Goal: Contribute content: Contribute content

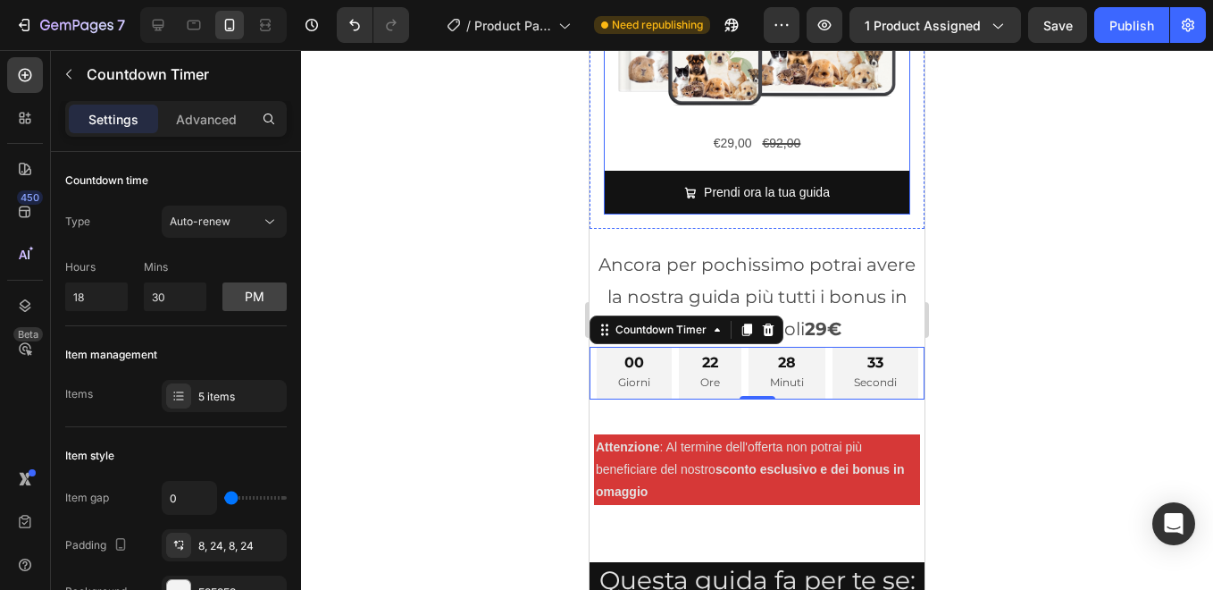
scroll to position [721, 0]
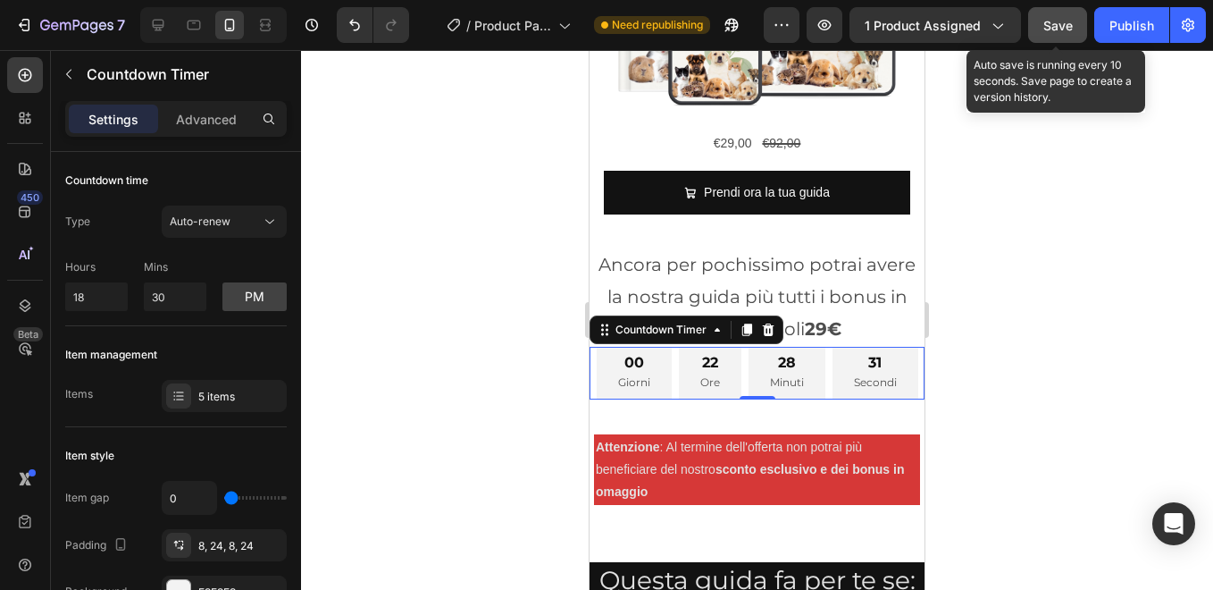
click at [1052, 37] on button "Save" at bounding box center [1057, 25] width 59 height 36
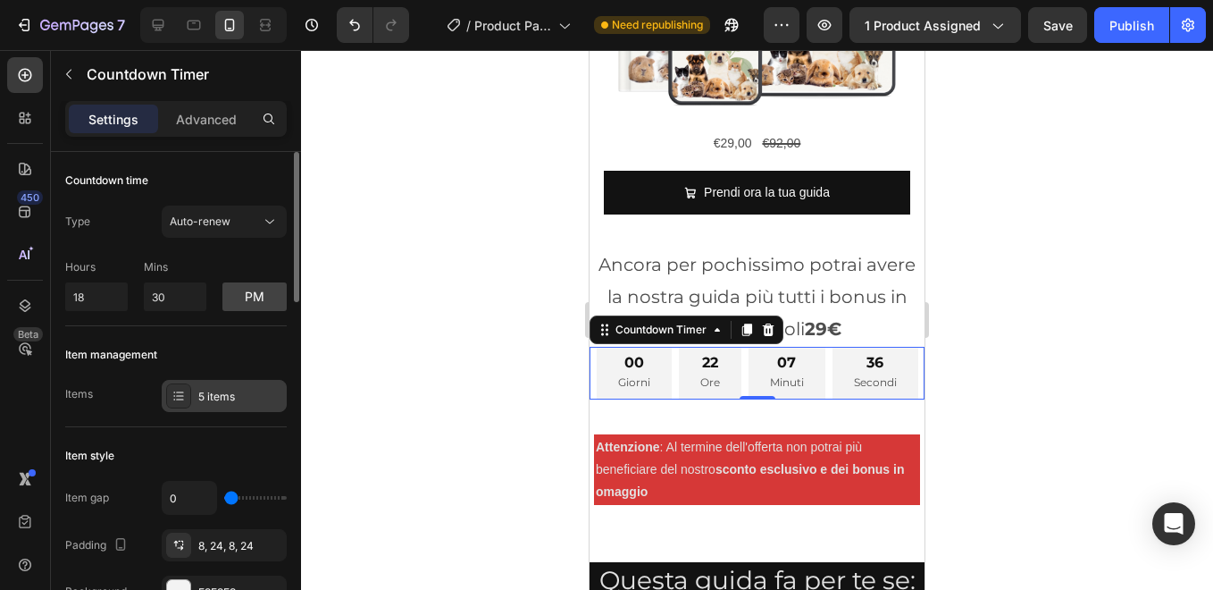
click at [208, 395] on div "5 items" at bounding box center [240, 397] width 84 height 16
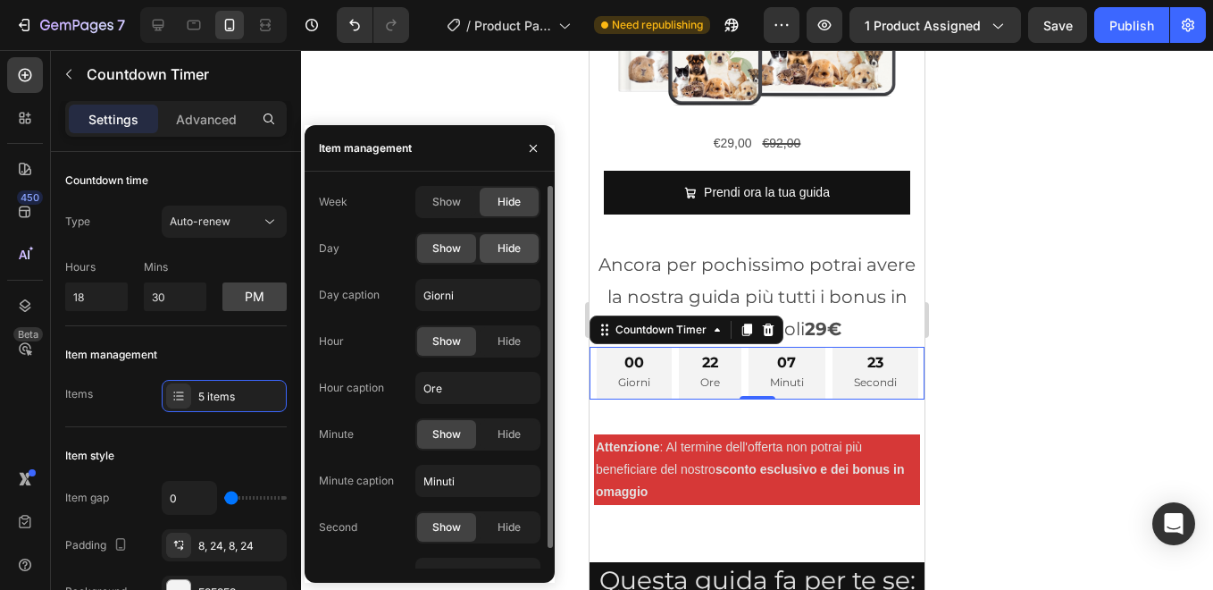
click at [509, 247] on span "Hide" at bounding box center [509, 248] width 23 height 16
type input "10"
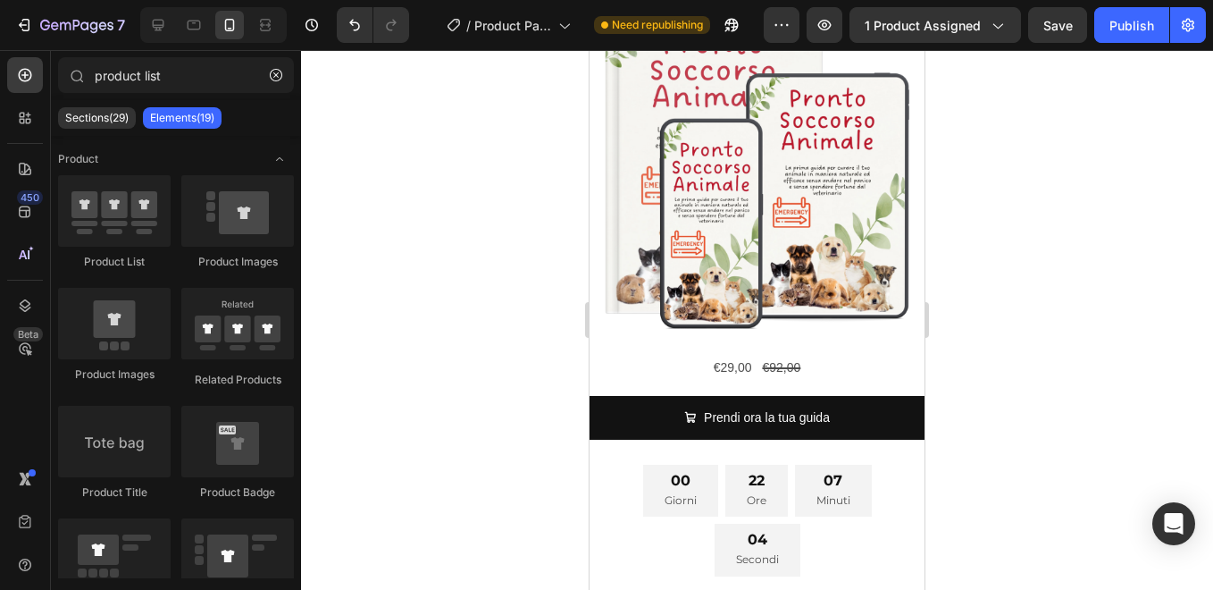
scroll to position [5294, 0]
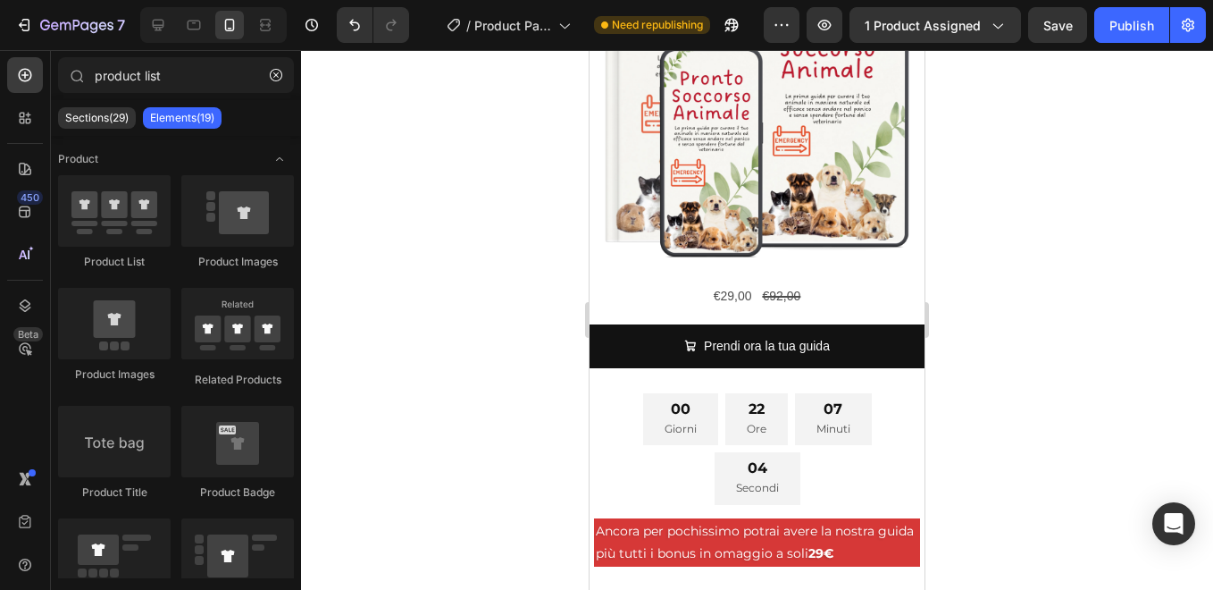
click at [632, 461] on div "00 Giorni 22 Ore 07 Minuti 04 Secondi" at bounding box center [757, 449] width 278 height 112
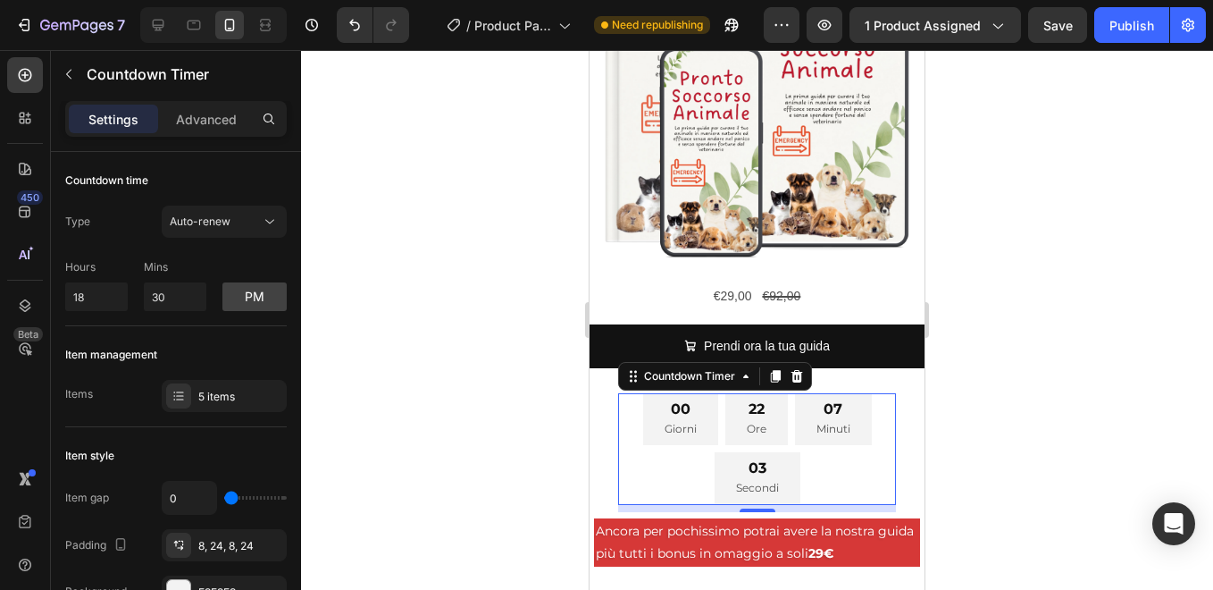
scroll to position [5377, 0]
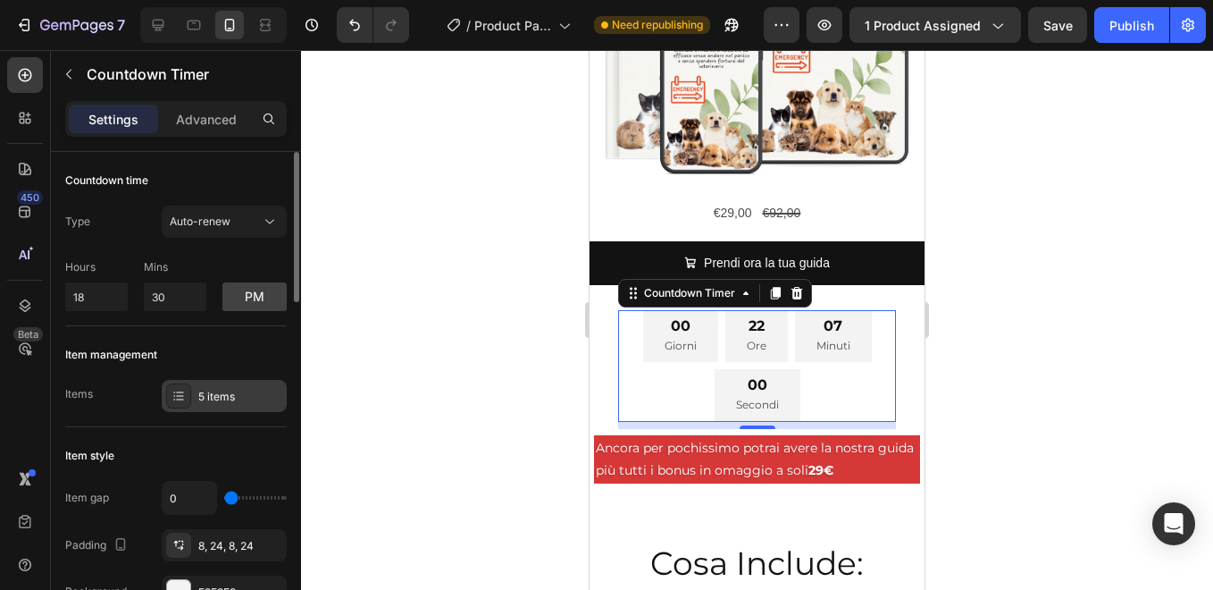
click at [268, 402] on div "5 items" at bounding box center [240, 397] width 84 height 16
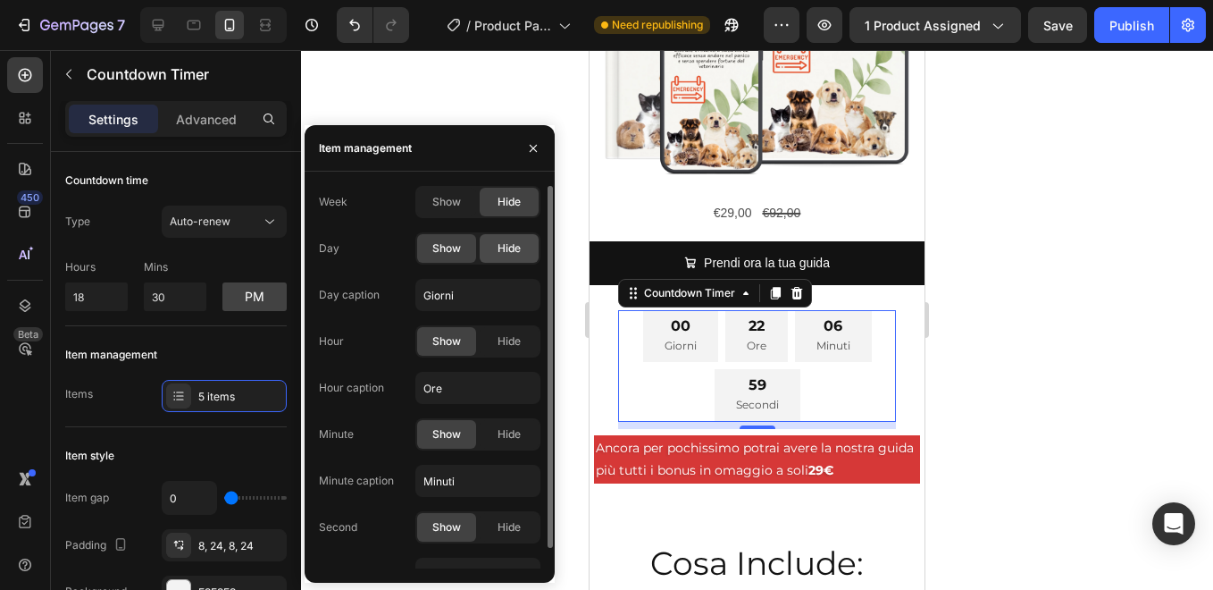
click at [498, 241] on span "Hide" at bounding box center [509, 248] width 23 height 16
type input "10"
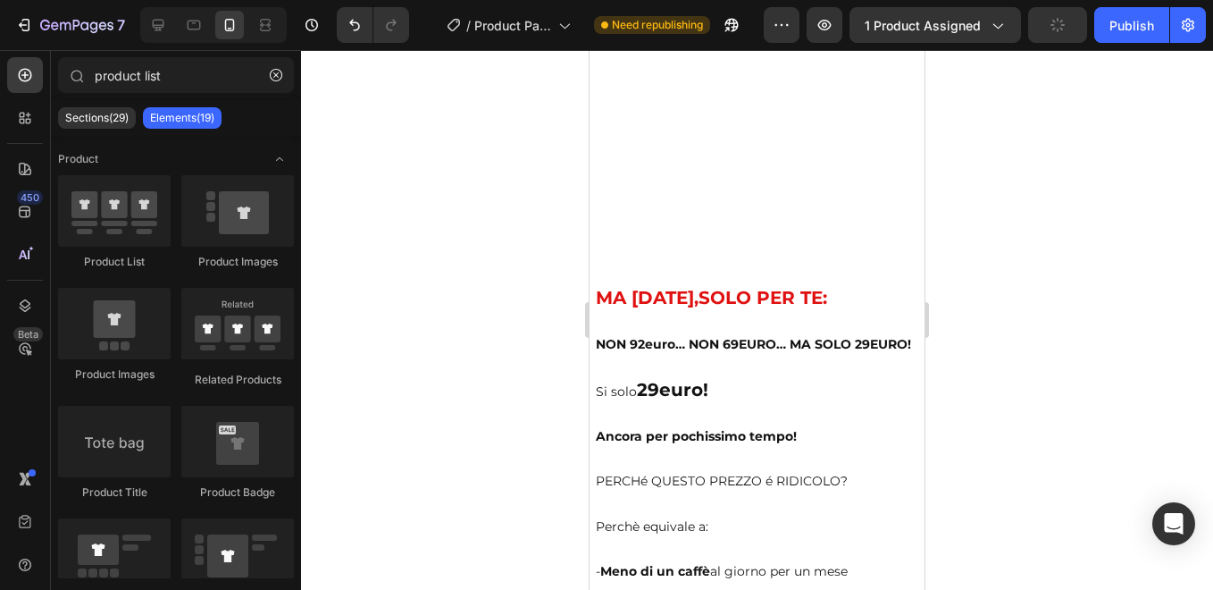
scroll to position [11630, 0]
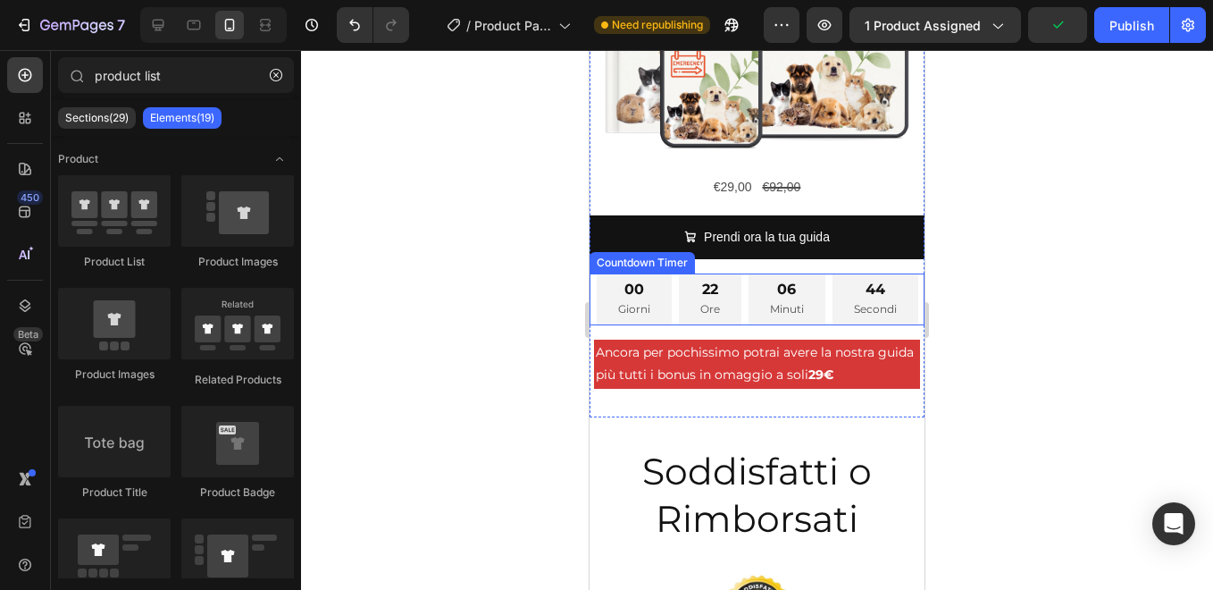
click at [651, 325] on div "00 Giorni 22 Ore 06 Minuti 44 Secondi" at bounding box center [758, 299] width 322 height 52
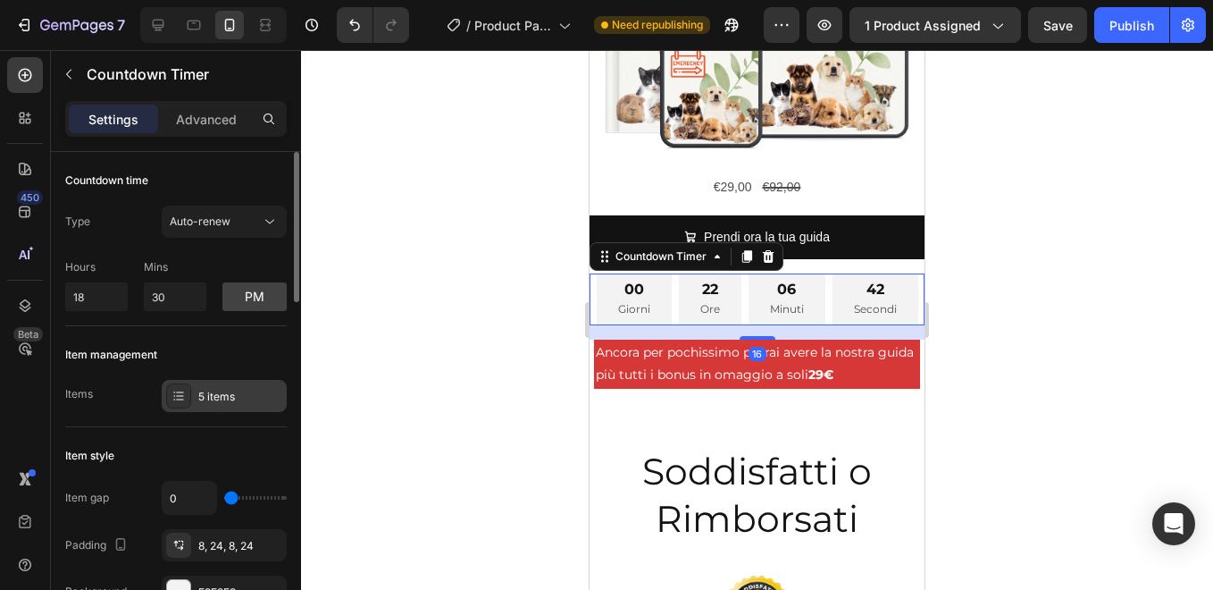
click at [222, 396] on div "5 items" at bounding box center [240, 397] width 84 height 16
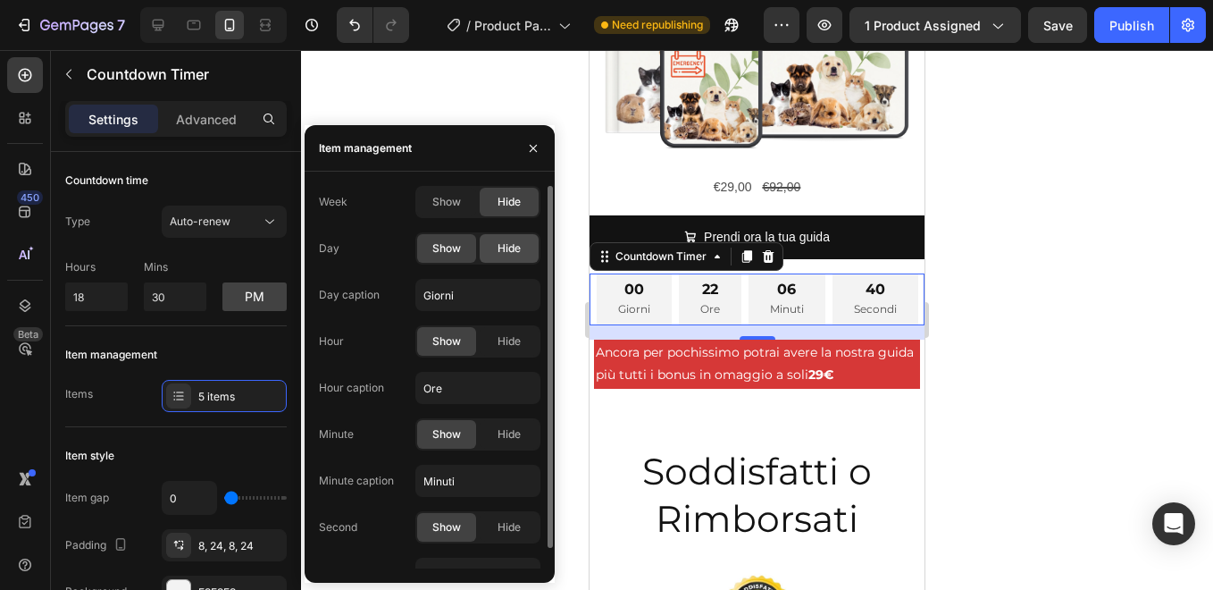
click at [501, 250] on span "Hide" at bounding box center [509, 248] width 23 height 16
type input "10"
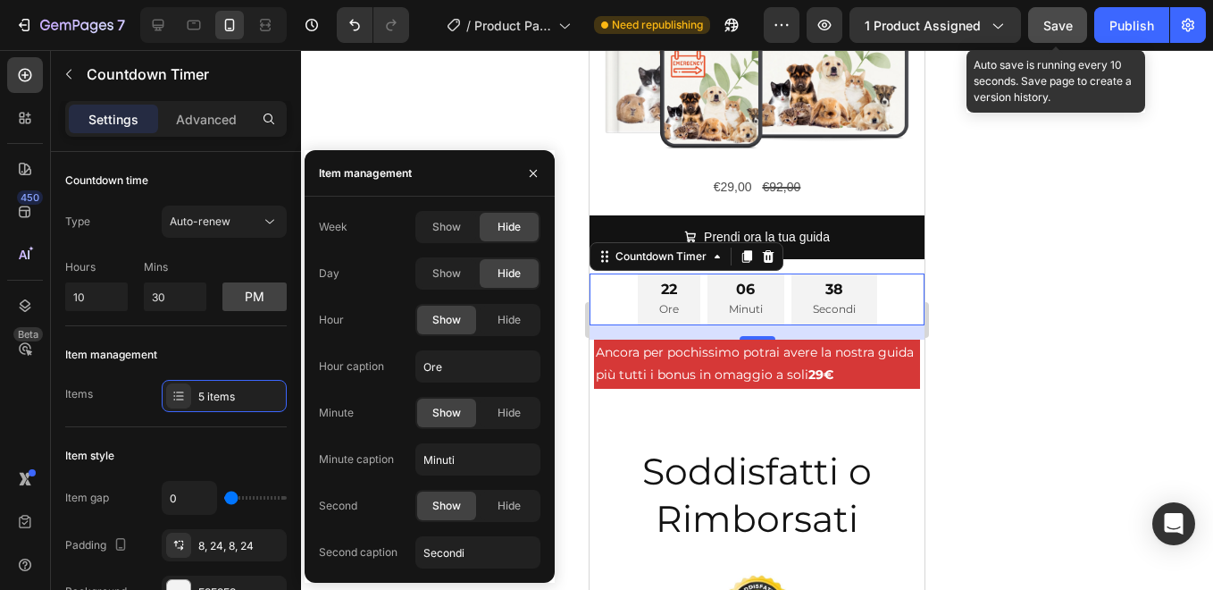
click at [1064, 21] on span "Save" at bounding box center [1057, 25] width 29 height 15
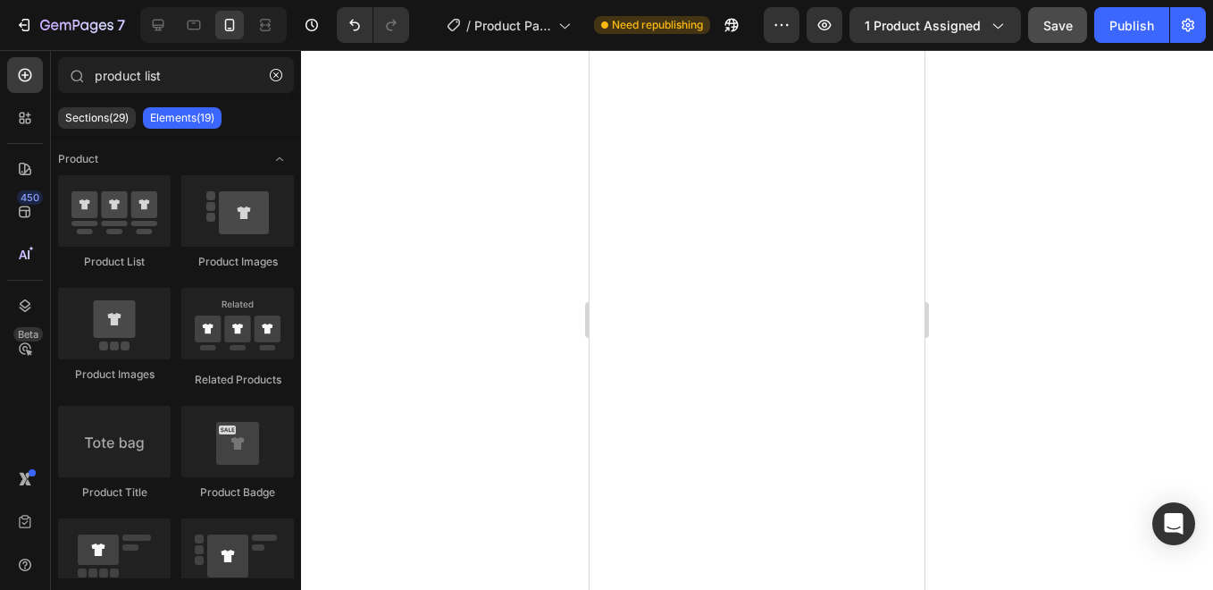
scroll to position [1146, 0]
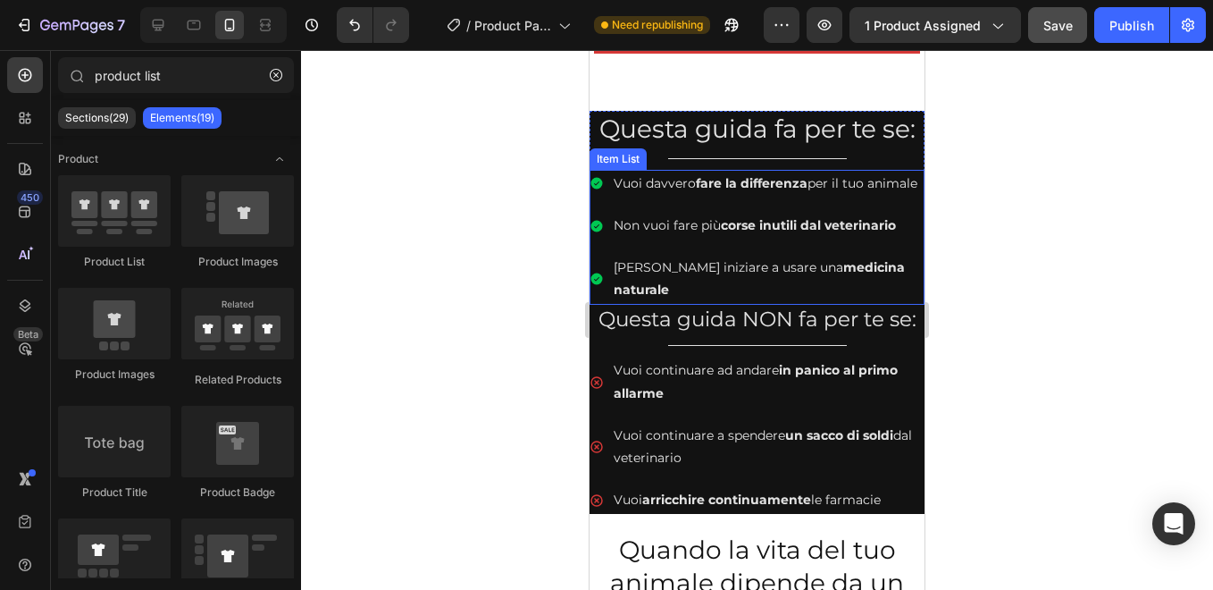
click at [741, 229] on div "Vuoi davvero fare la differenza per il tuo animale Non vuoi fare più corse inut…" at bounding box center [757, 237] width 335 height 135
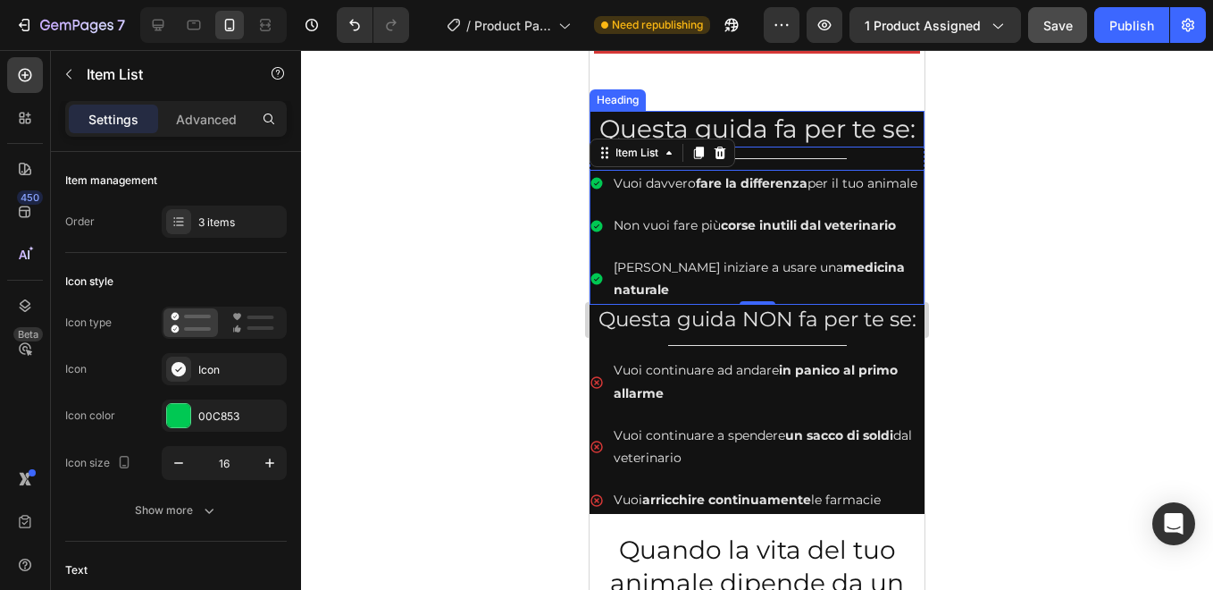
click at [626, 119] on h2 "Questa guida fa per te se:" at bounding box center [757, 129] width 335 height 36
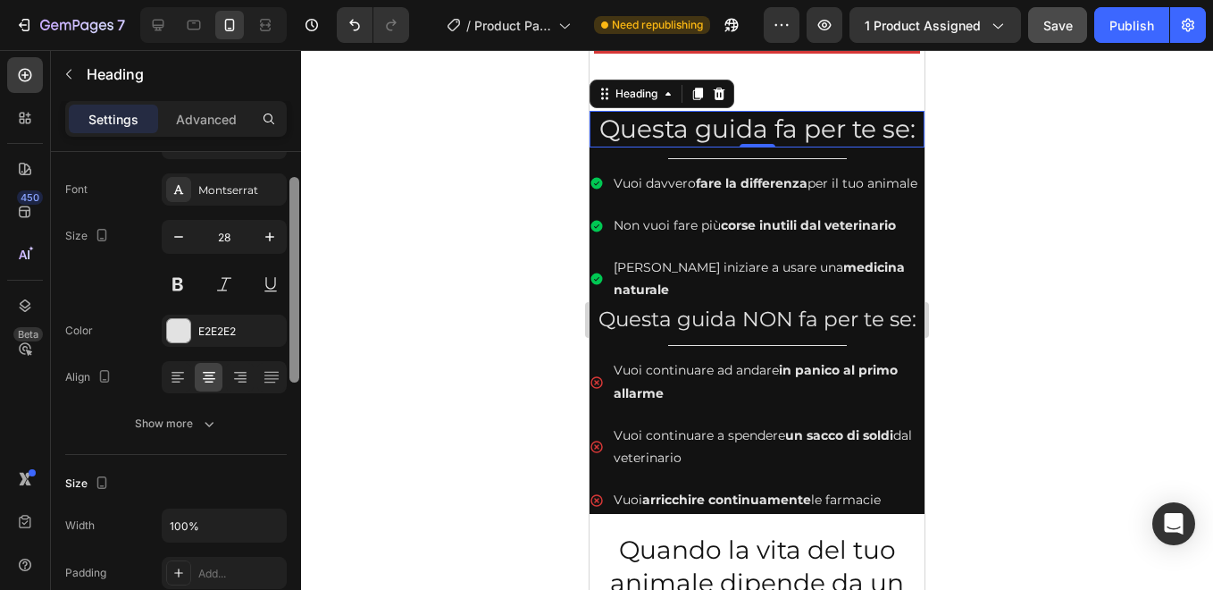
scroll to position [87, 0]
drag, startPoint x: 297, startPoint y: 342, endPoint x: 304, endPoint y: 379, distance: 37.2
click at [304, 0] on div "7 / Product Page - [DATE] 14:18:56 Need republishing Preview 1 product assigned…" at bounding box center [606, 0] width 1213 height 0
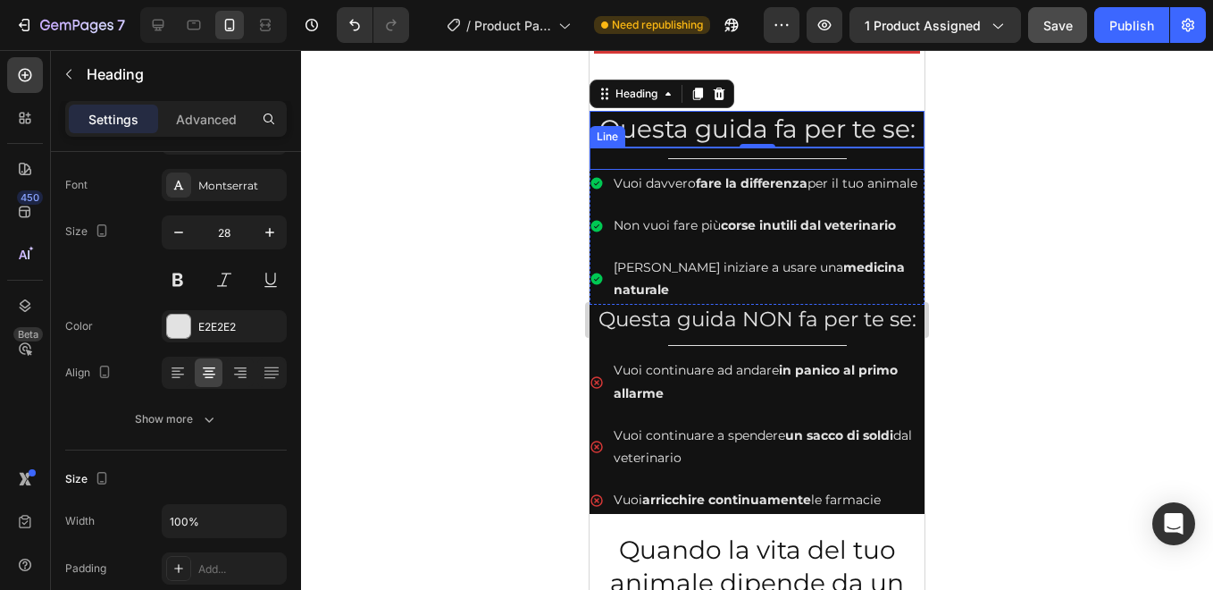
click at [875, 158] on div "Title" at bounding box center [757, 158] width 335 height 1
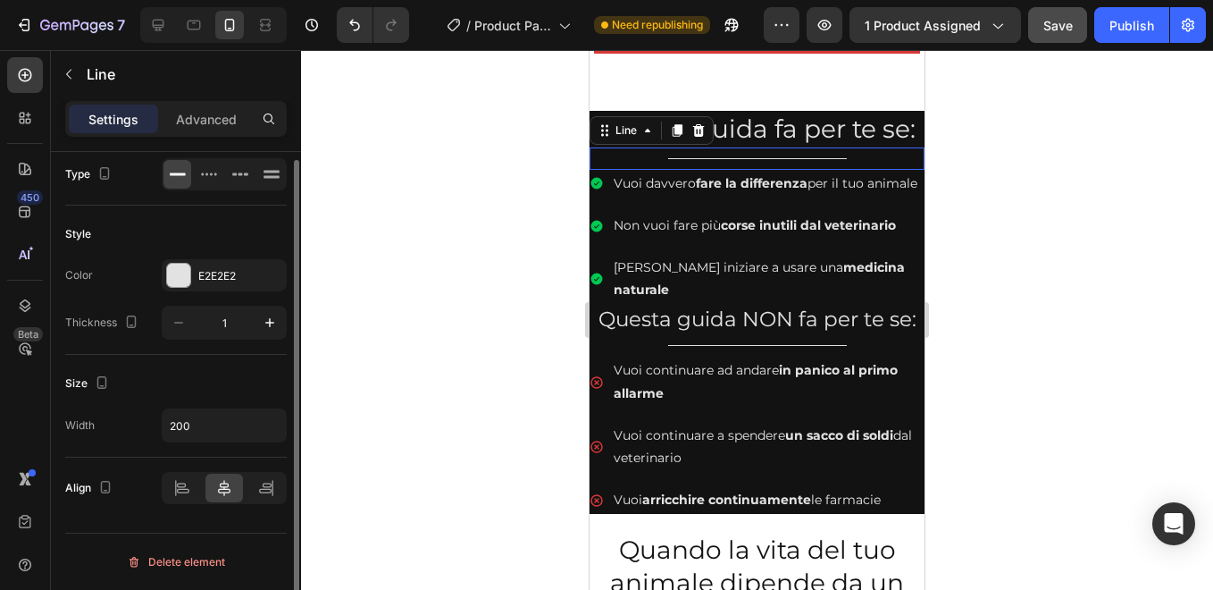
scroll to position [0, 0]
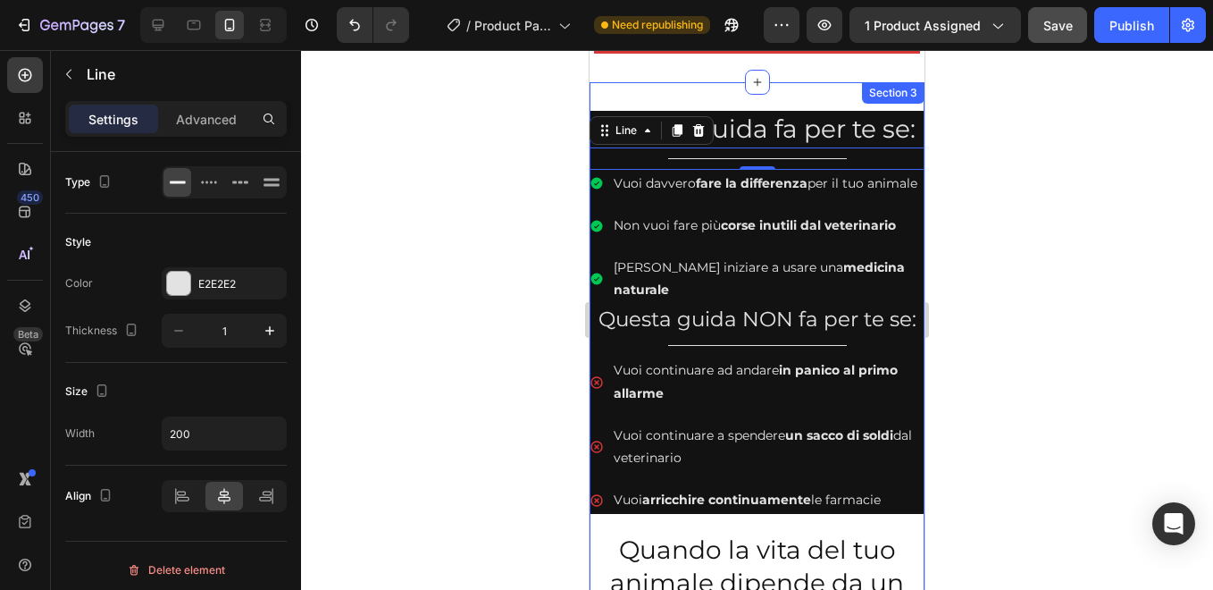
click at [662, 92] on div "Questa guida fa per te se: Heading Title Line 0 Vuoi davvero fare la differenza…" at bounding box center [757, 540] width 335 height 916
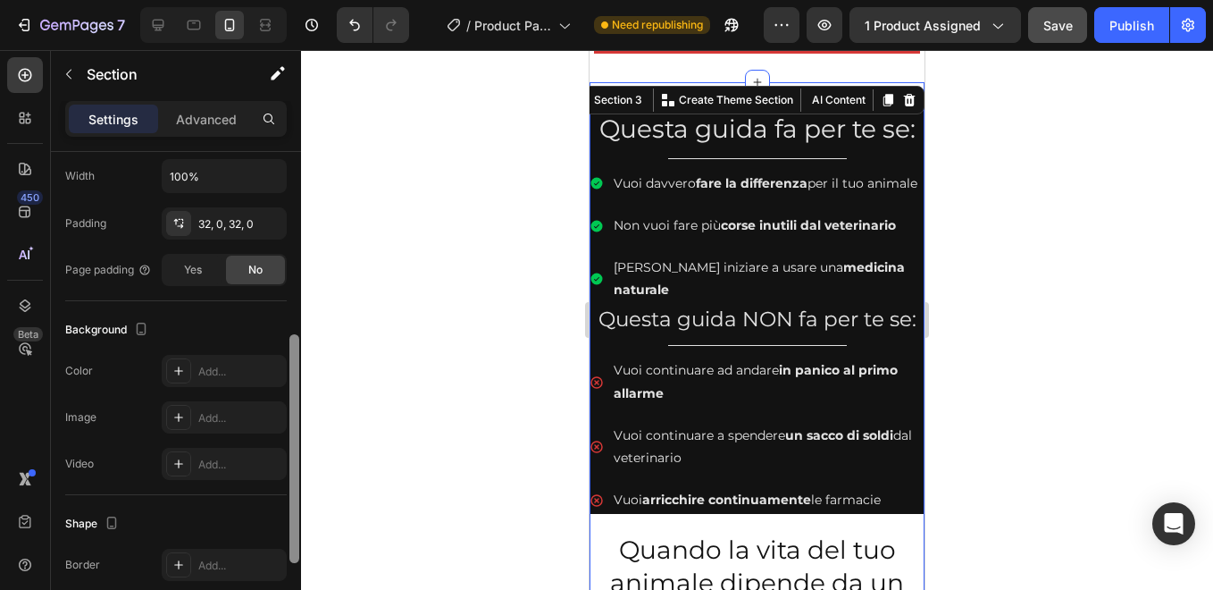
scroll to position [387, 0]
drag, startPoint x: 294, startPoint y: 354, endPoint x: 299, endPoint y: 535, distance: 181.4
click at [299, 535] on div at bounding box center [294, 396] width 13 height 489
click at [250, 373] on div "Add..." at bounding box center [240, 370] width 84 height 16
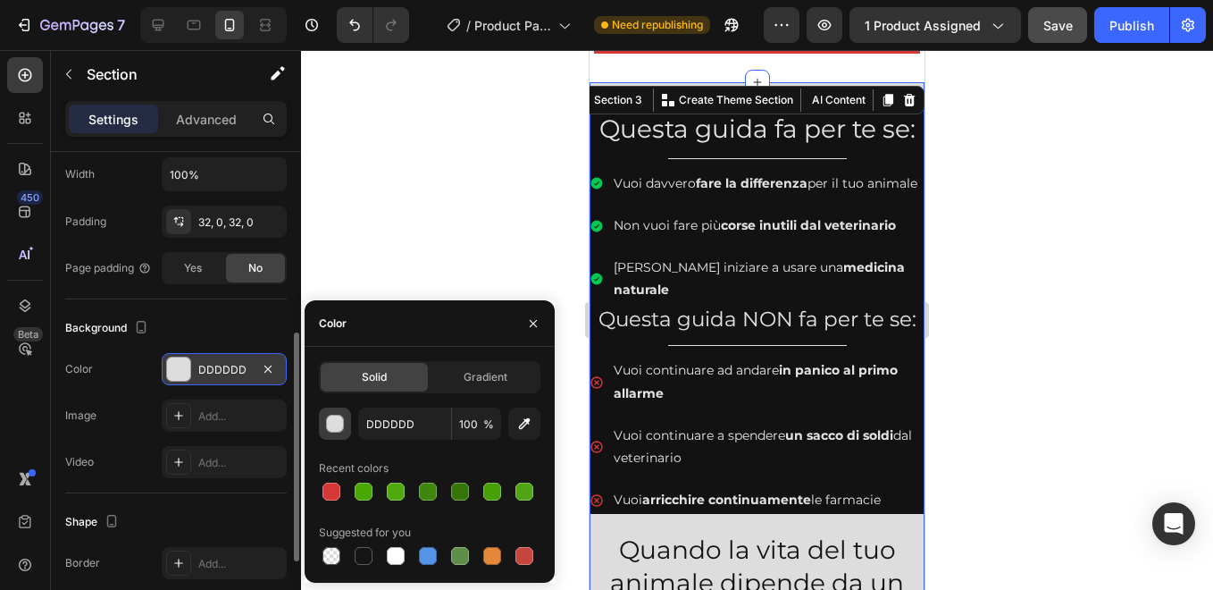
click at [334, 423] on div "button" at bounding box center [336, 424] width 18 height 18
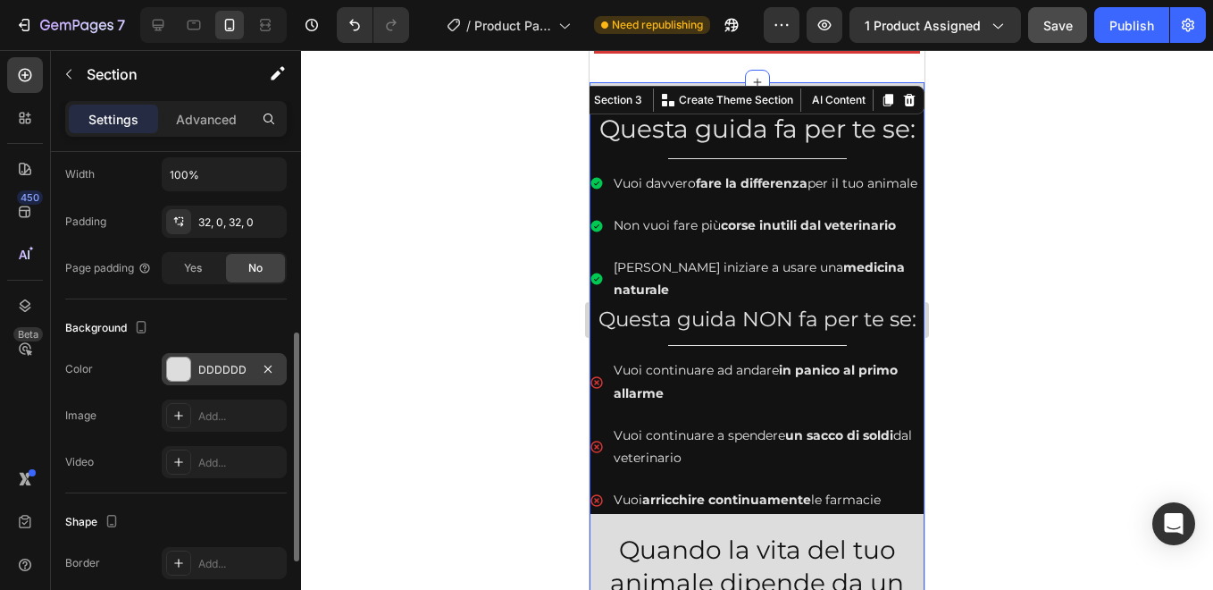
click at [249, 325] on div "Background" at bounding box center [176, 328] width 222 height 29
click at [216, 411] on div "Add..." at bounding box center [240, 416] width 84 height 16
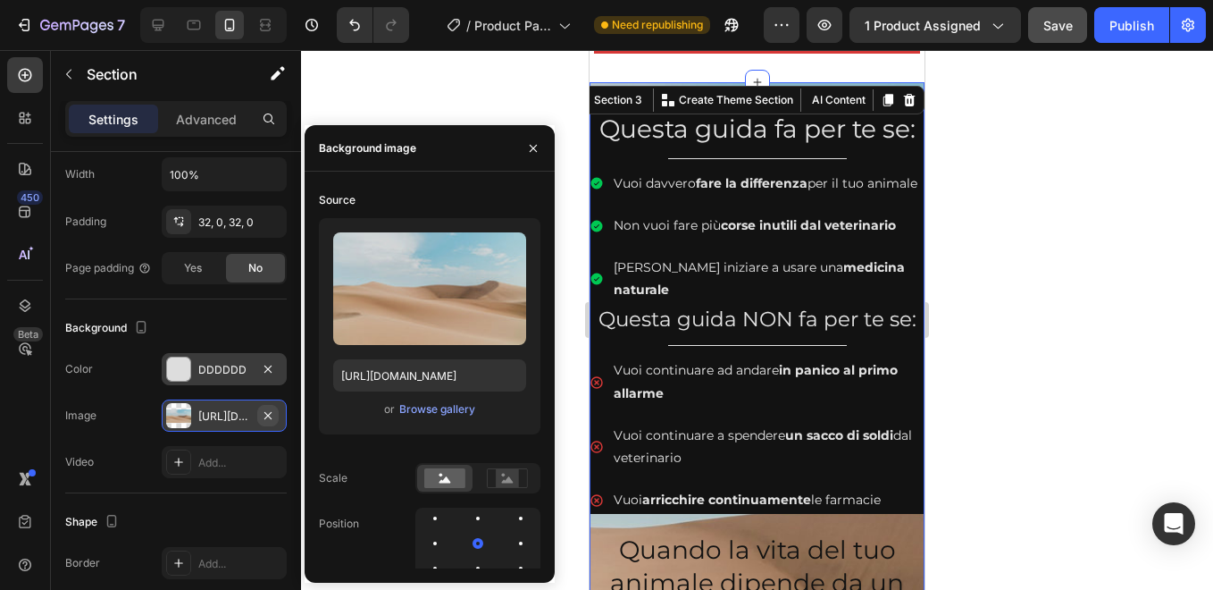
click at [272, 414] on icon "button" at bounding box center [268, 415] width 14 height 14
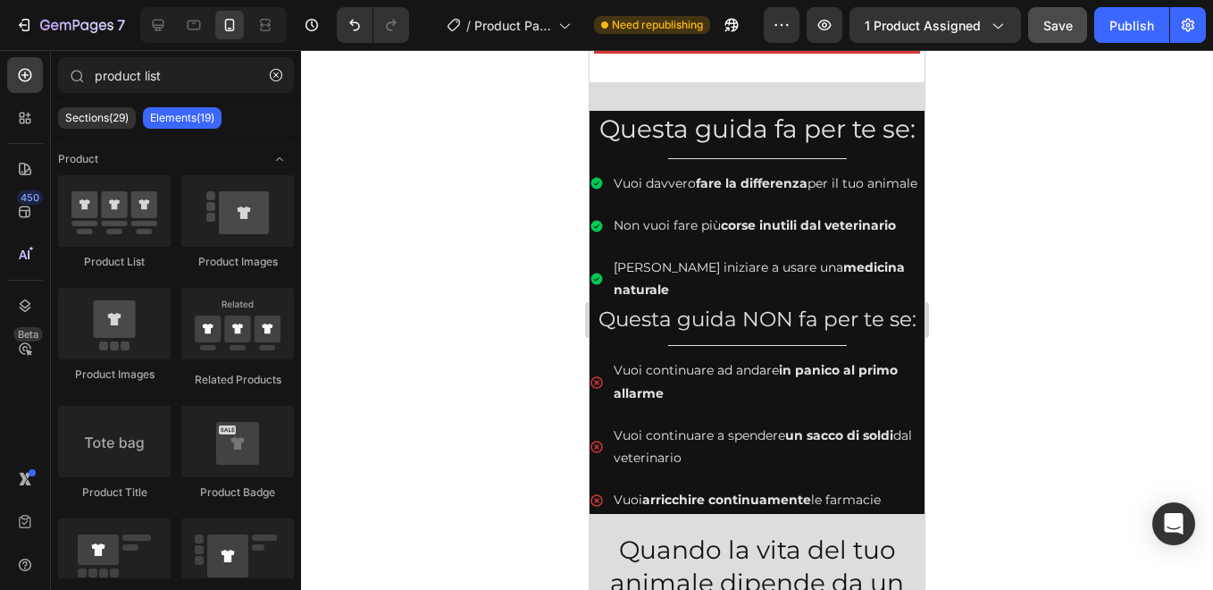
drag, startPoint x: 917, startPoint y: 124, endPoint x: 1527, endPoint y: 639, distance: 797.4
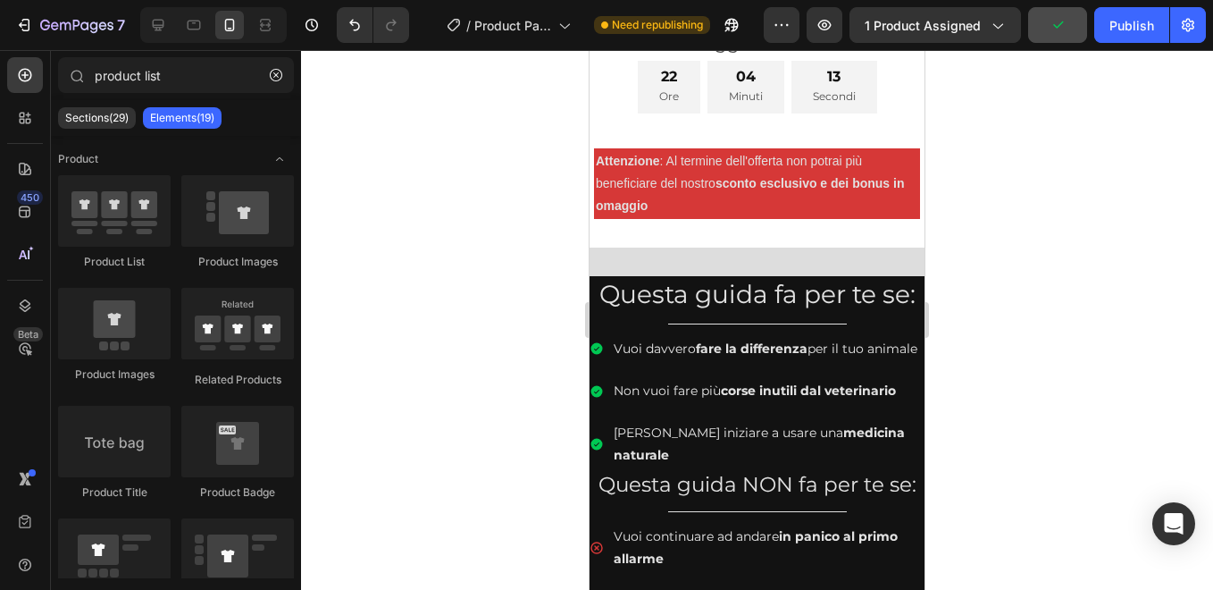
scroll to position [1042, 0]
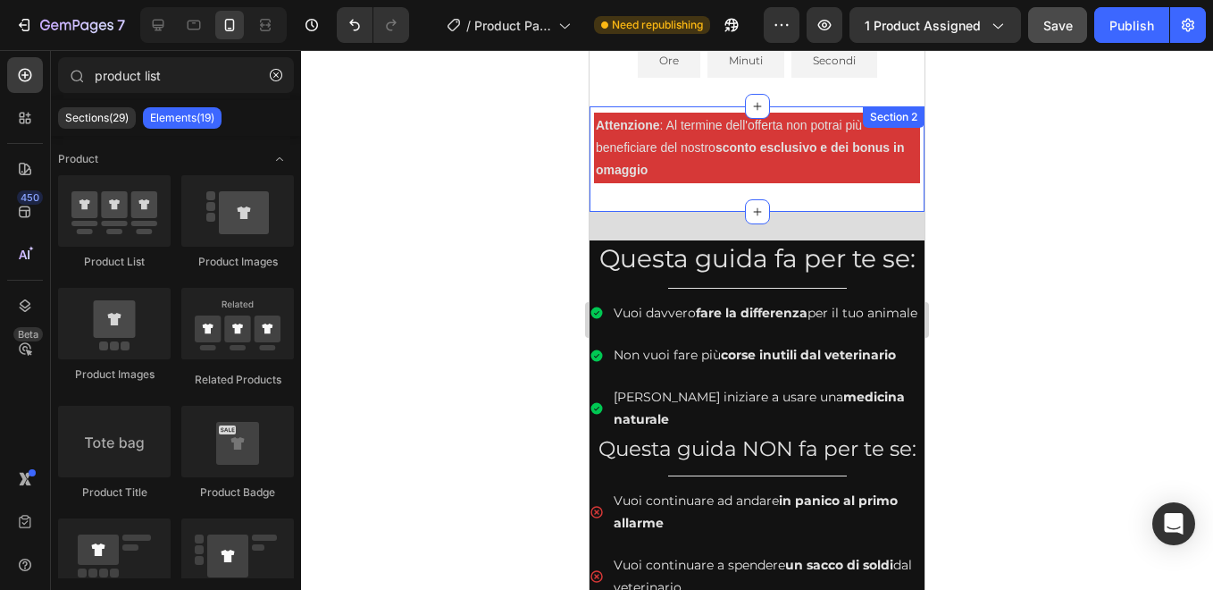
click at [701, 172] on div "Attenzione : Al termine dell'offerta non potrai più beneficiare del nostro scon…" at bounding box center [757, 159] width 335 height 106
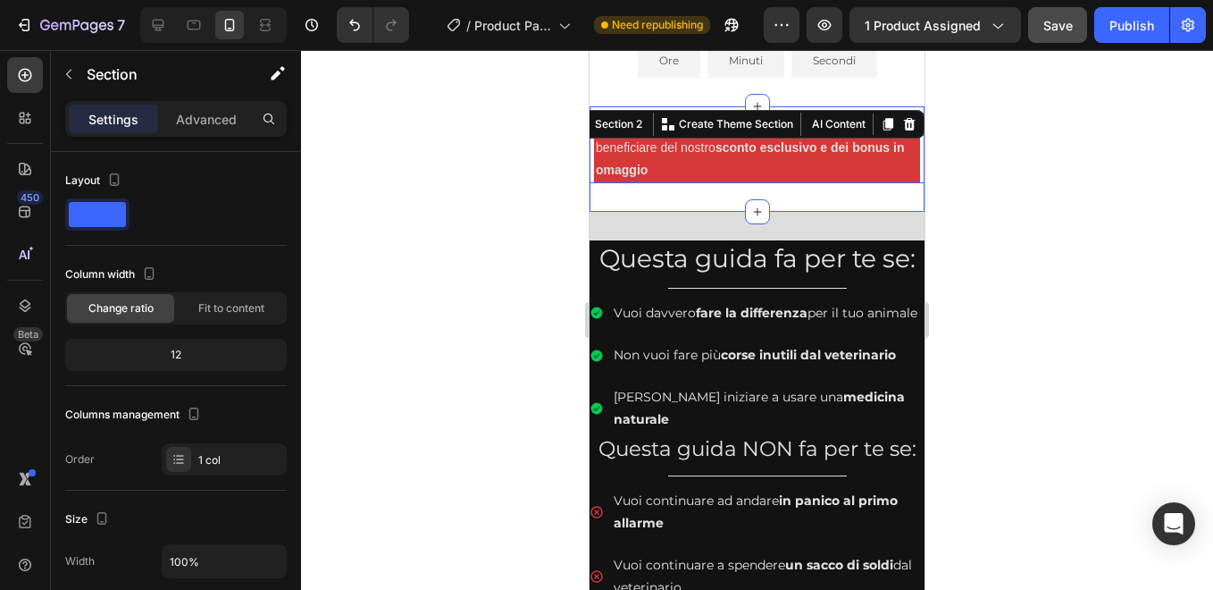
click at [721, 150] on p "Attenzione : Al termine dell'offerta non potrai più beneficiare del nostro scon…" at bounding box center [757, 148] width 322 height 68
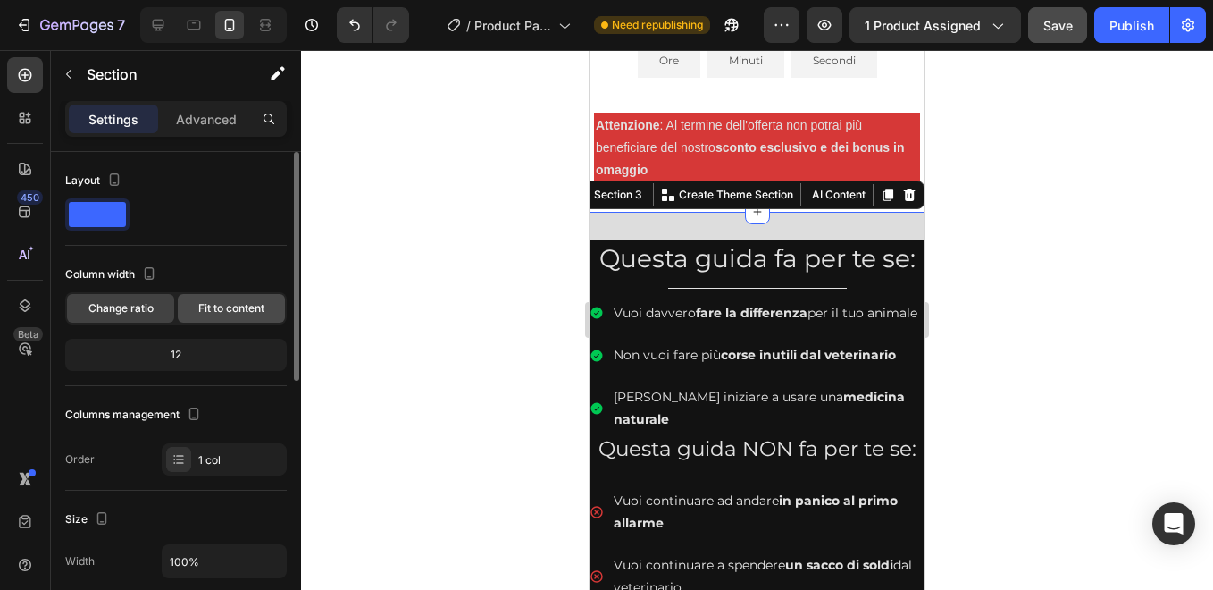
click at [230, 305] on span "Fit to content" at bounding box center [231, 308] width 66 height 16
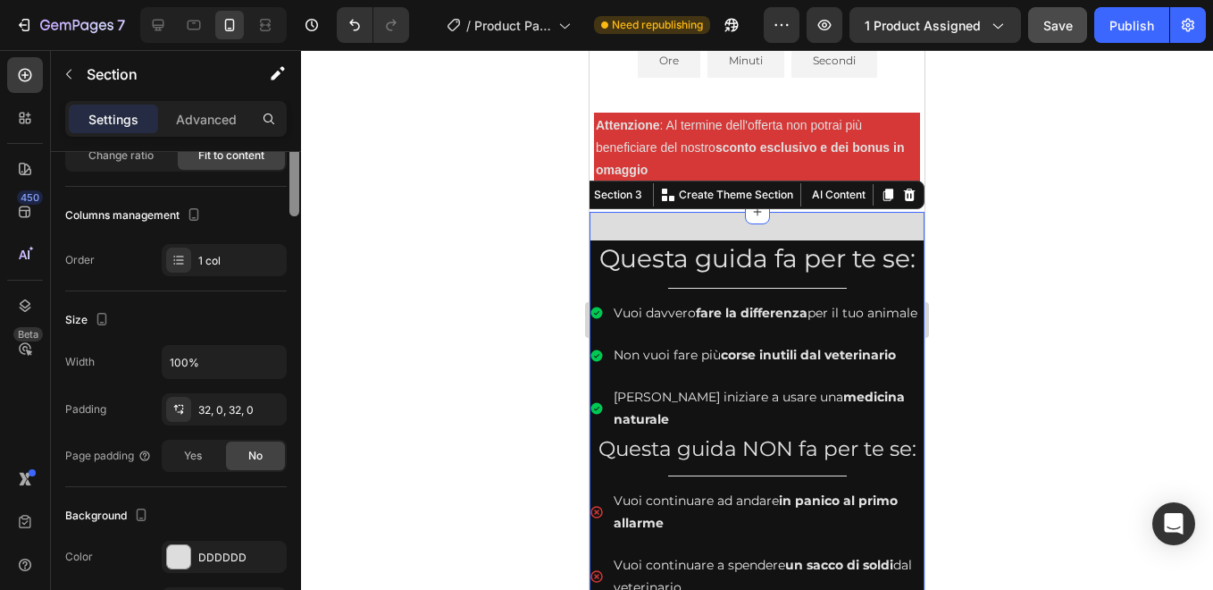
scroll to position [0, 0]
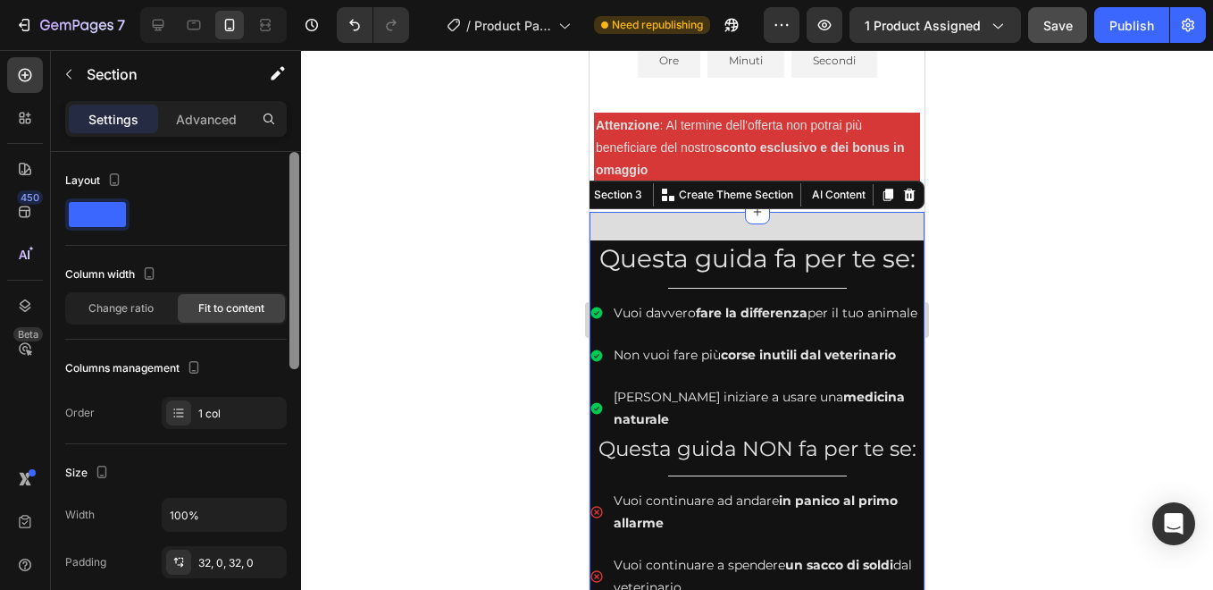
drag, startPoint x: 297, startPoint y: 328, endPoint x: 293, endPoint y: 301, distance: 27.2
click at [293, 301] on div at bounding box center [294, 260] width 10 height 217
click at [149, 304] on span "Change ratio" at bounding box center [120, 308] width 65 height 16
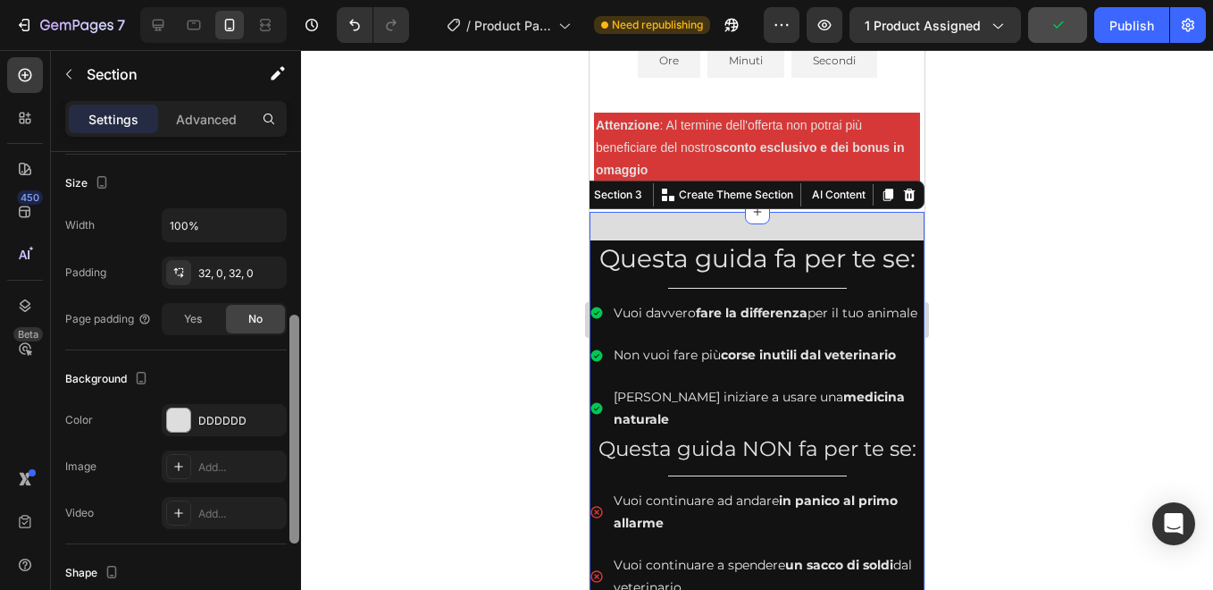
scroll to position [351, 0]
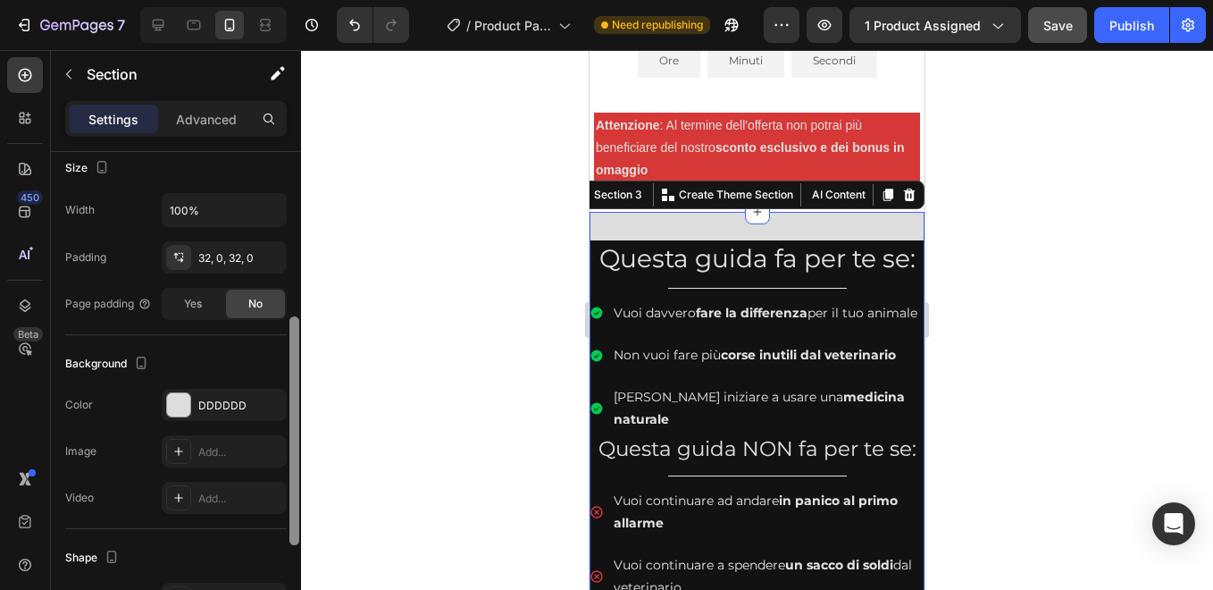
drag, startPoint x: 293, startPoint y: 330, endPoint x: 297, endPoint y: 494, distance: 164.4
click at [297, 494] on div at bounding box center [294, 430] width 10 height 229
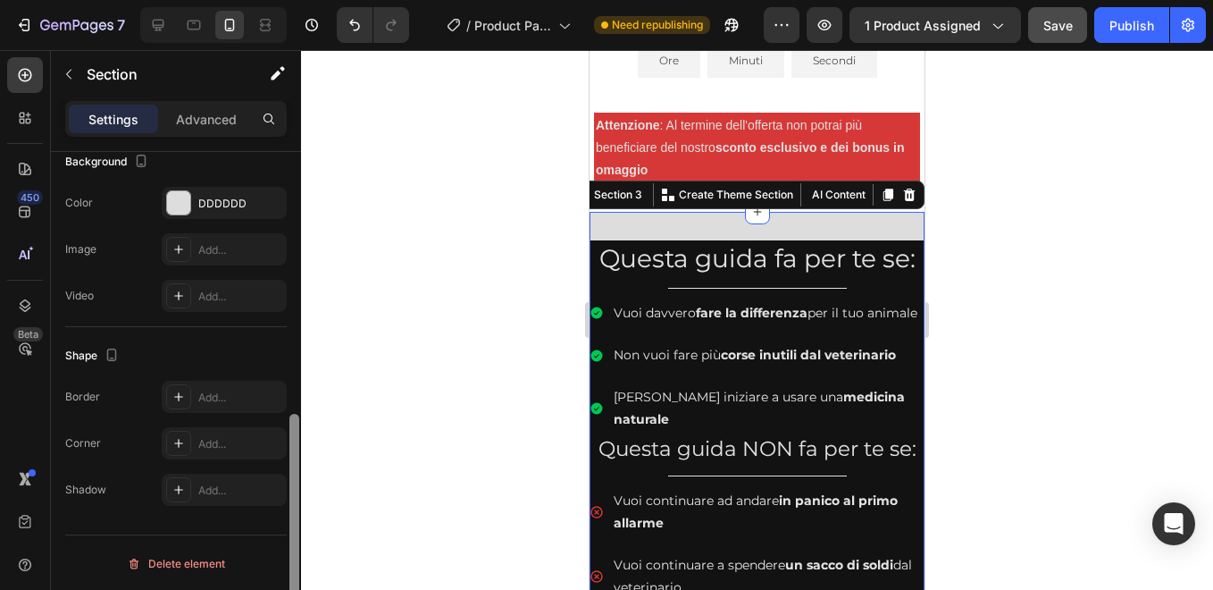
scroll to position [555, 0]
drag, startPoint x: 293, startPoint y: 334, endPoint x: 300, endPoint y: 435, distance: 101.2
click at [300, 435] on div at bounding box center [294, 396] width 13 height 489
click at [223, 488] on div "Add..." at bounding box center [240, 489] width 84 height 16
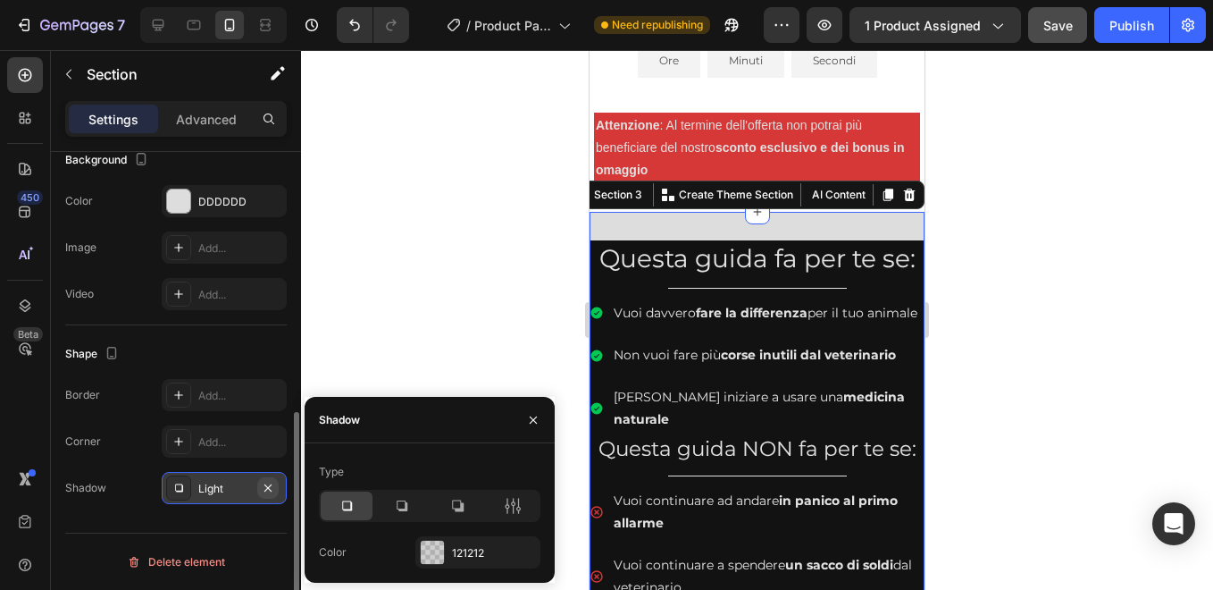
click at [271, 485] on icon "button" at bounding box center [267, 486] width 7 height 7
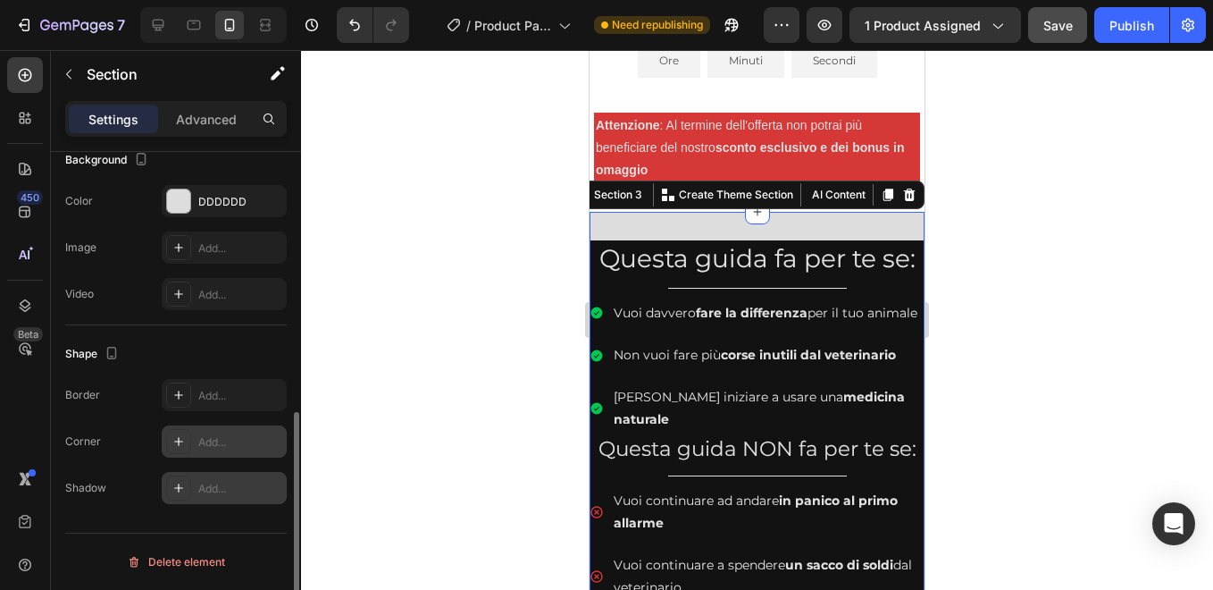
click at [252, 437] on div "Add..." at bounding box center [240, 442] width 84 height 16
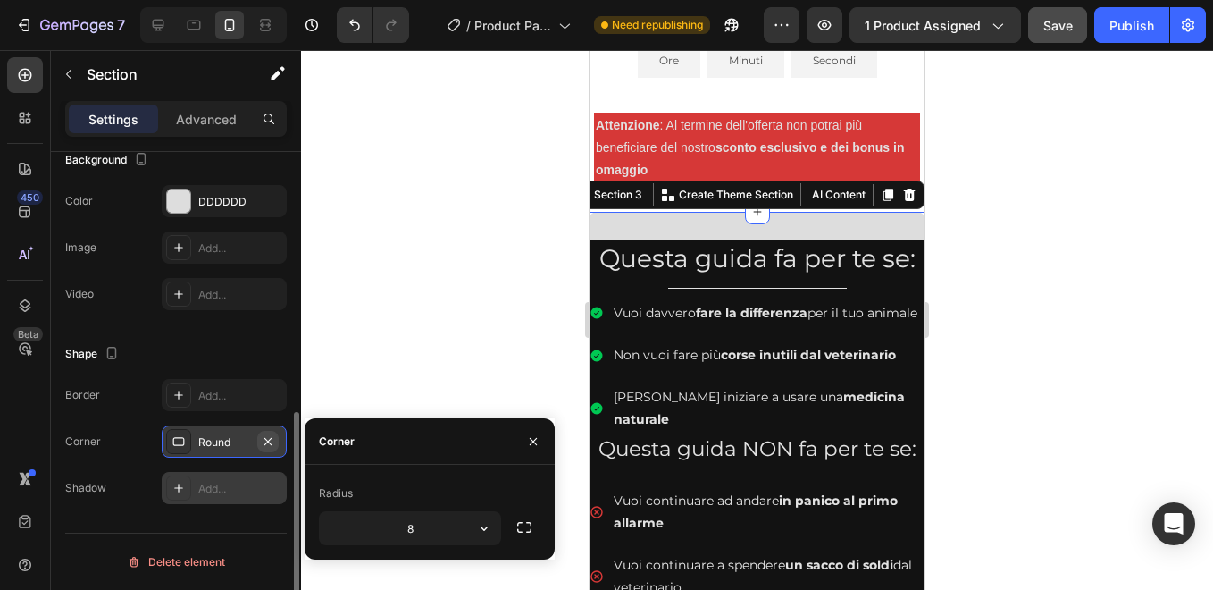
click at [272, 437] on icon "button" at bounding box center [268, 441] width 14 height 14
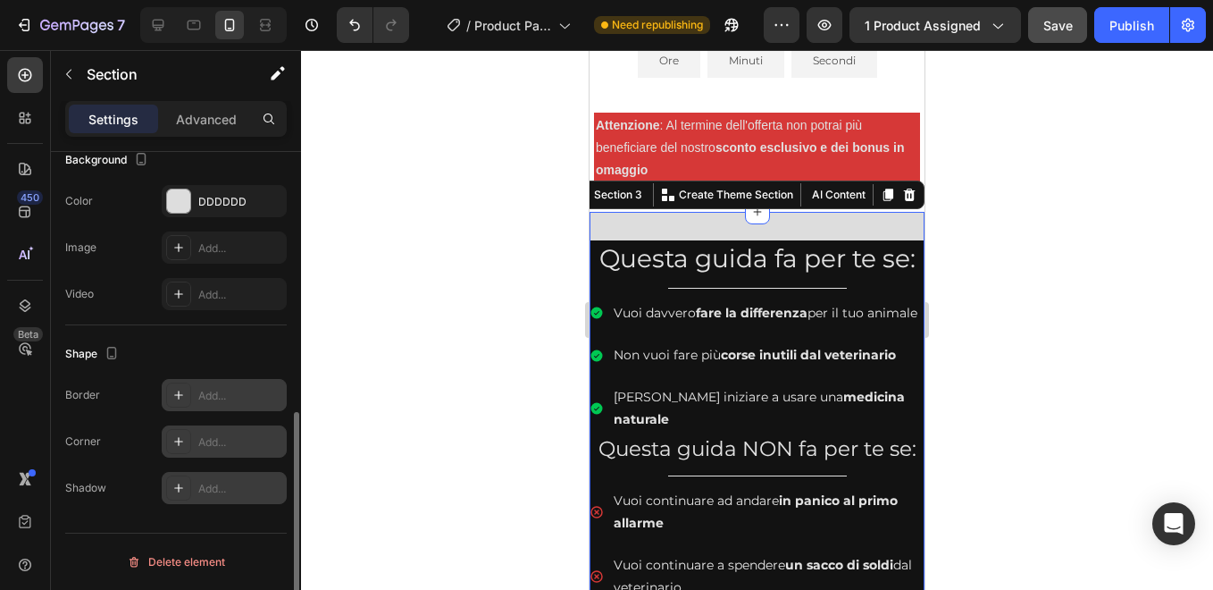
click at [255, 401] on div "Add..." at bounding box center [240, 396] width 84 height 16
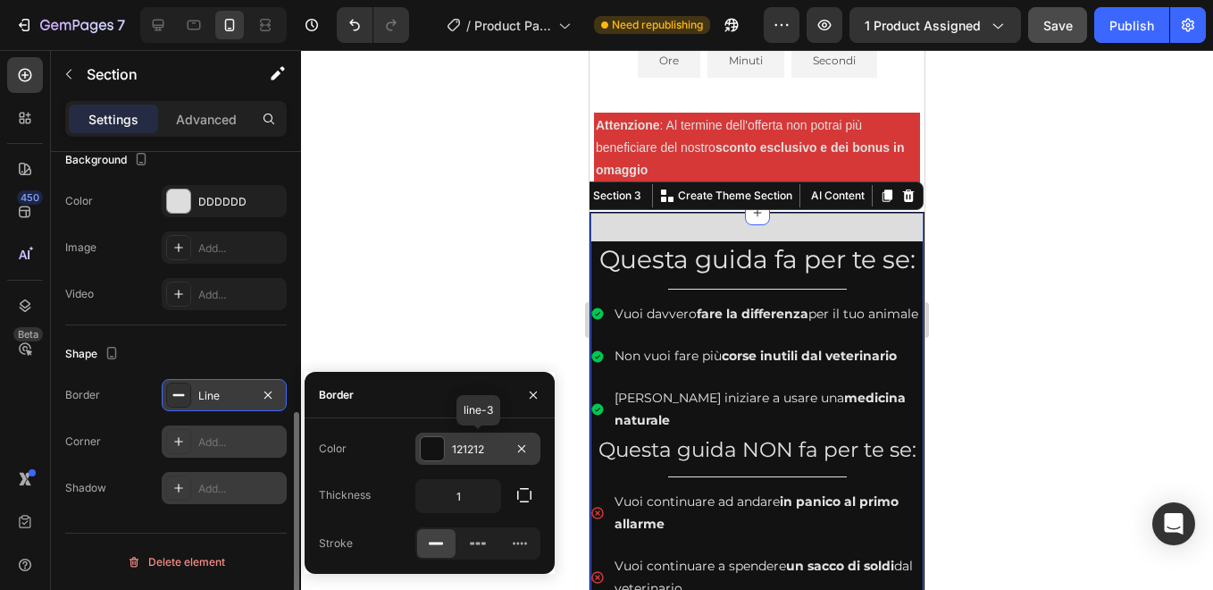
click at [427, 449] on div at bounding box center [432, 448] width 23 height 23
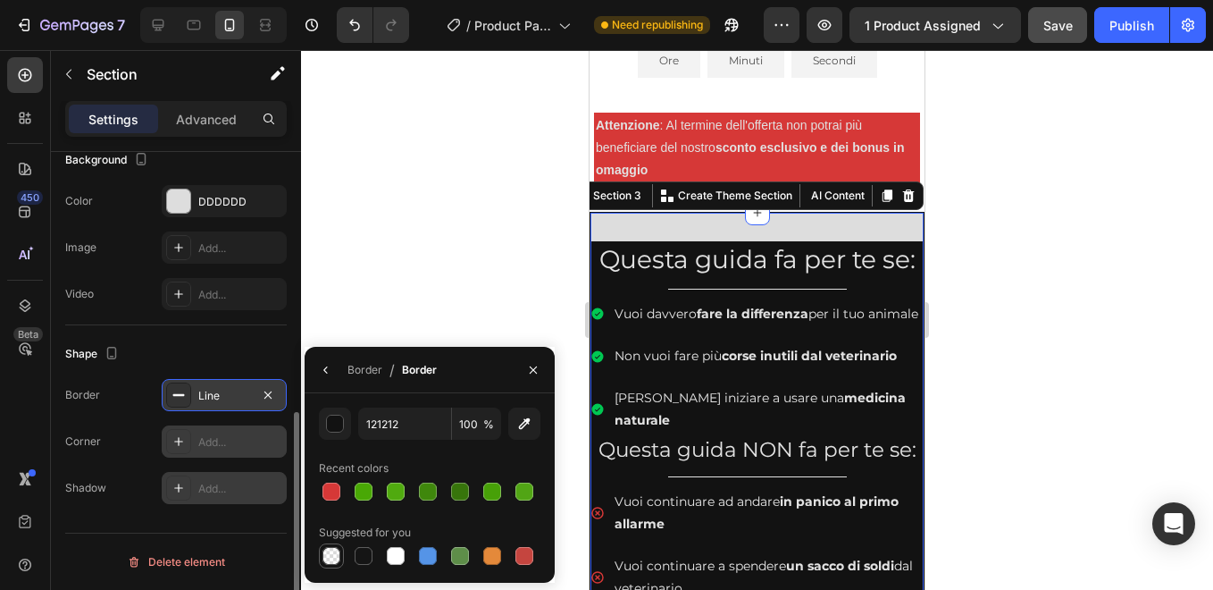
click at [335, 550] on div at bounding box center [331, 556] width 18 height 18
type input "000000"
type input "0"
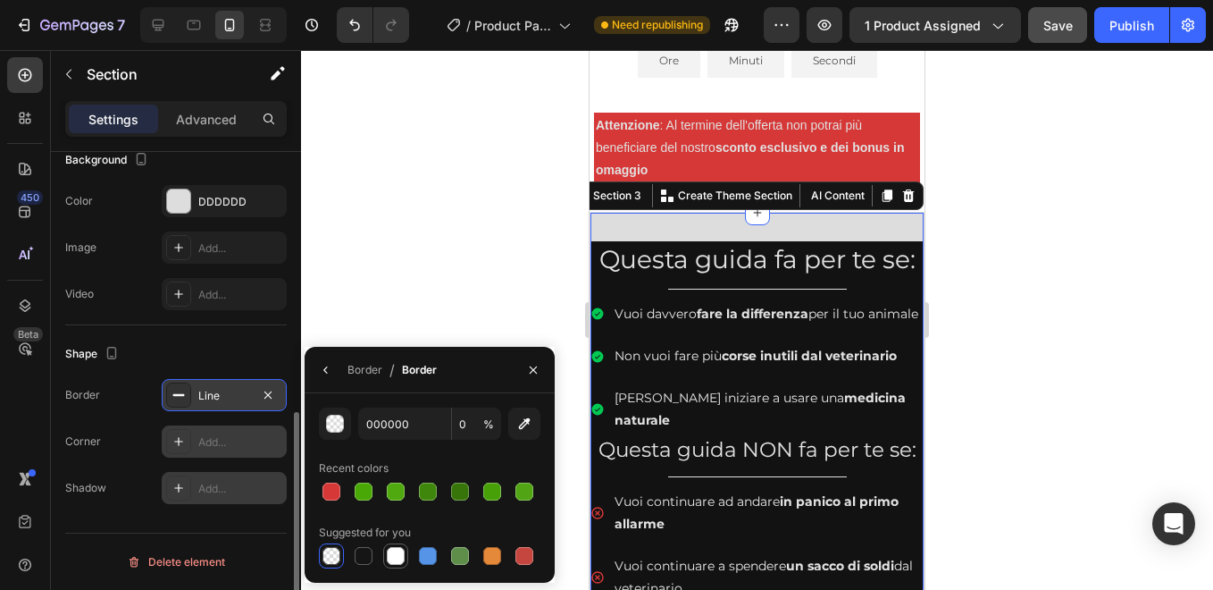
click at [394, 555] on div at bounding box center [396, 556] width 18 height 18
type input "FFFFFF"
type input "100"
click at [269, 391] on icon "button" at bounding box center [268, 395] width 14 height 14
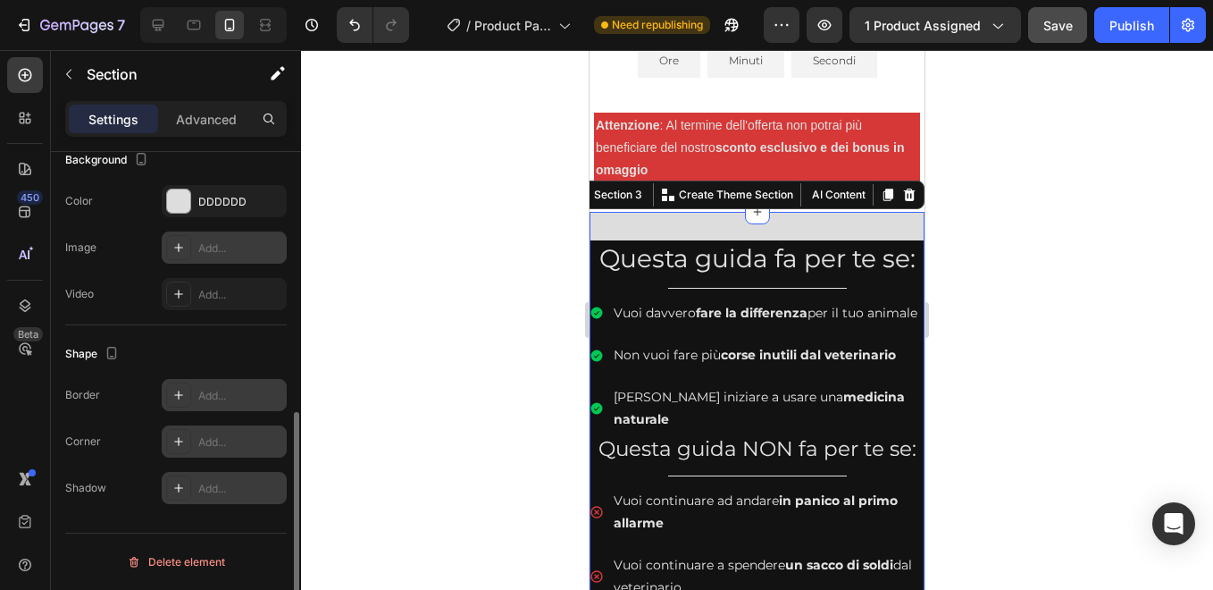
click at [221, 235] on div "Add..." at bounding box center [224, 247] width 125 height 32
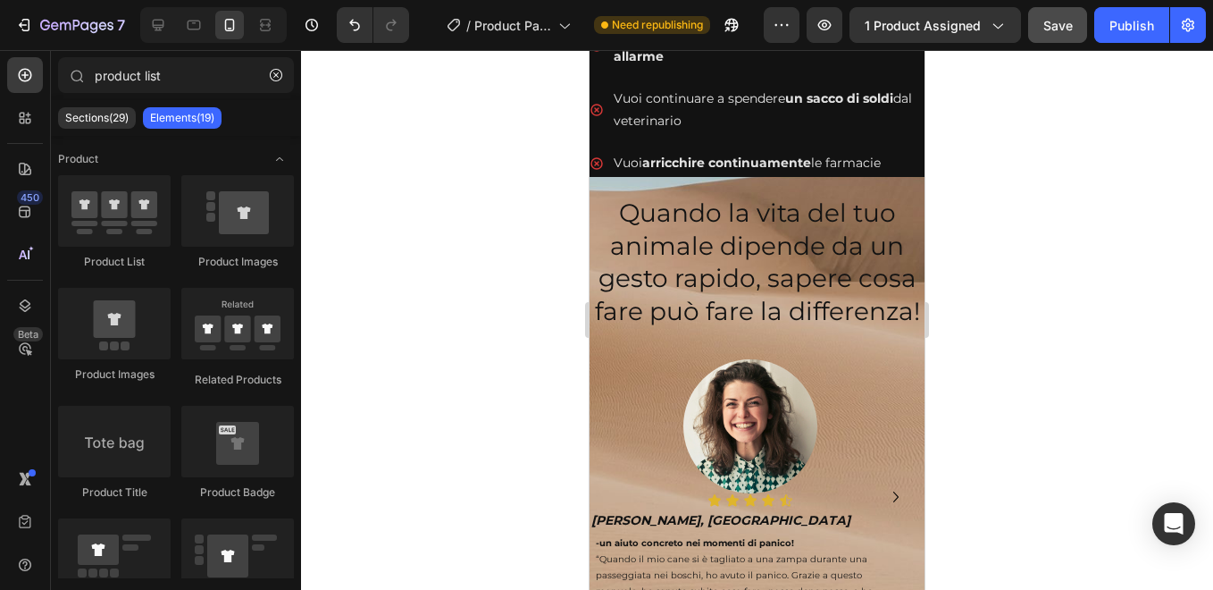
scroll to position [1567, 0]
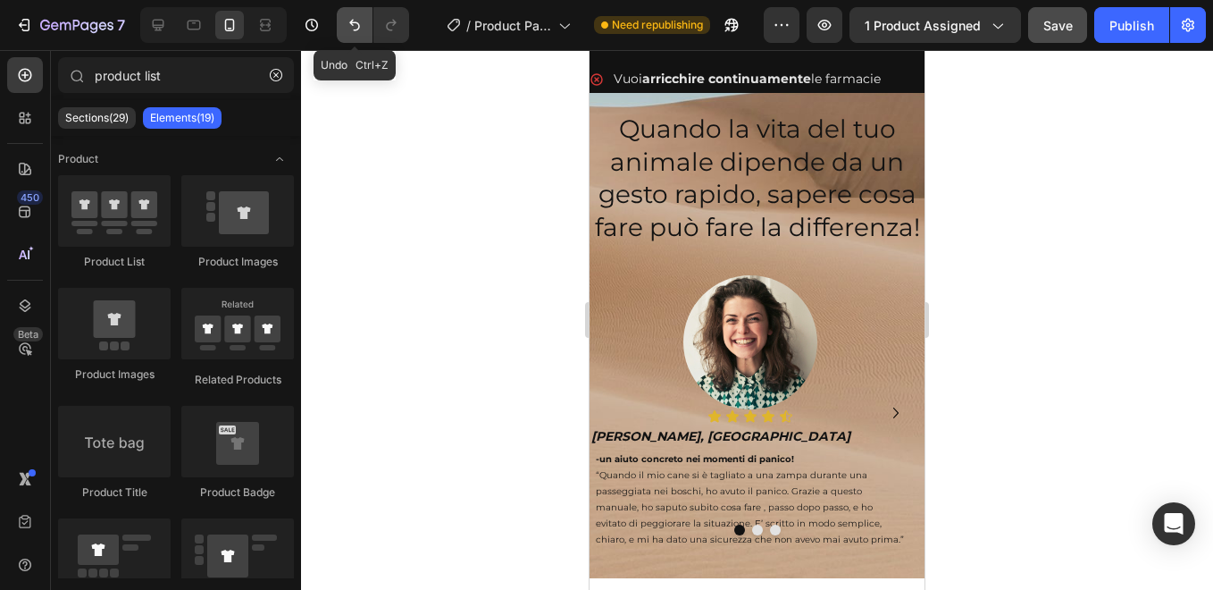
click at [358, 28] on icon "Undo/Redo" at bounding box center [355, 25] width 18 height 18
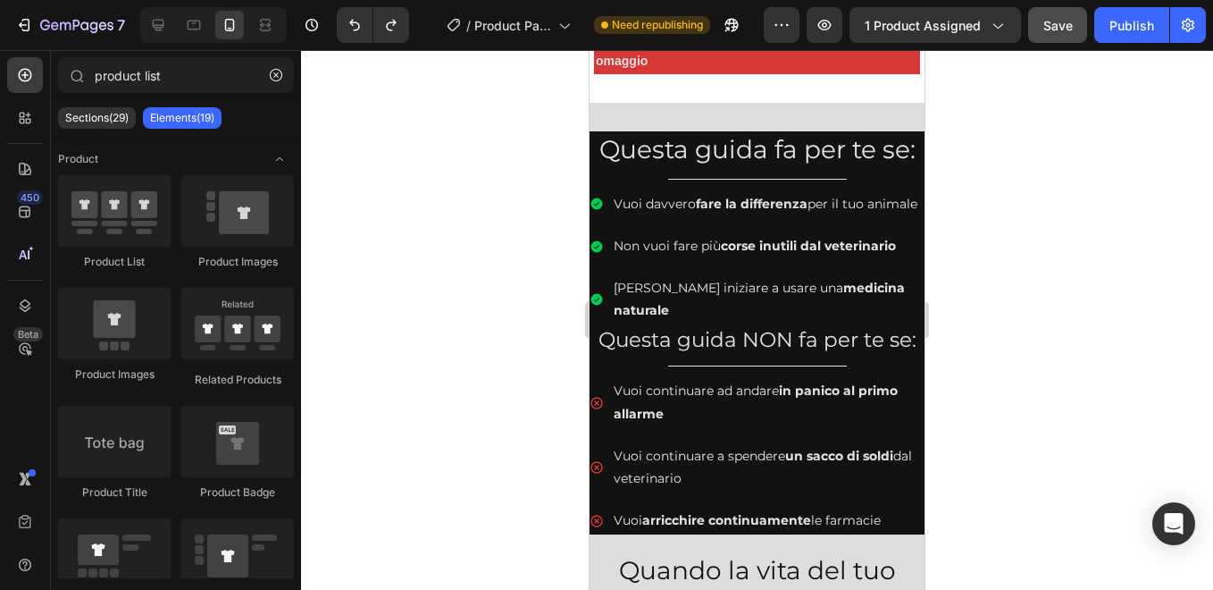
scroll to position [1090, 0]
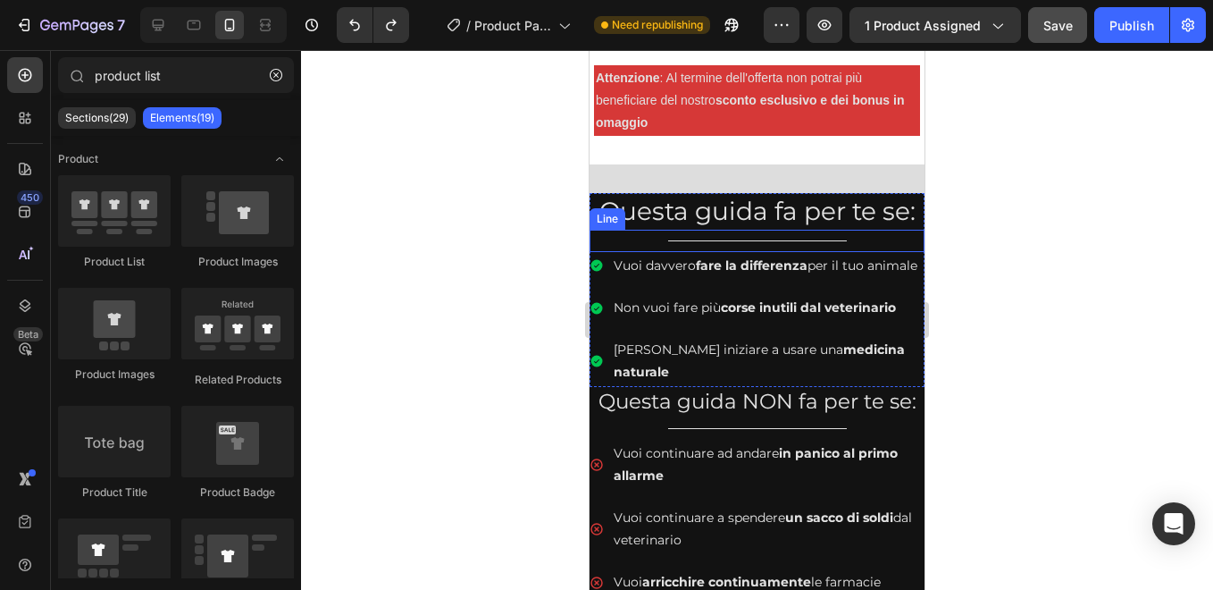
click at [621, 229] on h2 "Questa guida fa per te se:" at bounding box center [757, 211] width 335 height 36
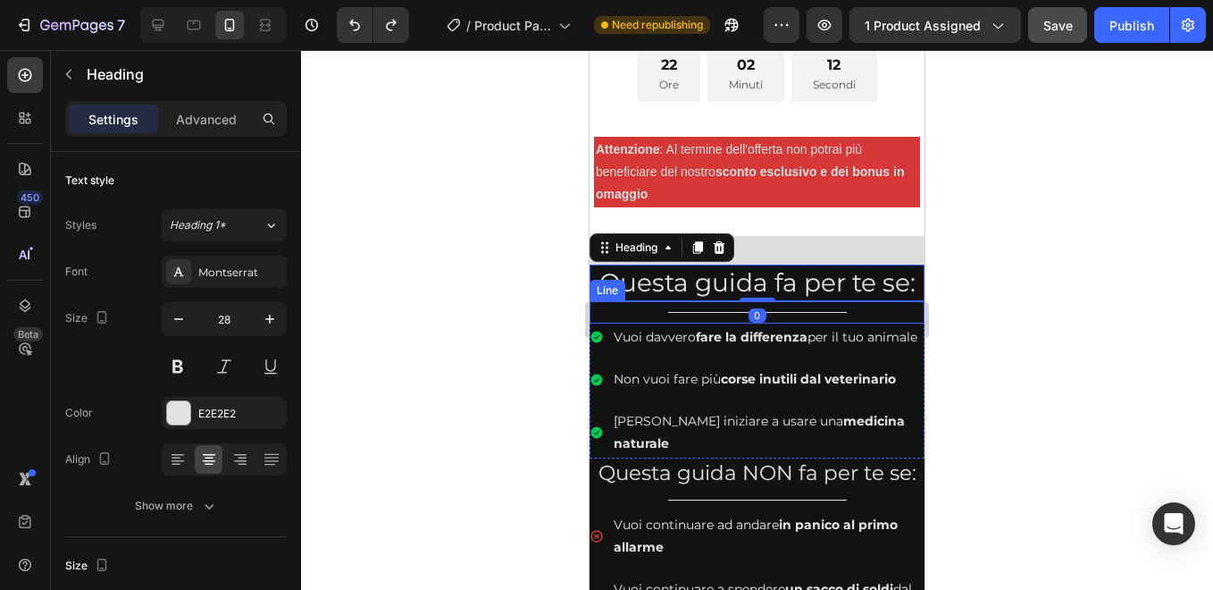
click at [599, 301] on div "Title Line" at bounding box center [757, 312] width 335 height 22
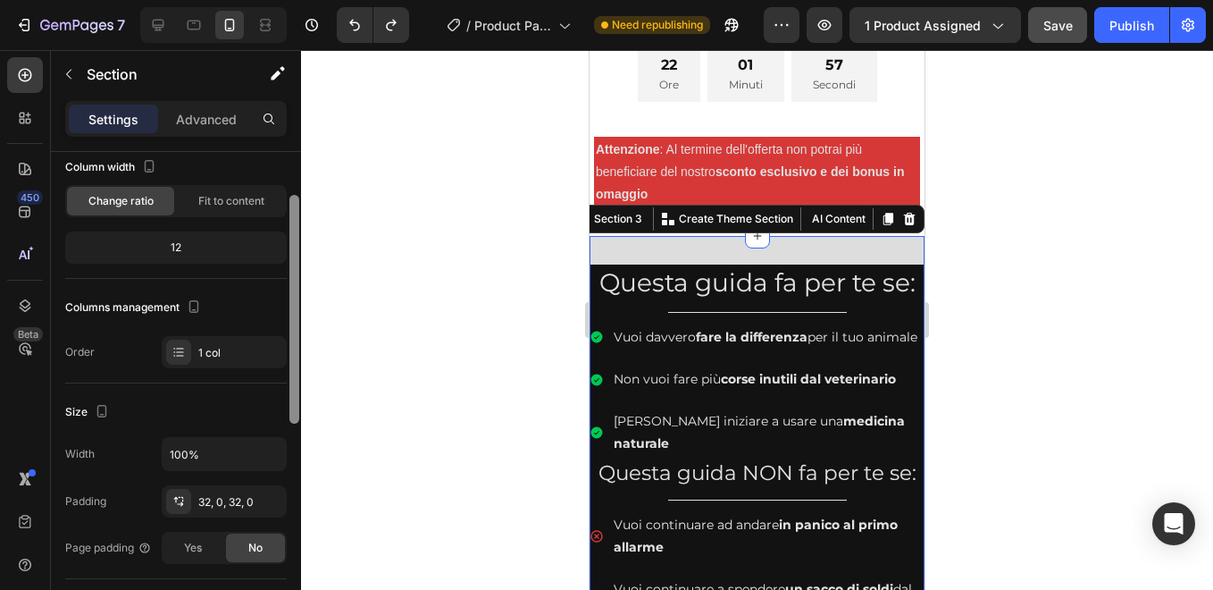
scroll to position [111, 0]
drag, startPoint x: 297, startPoint y: 308, endPoint x: 297, endPoint y: 360, distance: 51.8
click at [297, 360] on div at bounding box center [294, 305] width 10 height 229
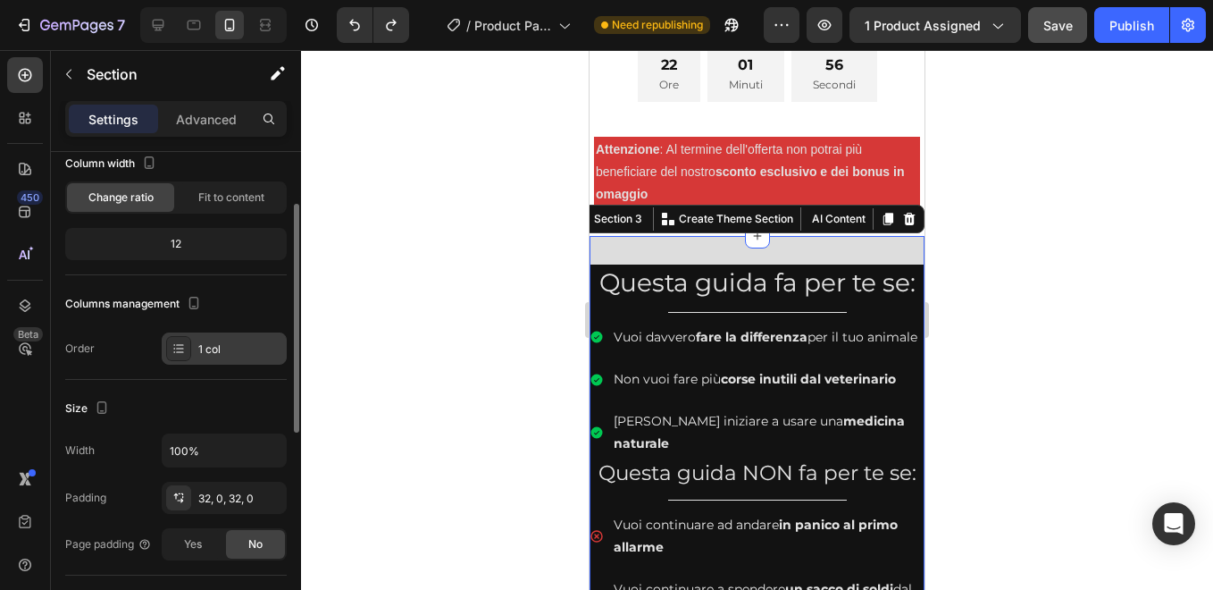
click at [250, 341] on div "1 col" at bounding box center [240, 349] width 84 height 16
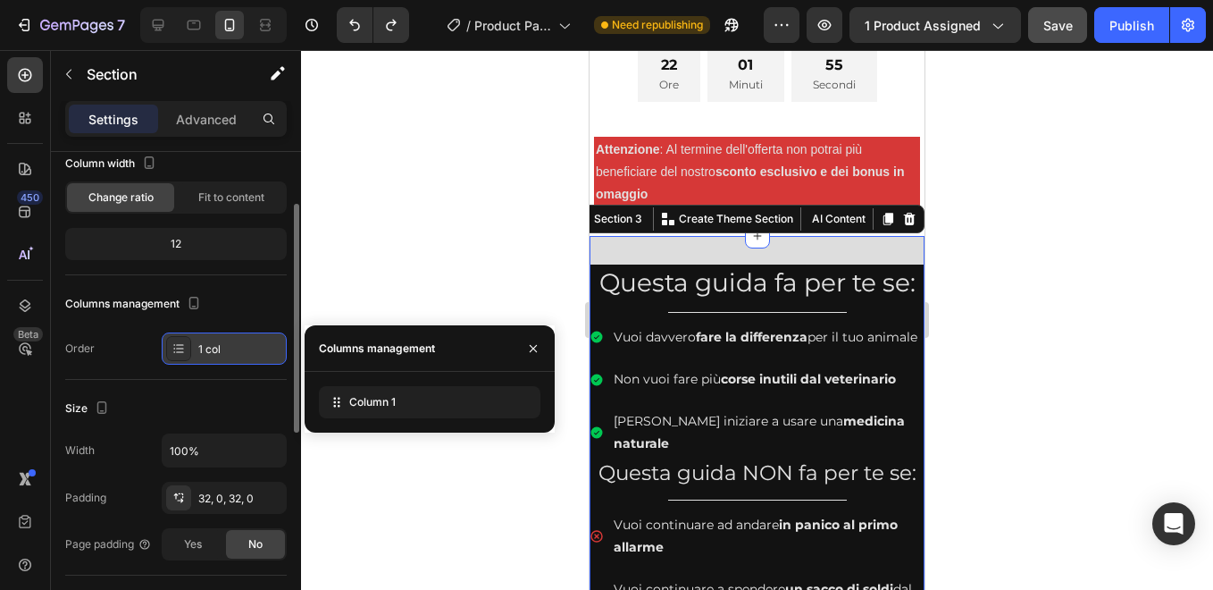
click at [250, 341] on div "1 col" at bounding box center [240, 349] width 84 height 16
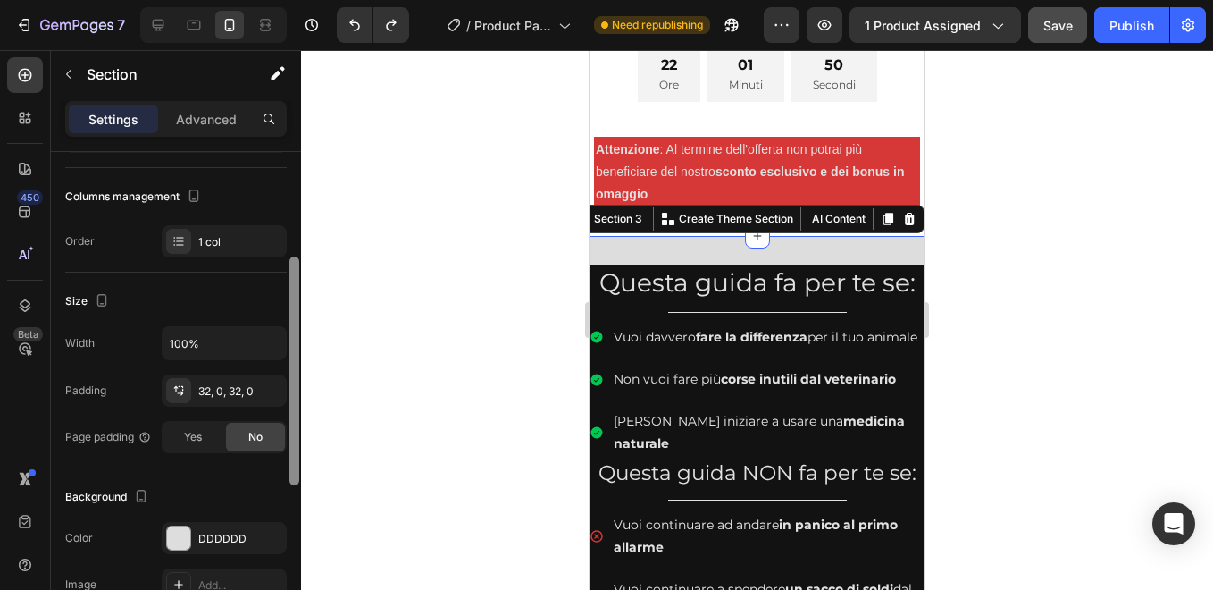
scroll to position [220, 0]
drag, startPoint x: 294, startPoint y: 339, endPoint x: 291, endPoint y: 390, distance: 51.0
click at [291, 390] on div at bounding box center [294, 369] width 10 height 229
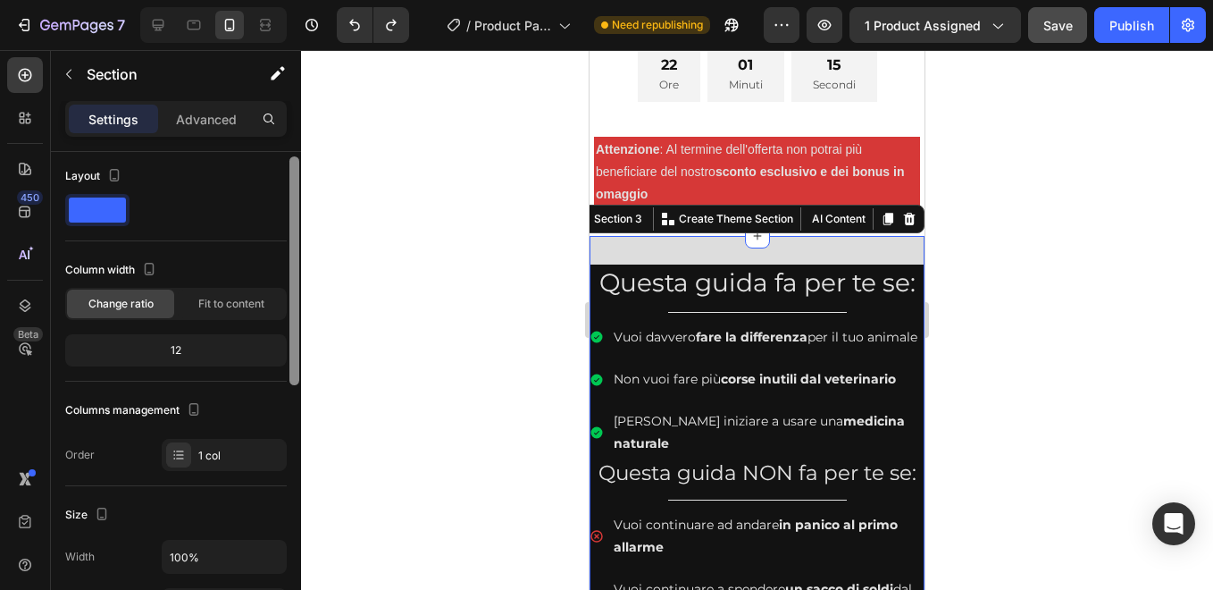
scroll to position [0, 0]
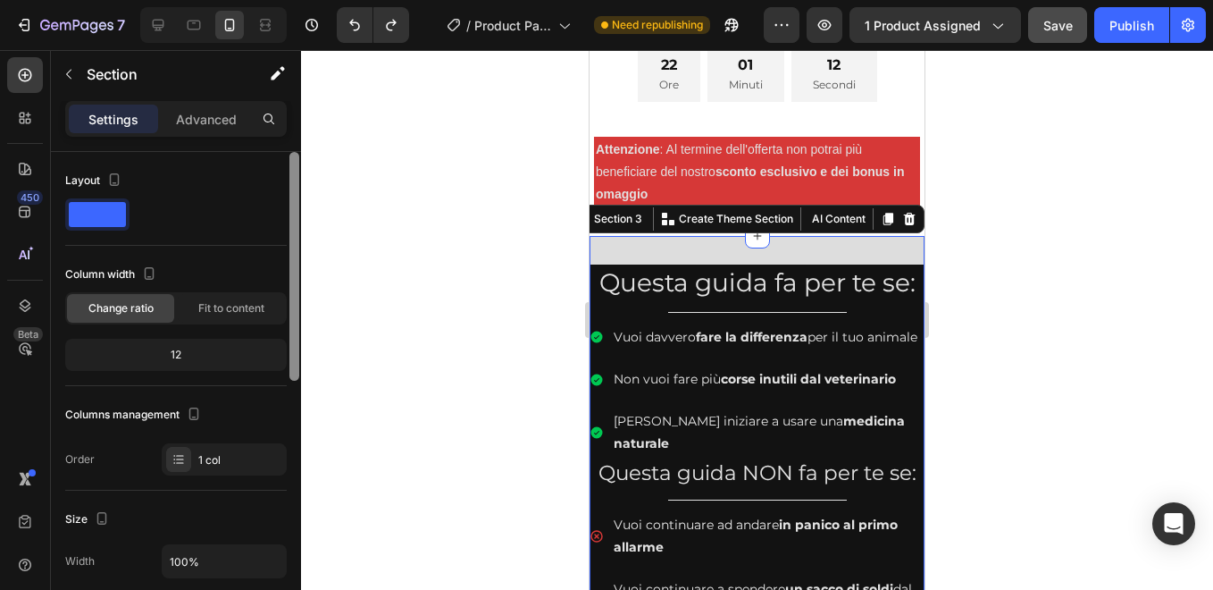
drag, startPoint x: 297, startPoint y: 274, endPoint x: 295, endPoint y: 164, distance: 109.9
click at [295, 164] on div at bounding box center [294, 266] width 10 height 229
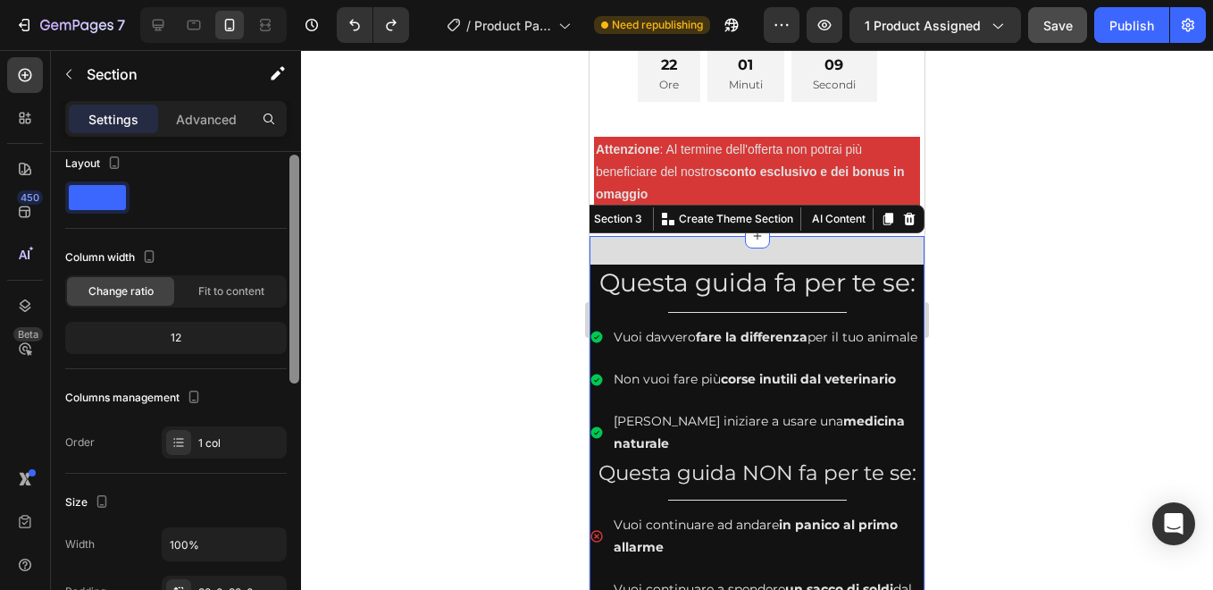
scroll to position [19, 0]
click at [295, 173] on div at bounding box center [294, 274] width 10 height 229
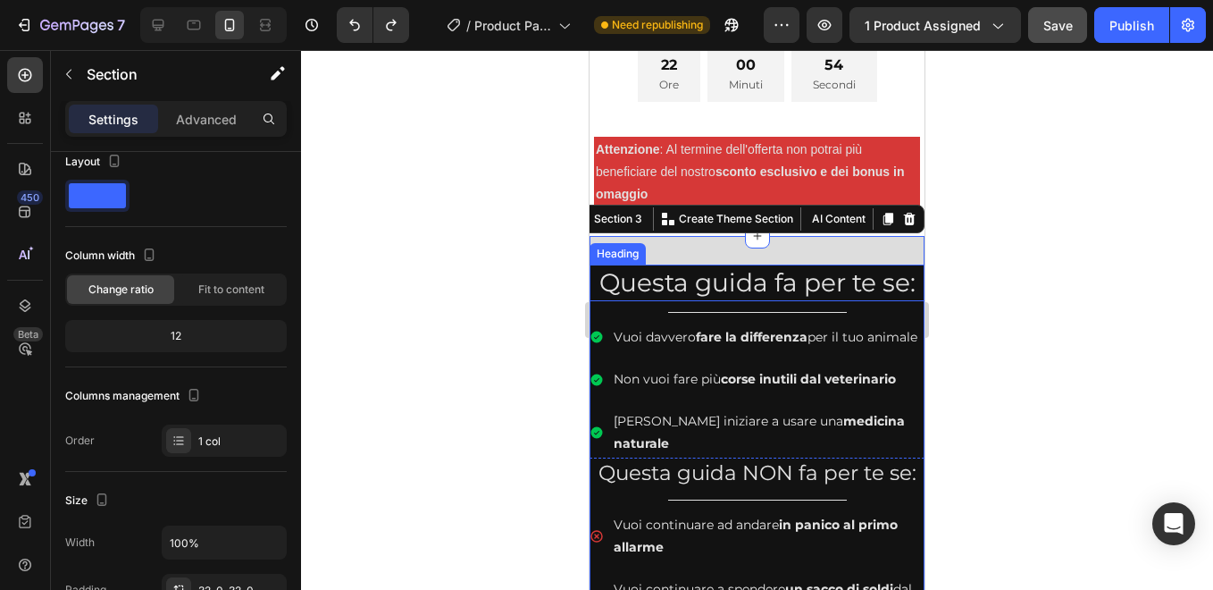
click at [683, 264] on h2 "Questa guida fa per te se:" at bounding box center [757, 282] width 335 height 36
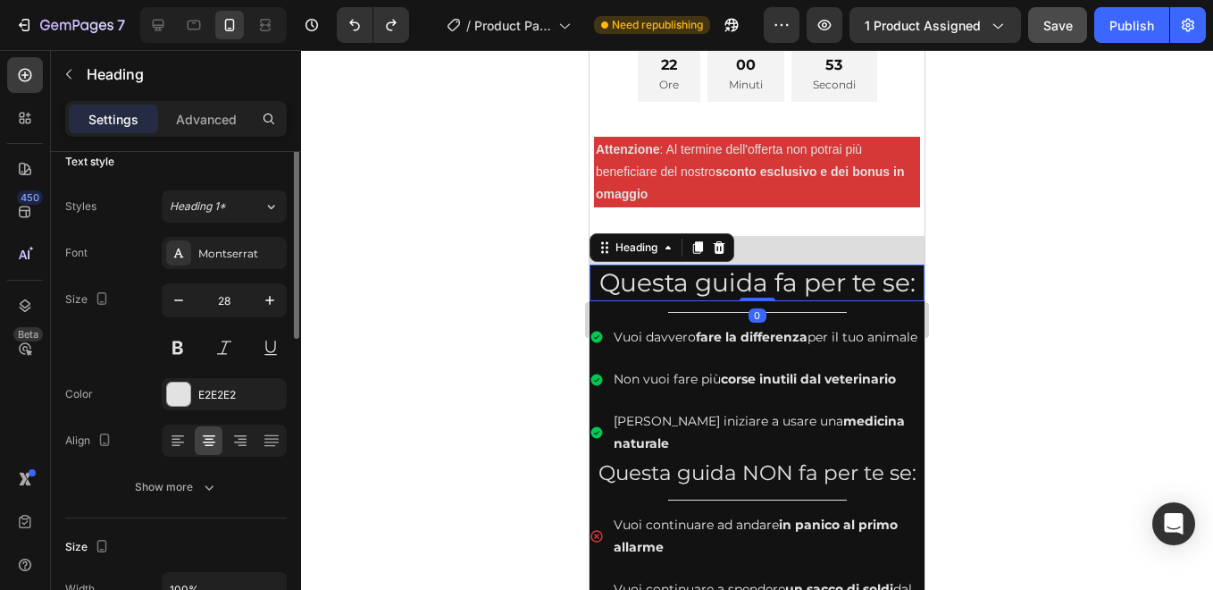
scroll to position [0, 0]
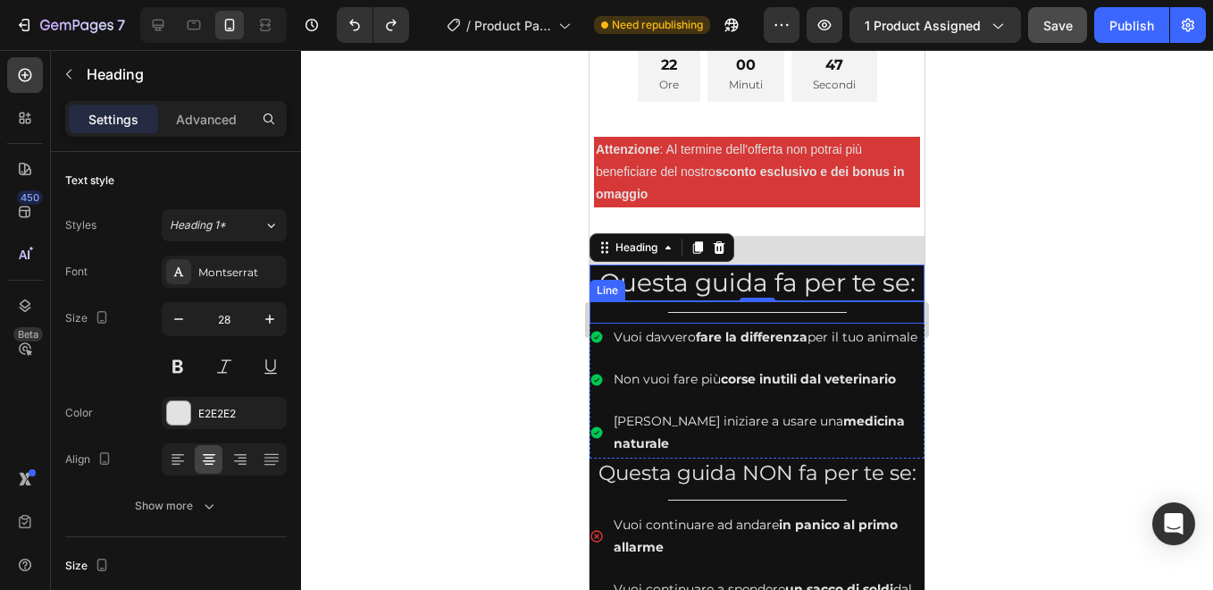
click at [625, 301] on div "Title Line" at bounding box center [757, 312] width 335 height 22
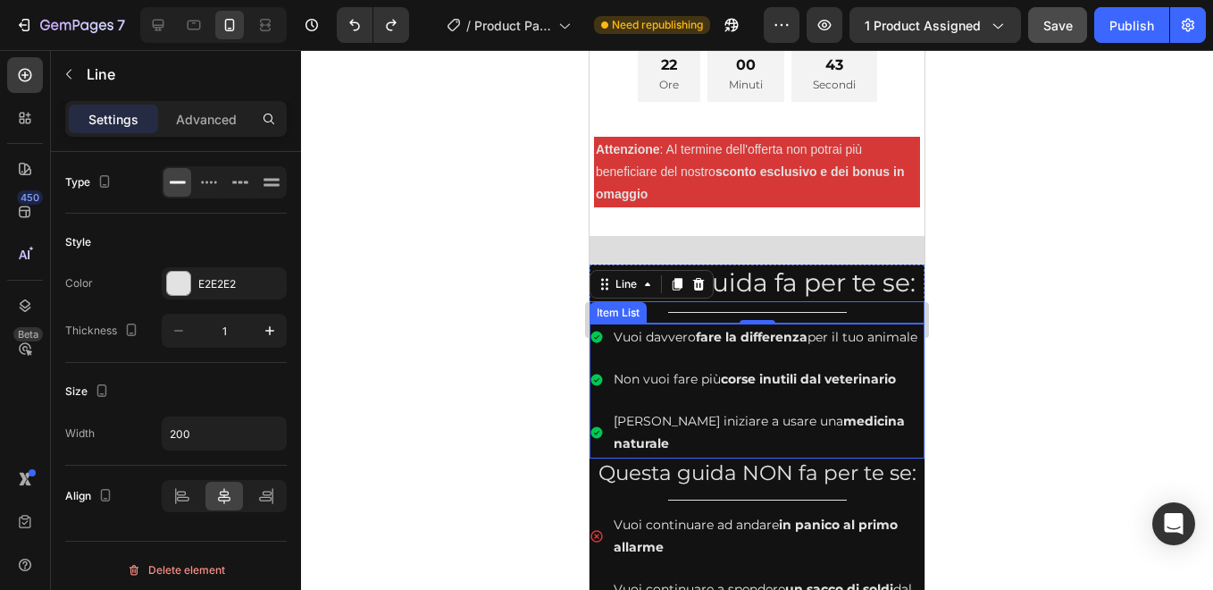
click at [871, 359] on div "Vuoi davvero fare la differenza per il tuo animale Non vuoi fare più corse inut…" at bounding box center [757, 390] width 335 height 135
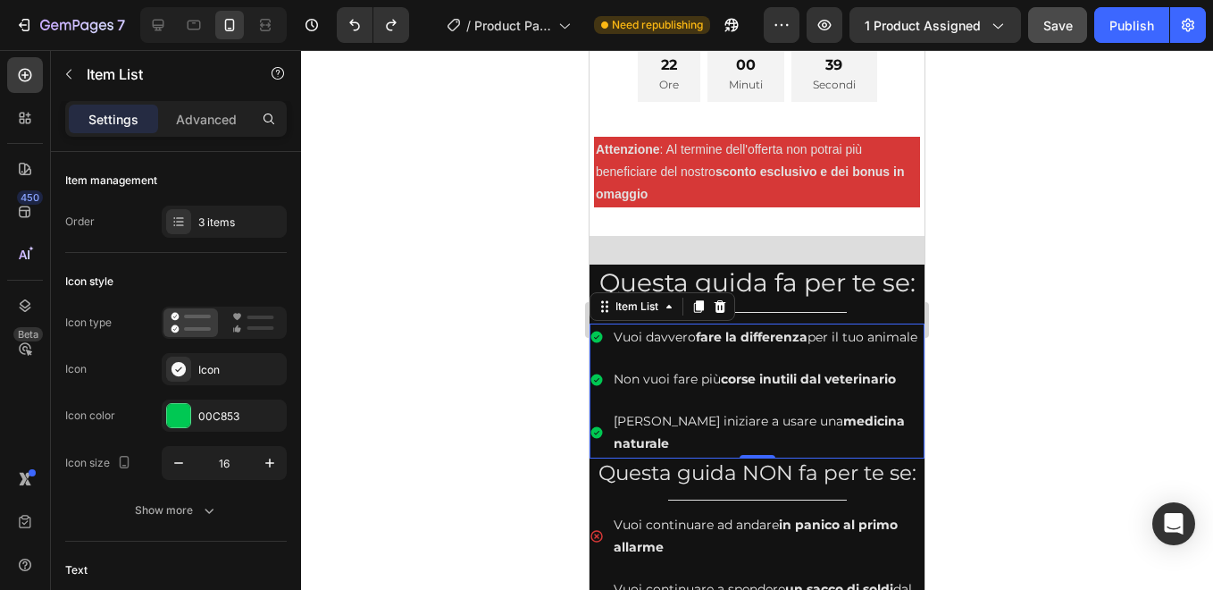
click at [877, 398] on div "Vuoi davvero fare la differenza per il tuo animale Non vuoi fare più corse inut…" at bounding box center [757, 390] width 335 height 135
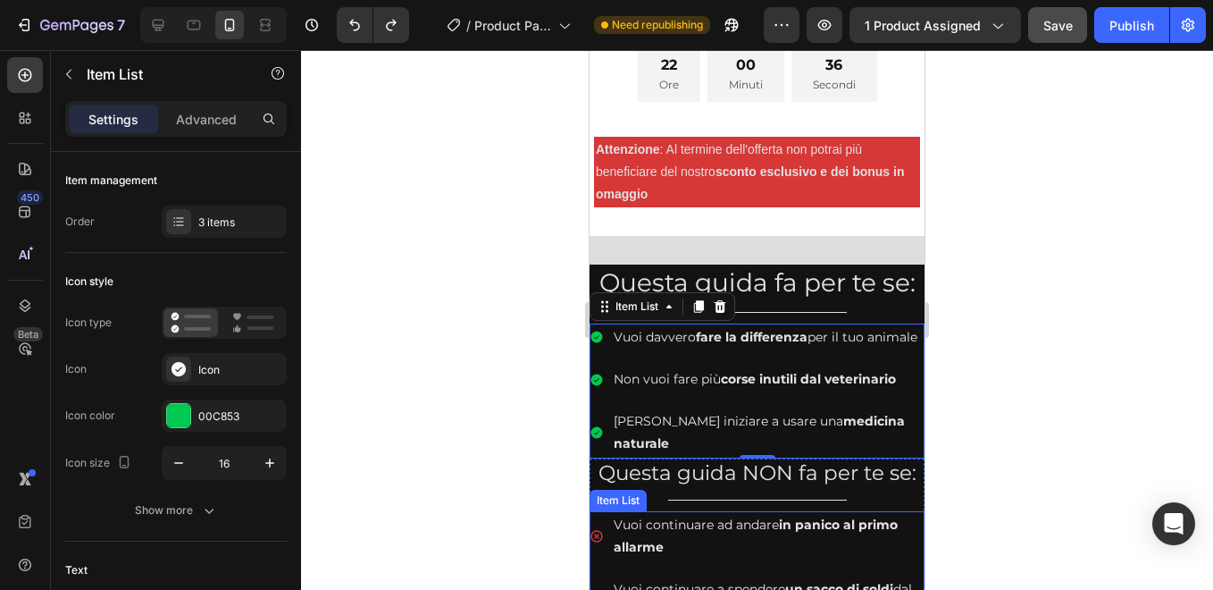
click at [891, 515] on p "Vuoi continuare ad andare in panico al primo allarme" at bounding box center [768, 536] width 308 height 45
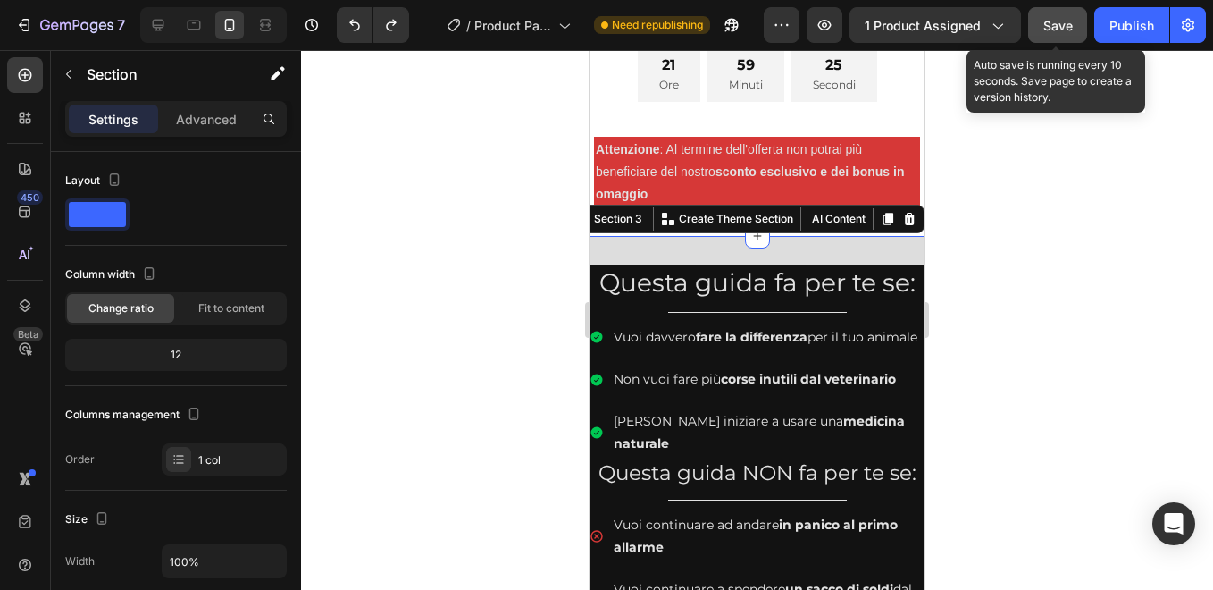
click at [1059, 20] on span "Save" at bounding box center [1057, 25] width 29 height 15
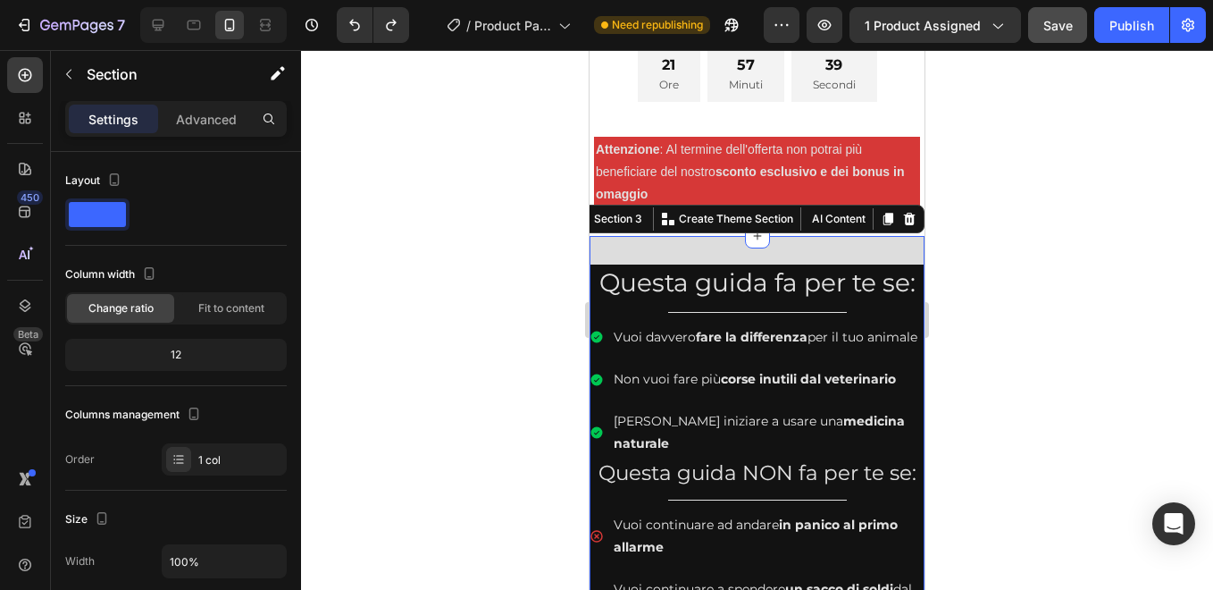
click at [1081, 240] on div at bounding box center [757, 320] width 912 height 540
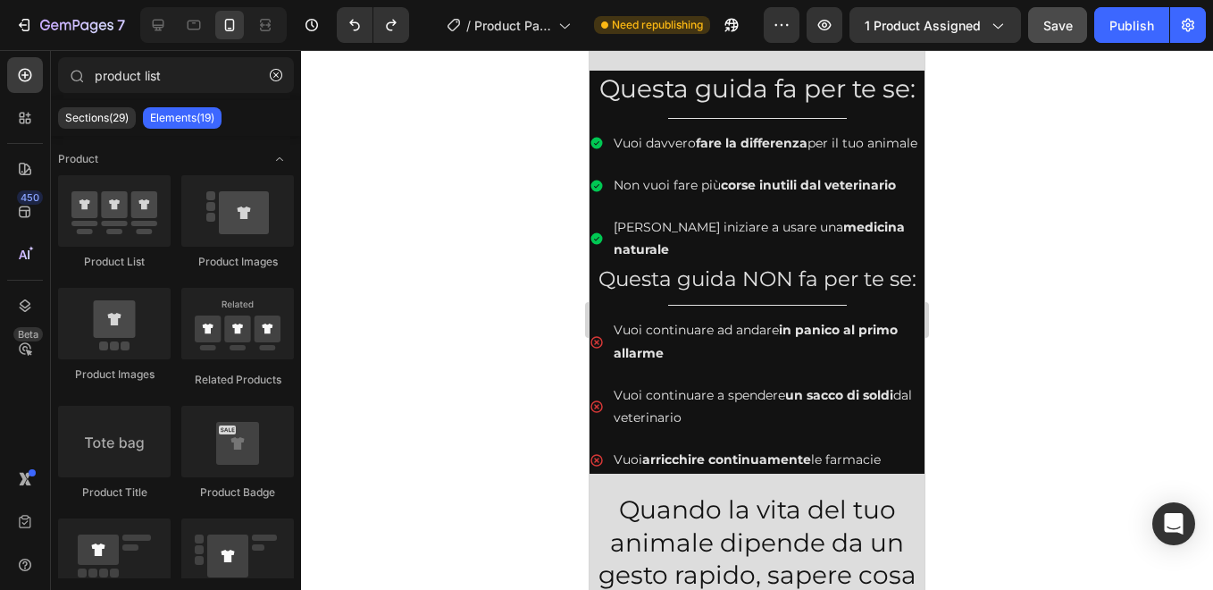
scroll to position [1197, 0]
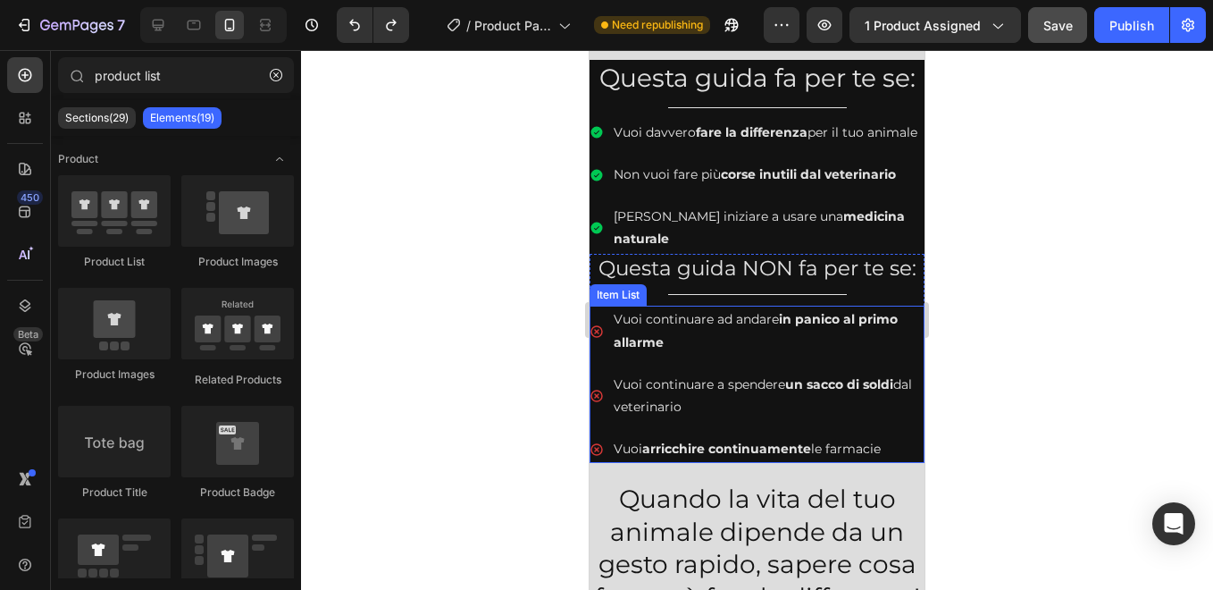
click at [596, 458] on div "Vuoi arricchire continuamente le farmacie" at bounding box center [757, 449] width 335 height 28
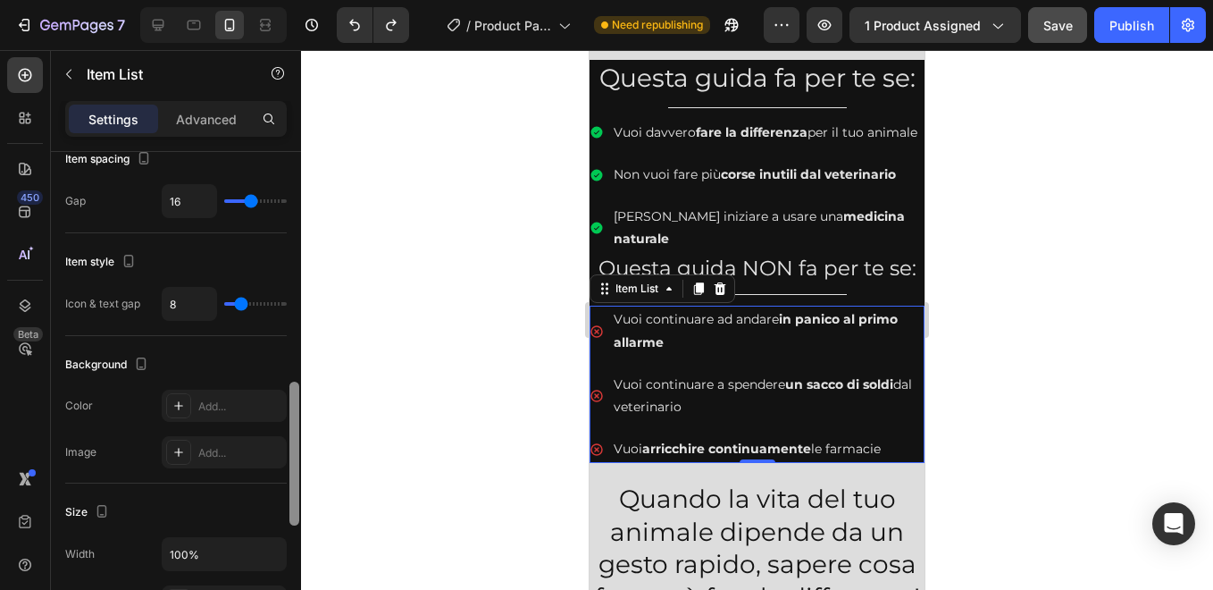
scroll to position [758, 0]
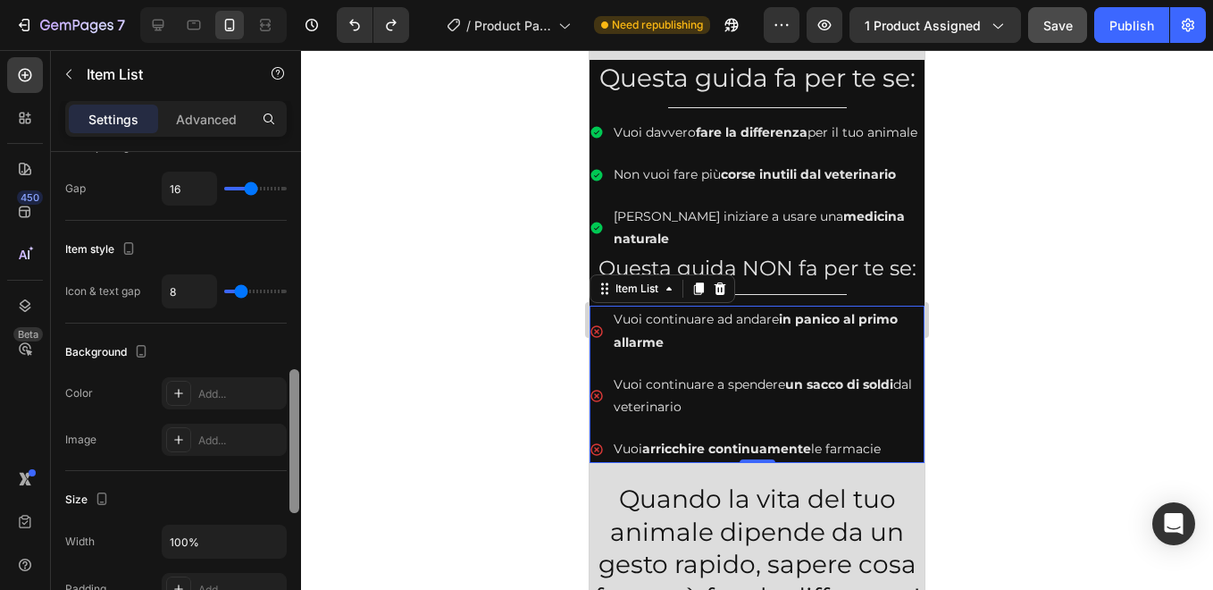
drag, startPoint x: 295, startPoint y: 282, endPoint x: 308, endPoint y: 507, distance: 225.5
click at [308, 0] on div "7 / Product Page - [DATE] 14:18:56 Need republishing Preview 1 product assigned…" at bounding box center [606, 0] width 1213 height 0
click at [228, 396] on div "Add..." at bounding box center [240, 394] width 84 height 16
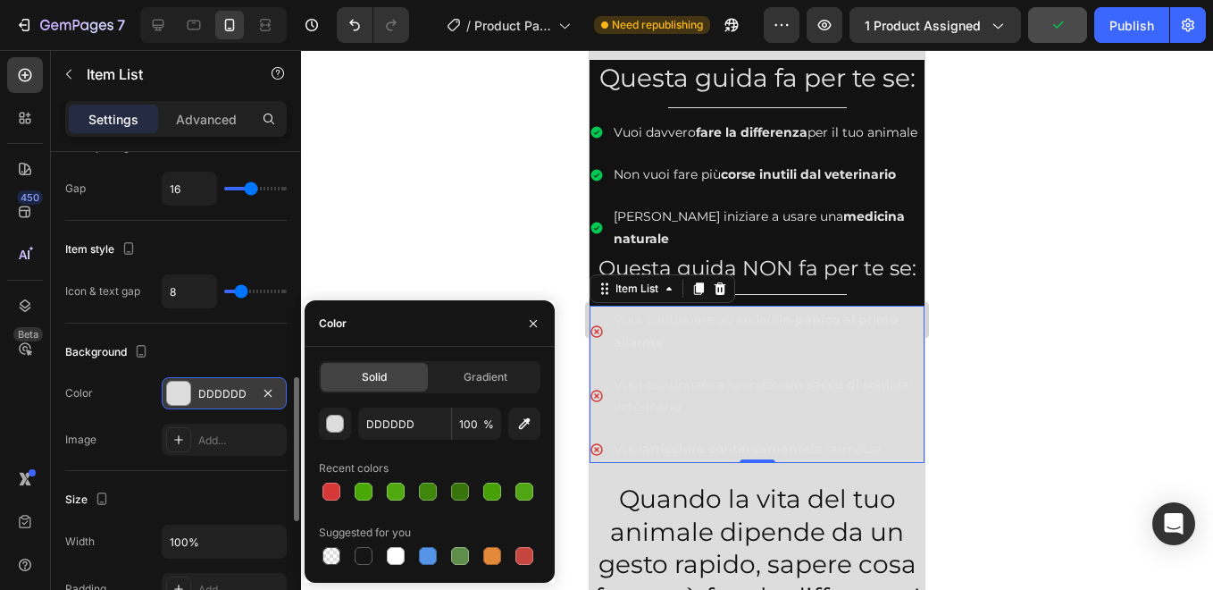
click at [427, 256] on div at bounding box center [757, 320] width 912 height 540
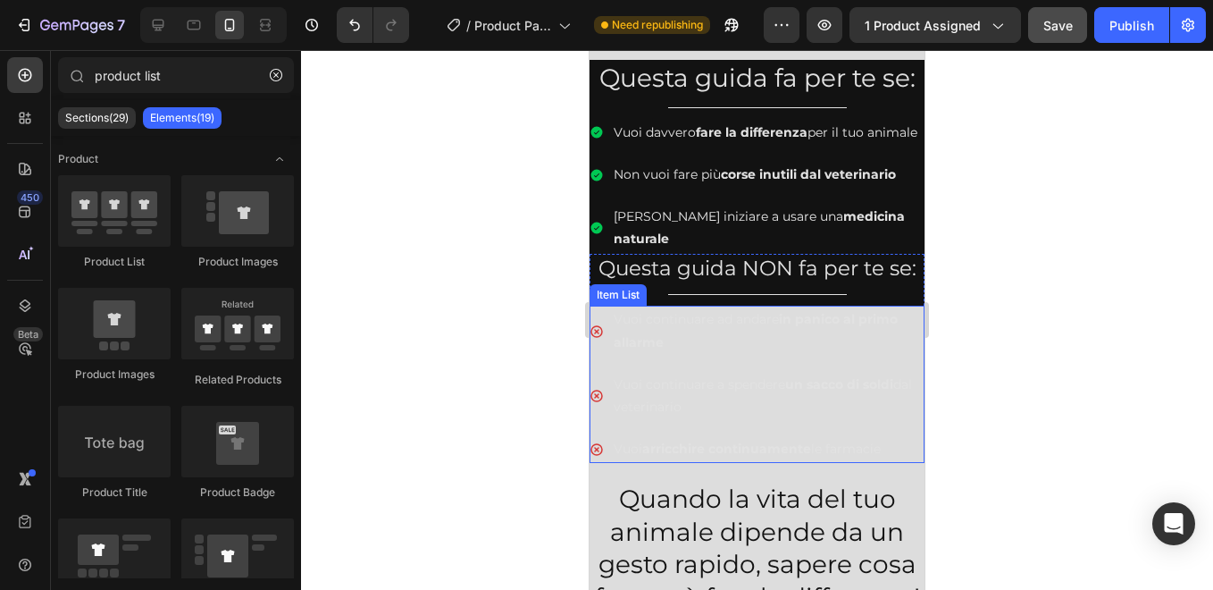
click at [671, 363] on div "Vuoi continuare ad andare in panico al primo allarme [PERSON_NAME] continuare a…" at bounding box center [757, 383] width 335 height 157
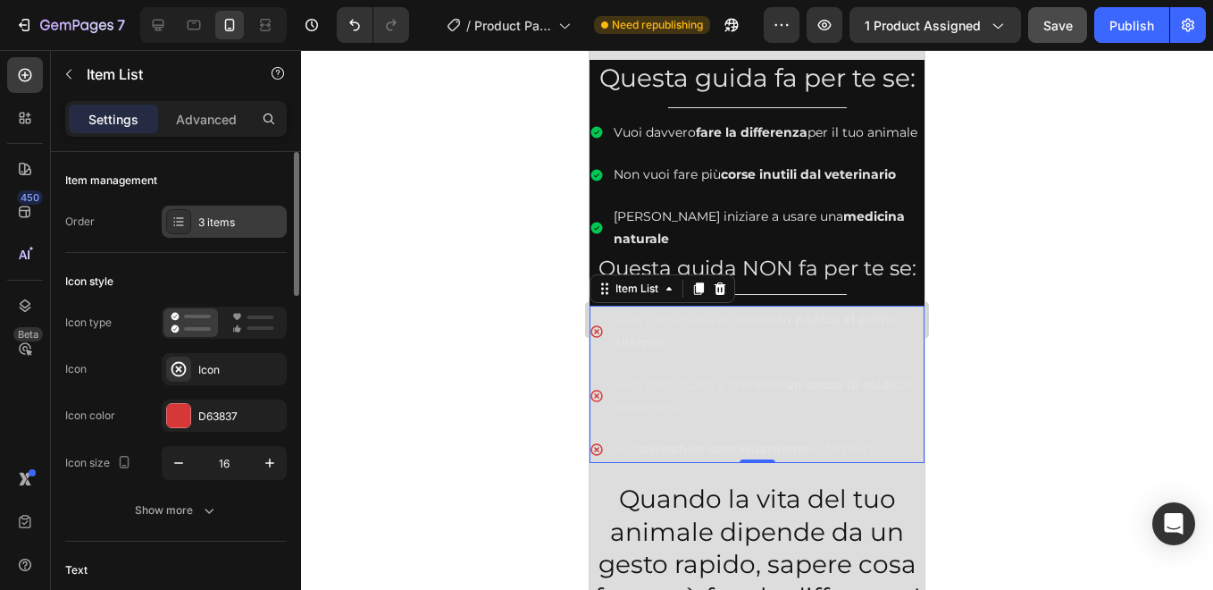
click at [211, 222] on div "3 items" at bounding box center [240, 222] width 84 height 16
click at [441, 177] on div at bounding box center [757, 320] width 912 height 540
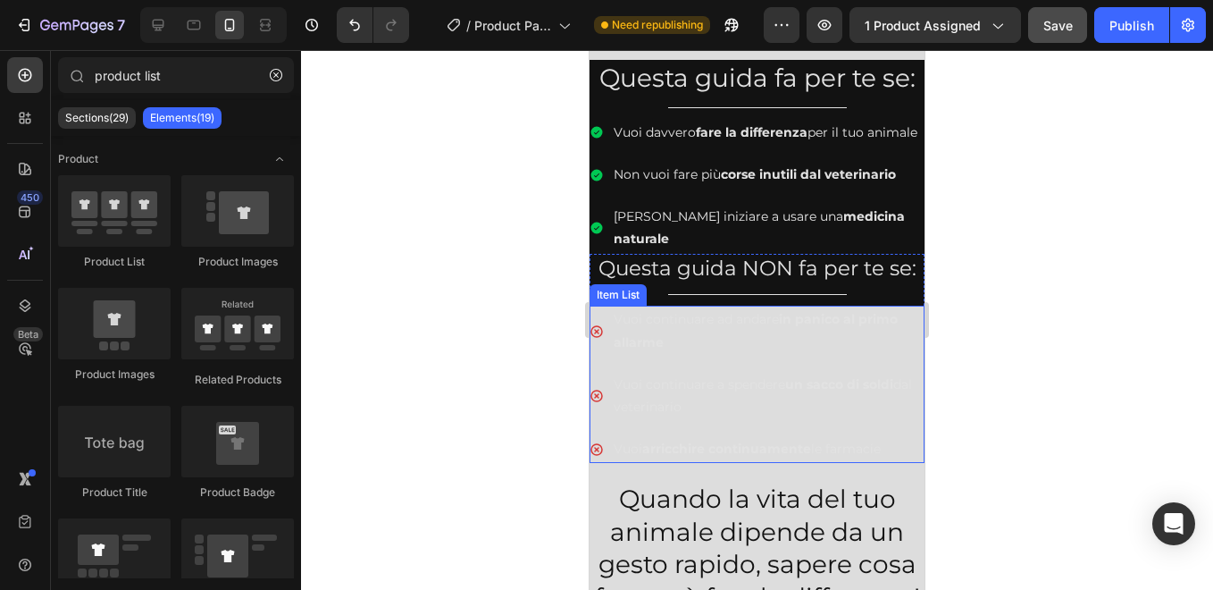
click at [625, 454] on p "Vuoi arricchire continuamente le farmacie" at bounding box center [768, 449] width 308 height 22
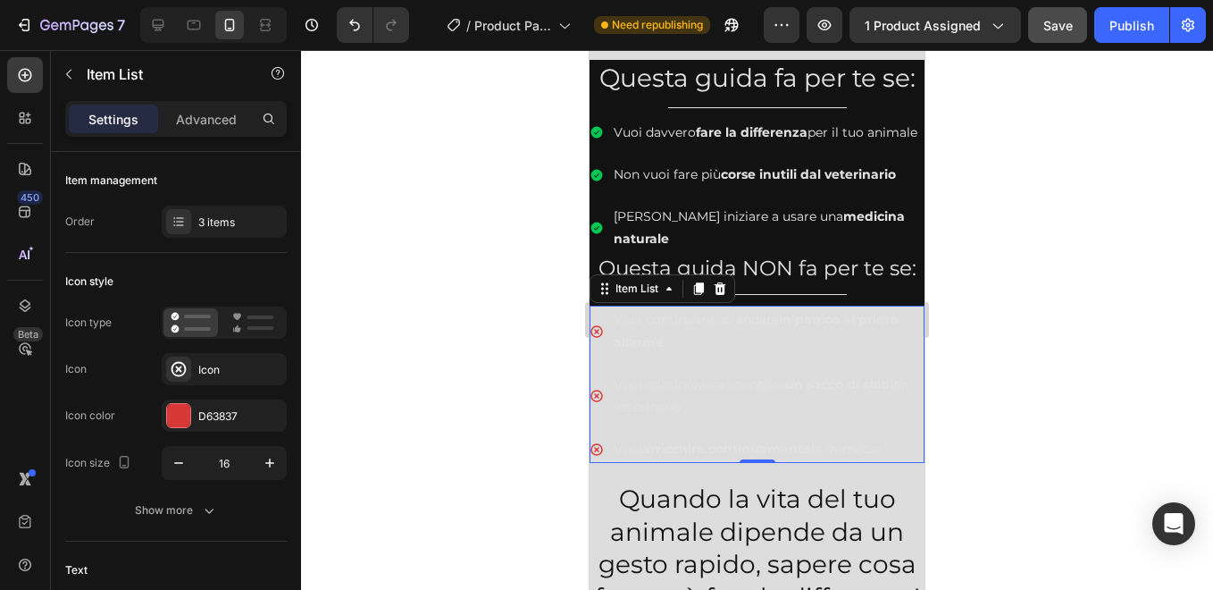
click at [782, 449] on strong "arricchire continuamente" at bounding box center [726, 448] width 169 height 16
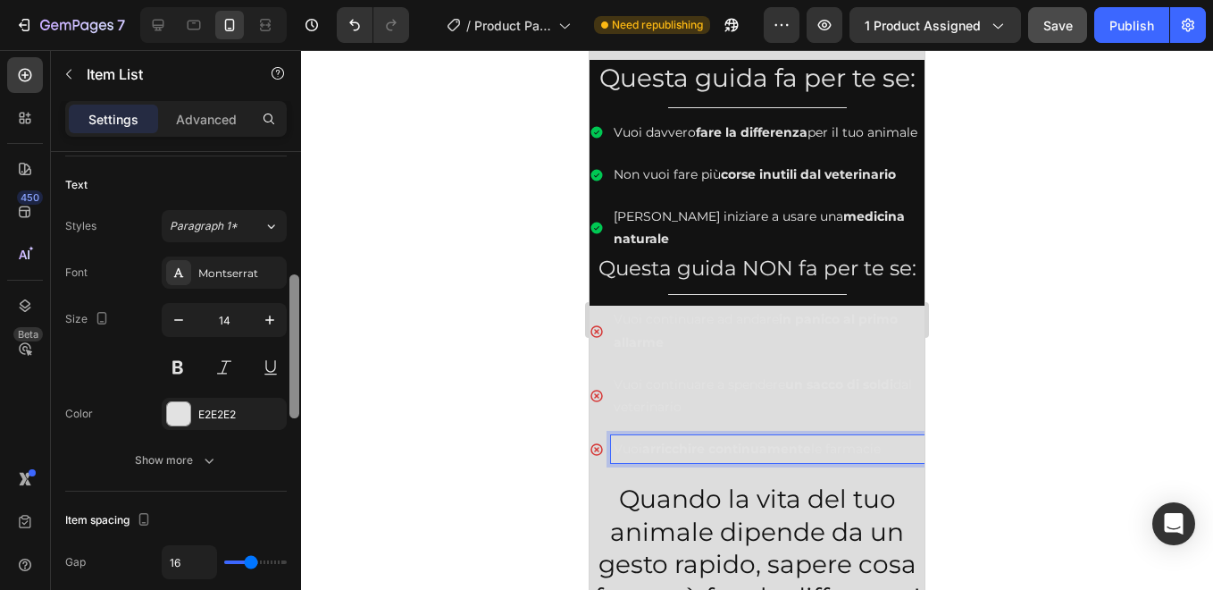
scroll to position [391, 0]
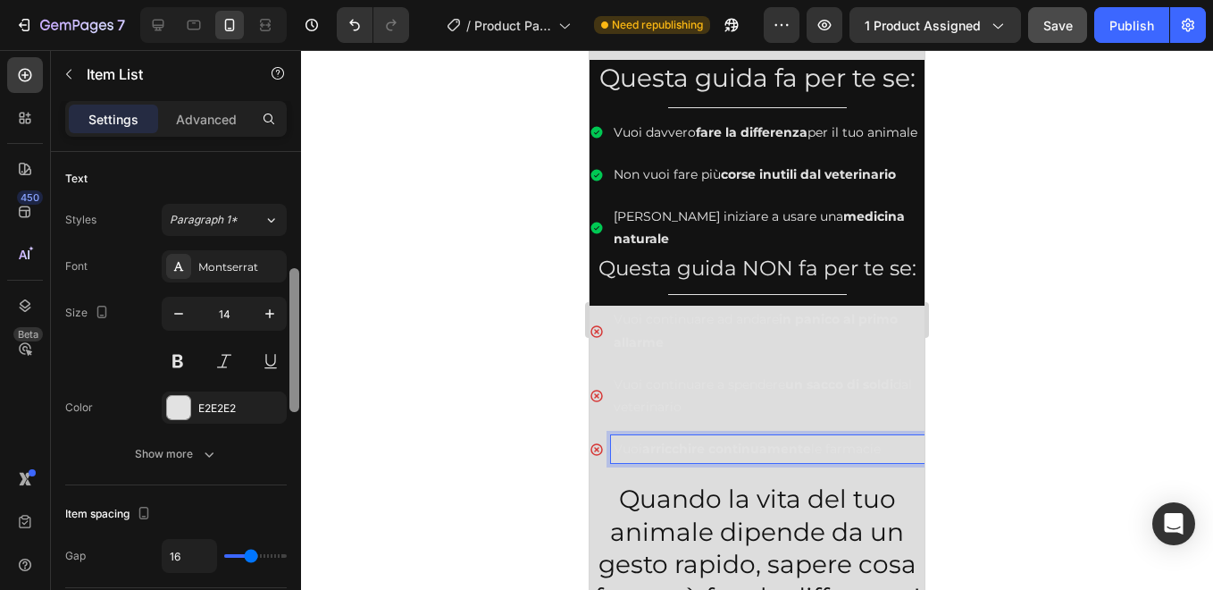
drag, startPoint x: 296, startPoint y: 278, endPoint x: 294, endPoint y: 394, distance: 116.1
click at [294, 394] on div at bounding box center [294, 340] width 10 height 144
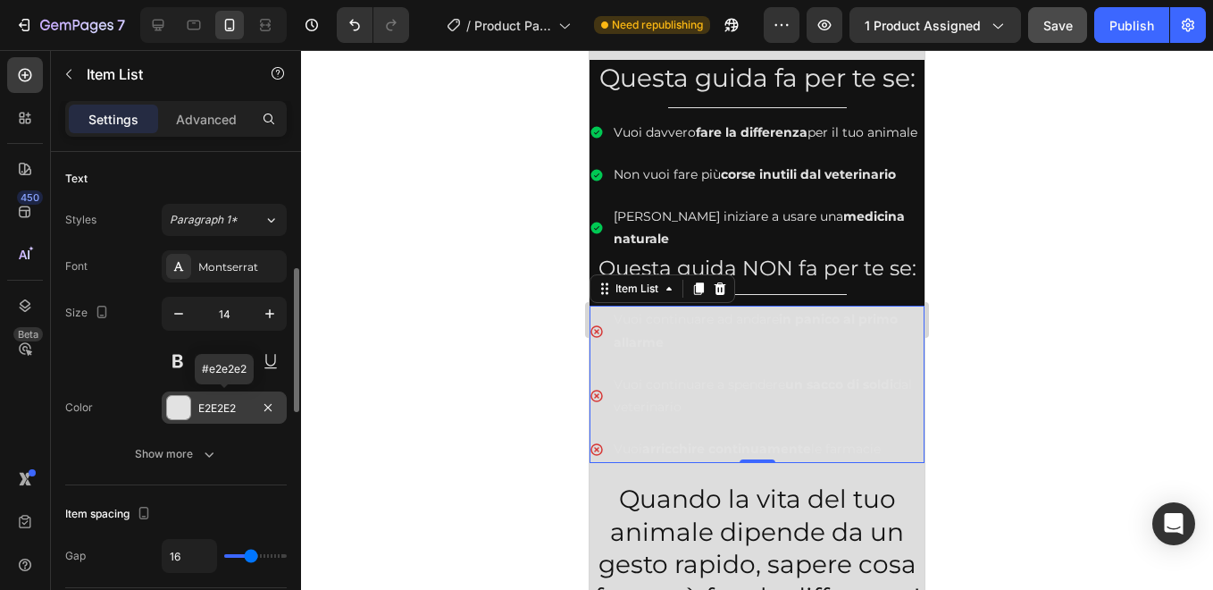
click at [239, 406] on div "E2E2E2" at bounding box center [224, 408] width 52 height 16
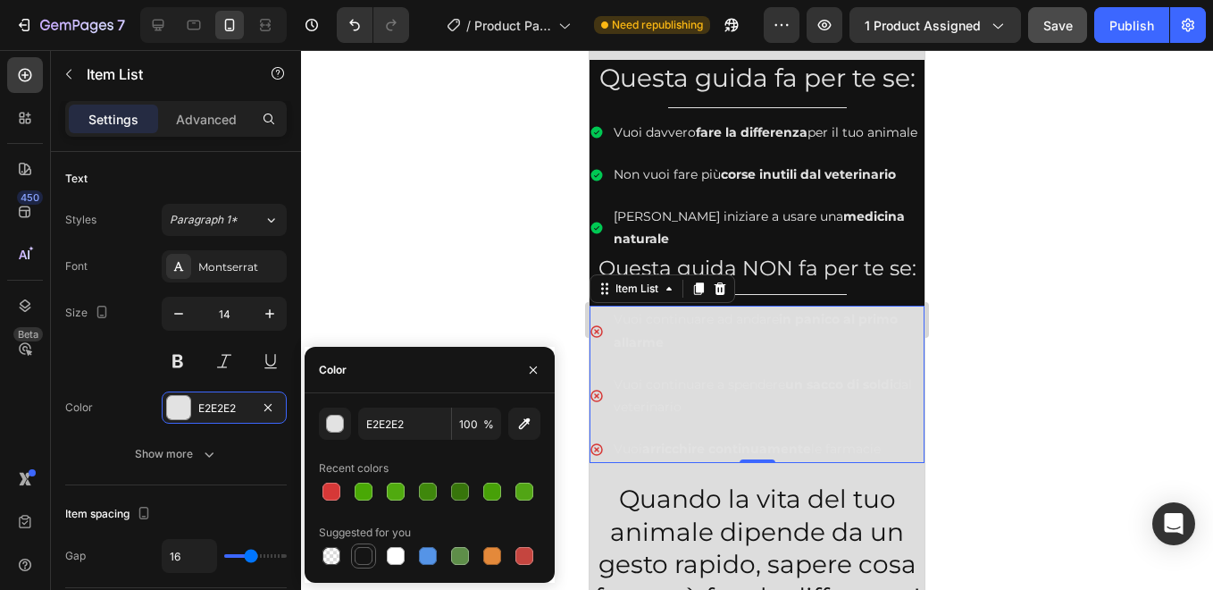
click at [361, 552] on div at bounding box center [364, 556] width 18 height 18
type input "151515"
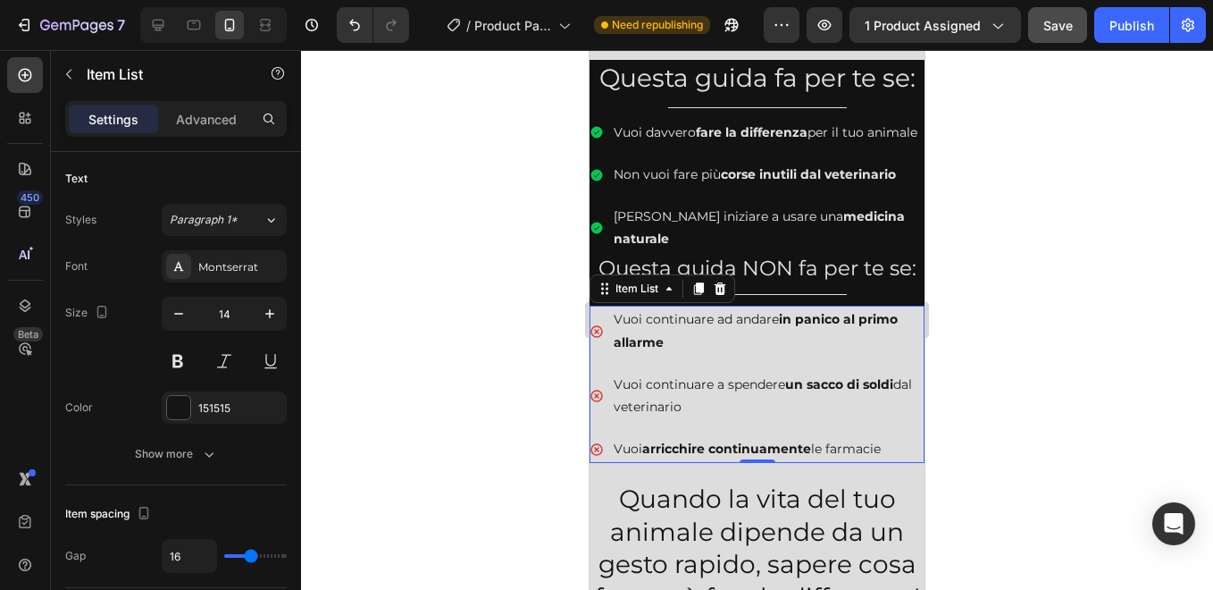
click at [508, 265] on div at bounding box center [757, 320] width 912 height 540
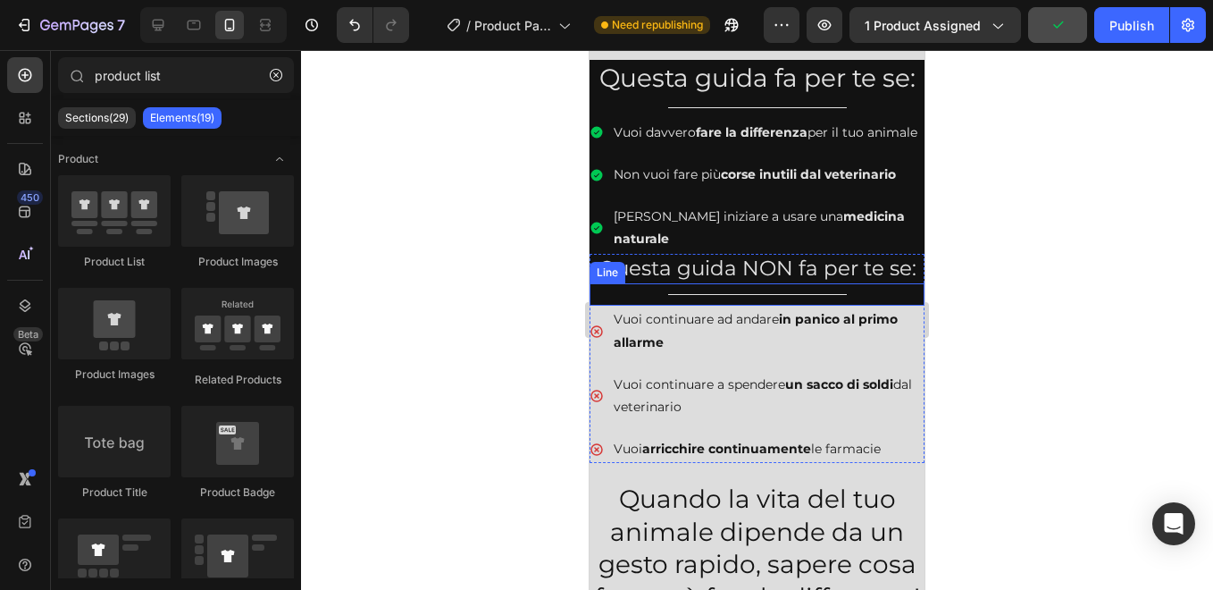
click at [598, 303] on div "Title Line" at bounding box center [757, 294] width 335 height 22
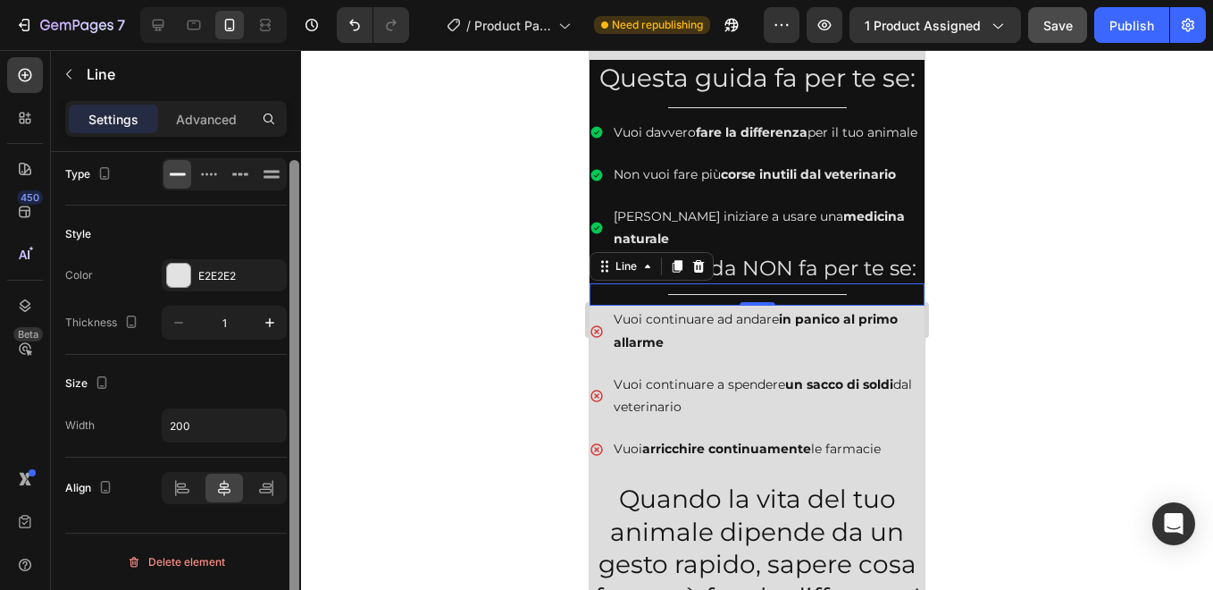
scroll to position [0, 0]
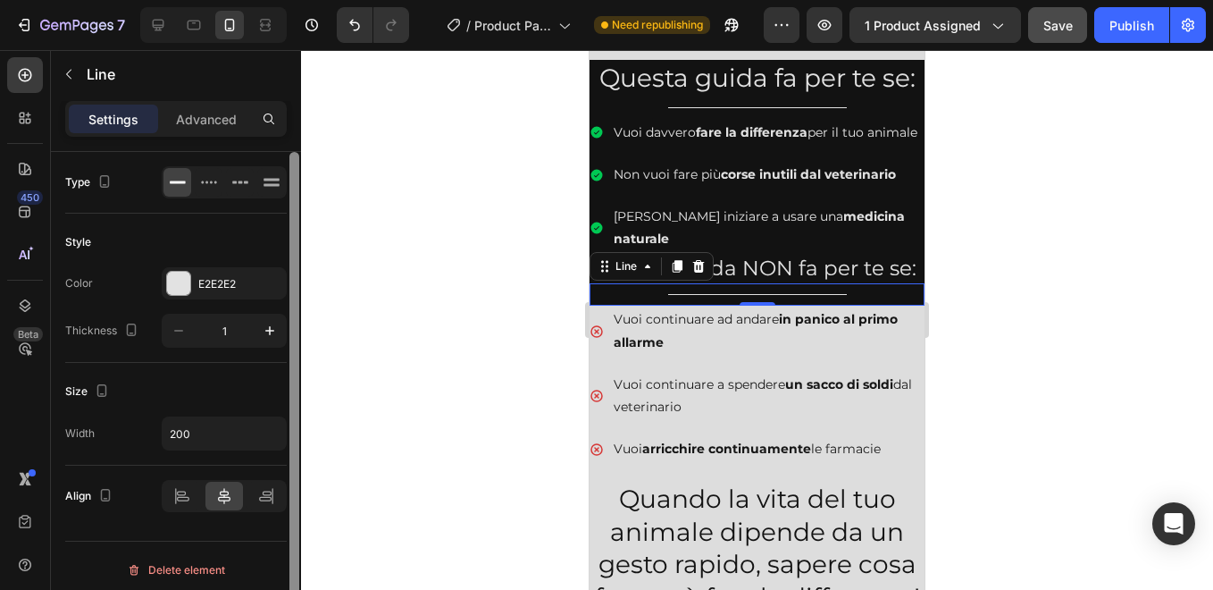
drag, startPoint x: 293, startPoint y: 296, endPoint x: 299, endPoint y: 267, distance: 29.3
click at [299, 267] on div at bounding box center [294, 396] width 13 height 489
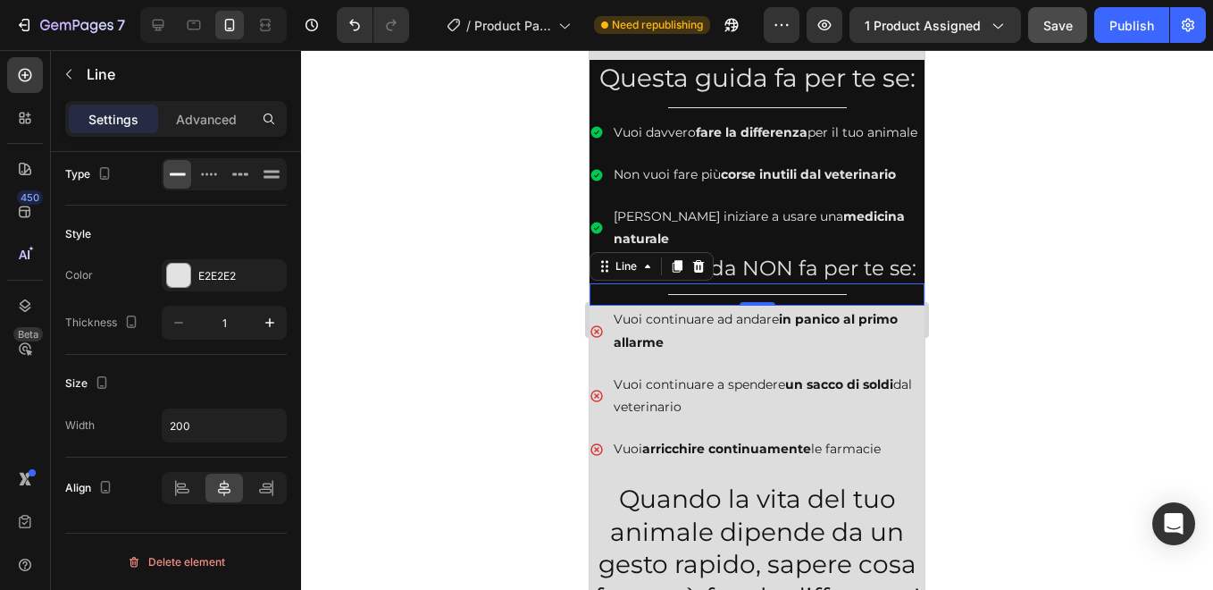
click at [629, 298] on div "Title Line 0" at bounding box center [757, 294] width 335 height 22
click at [572, 256] on div at bounding box center [757, 320] width 912 height 540
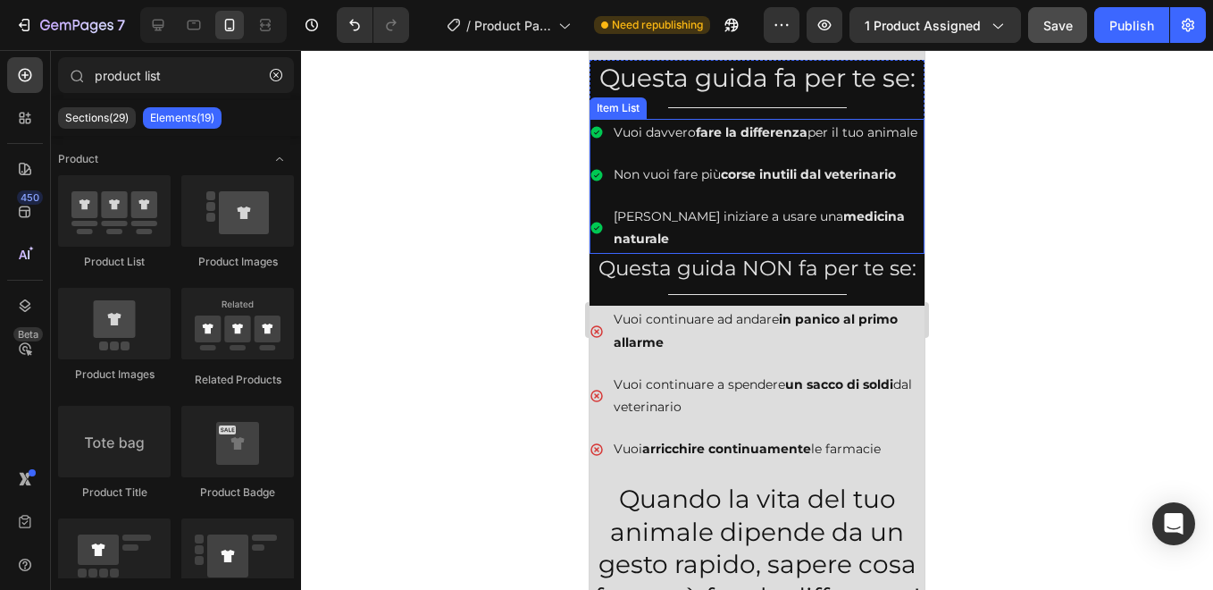
click at [602, 248] on div "[PERSON_NAME] iniziare a usare una medicina naturale" at bounding box center [757, 228] width 335 height 50
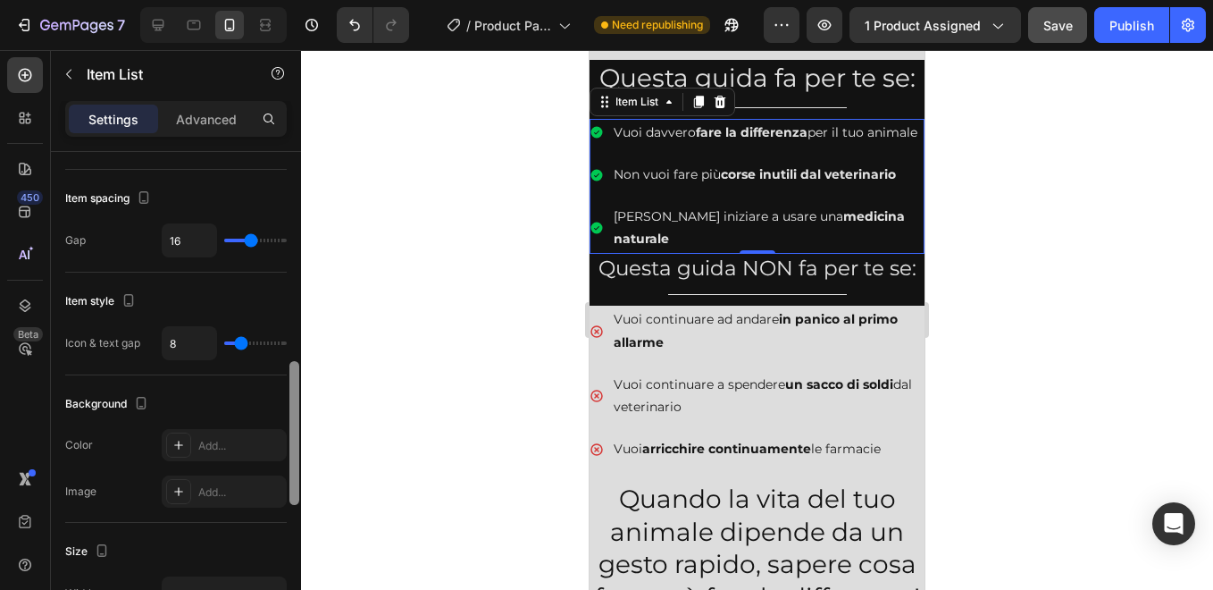
scroll to position [710, 0]
drag, startPoint x: 291, startPoint y: 286, endPoint x: 299, endPoint y: 497, distance: 211.0
click at [299, 497] on div at bounding box center [294, 392] width 13 height 489
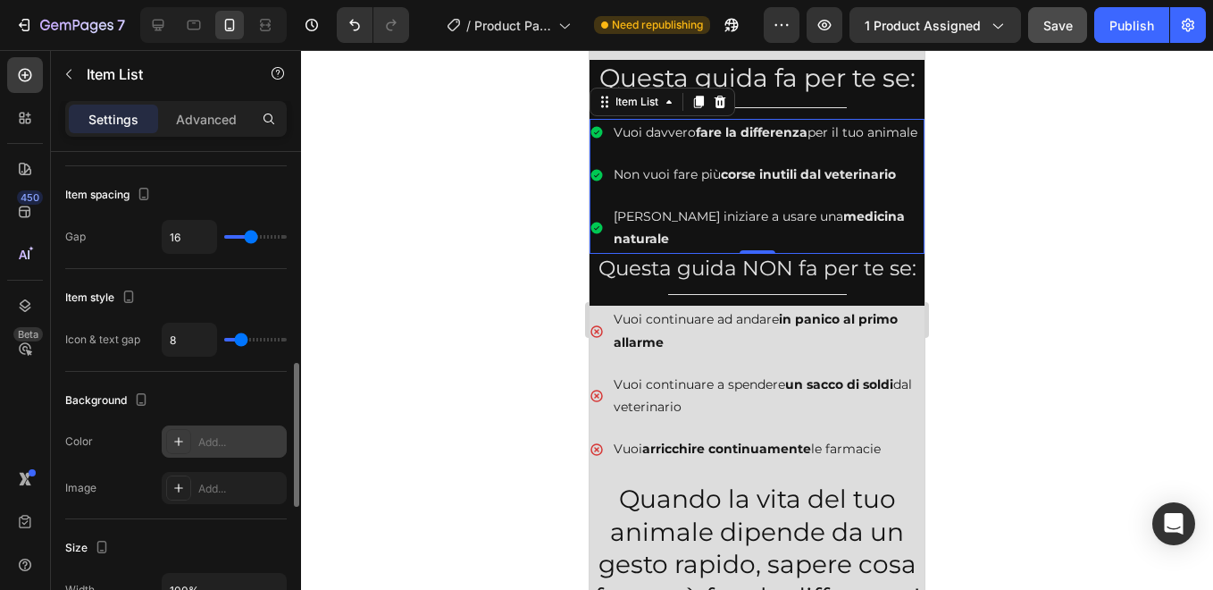
click at [253, 445] on div "Add..." at bounding box center [240, 442] width 84 height 16
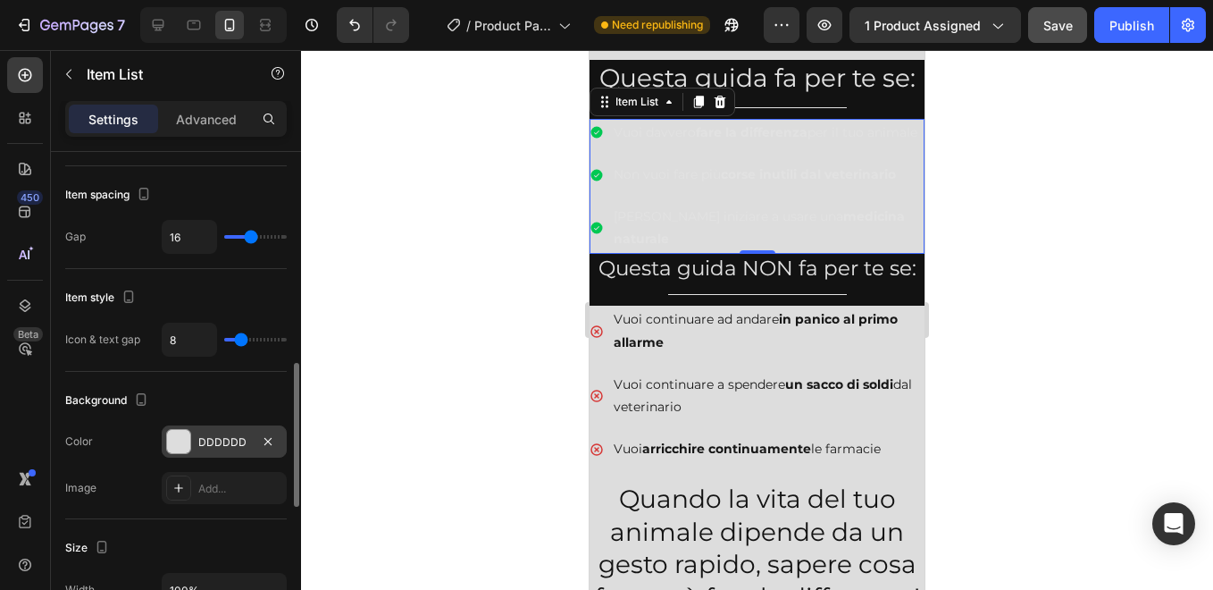
click at [423, 222] on div at bounding box center [757, 320] width 912 height 540
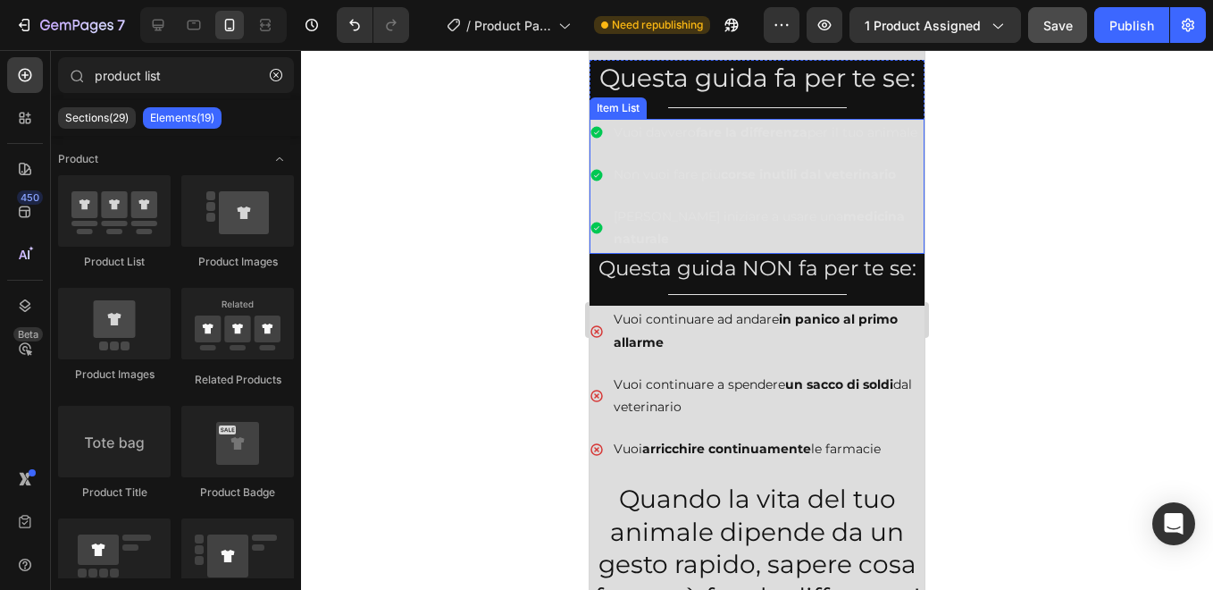
click at [676, 239] on p "[PERSON_NAME] iniziare a usare una medicina naturale" at bounding box center [768, 227] width 308 height 45
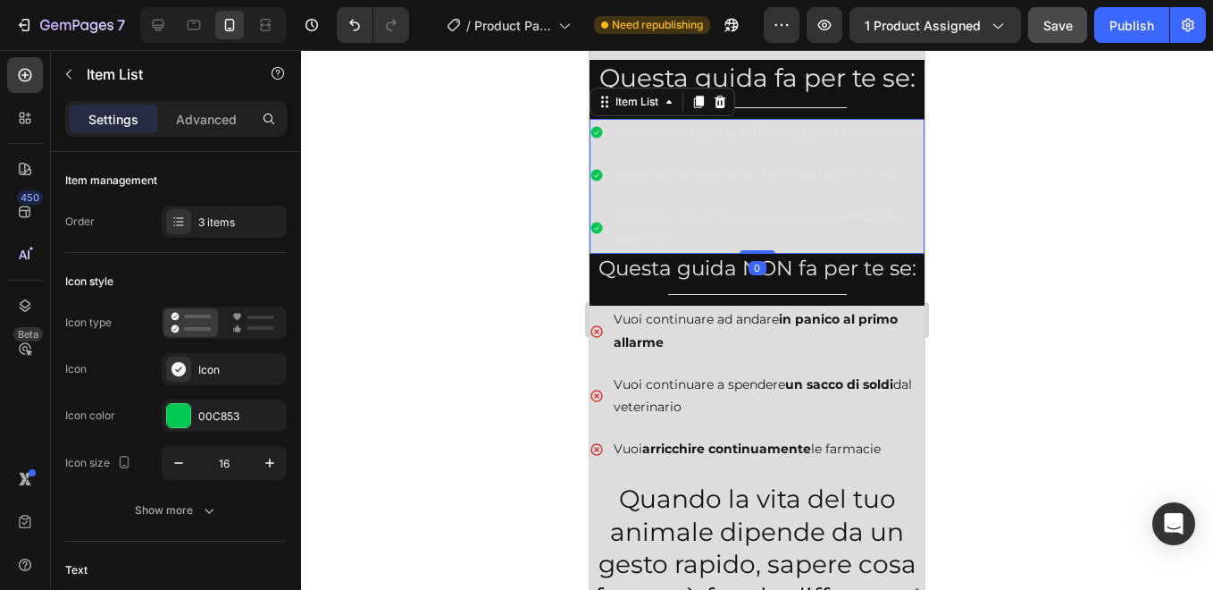
click at [676, 239] on p "[PERSON_NAME] iniziare a usare una medicina naturale" at bounding box center [768, 227] width 308 height 45
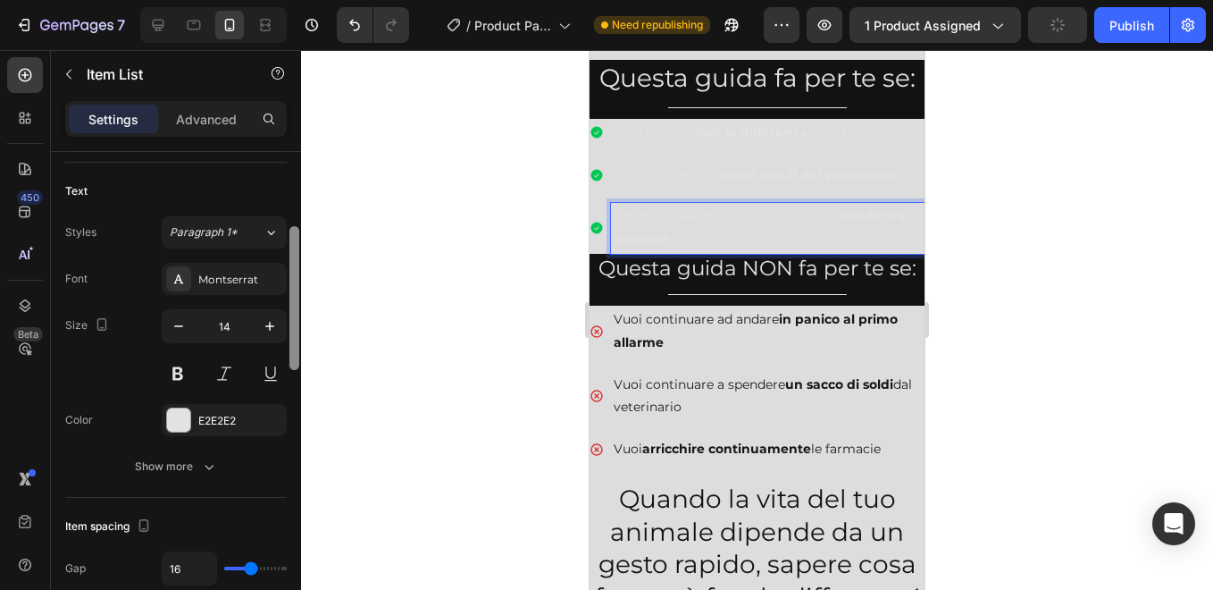
scroll to position [391, 0]
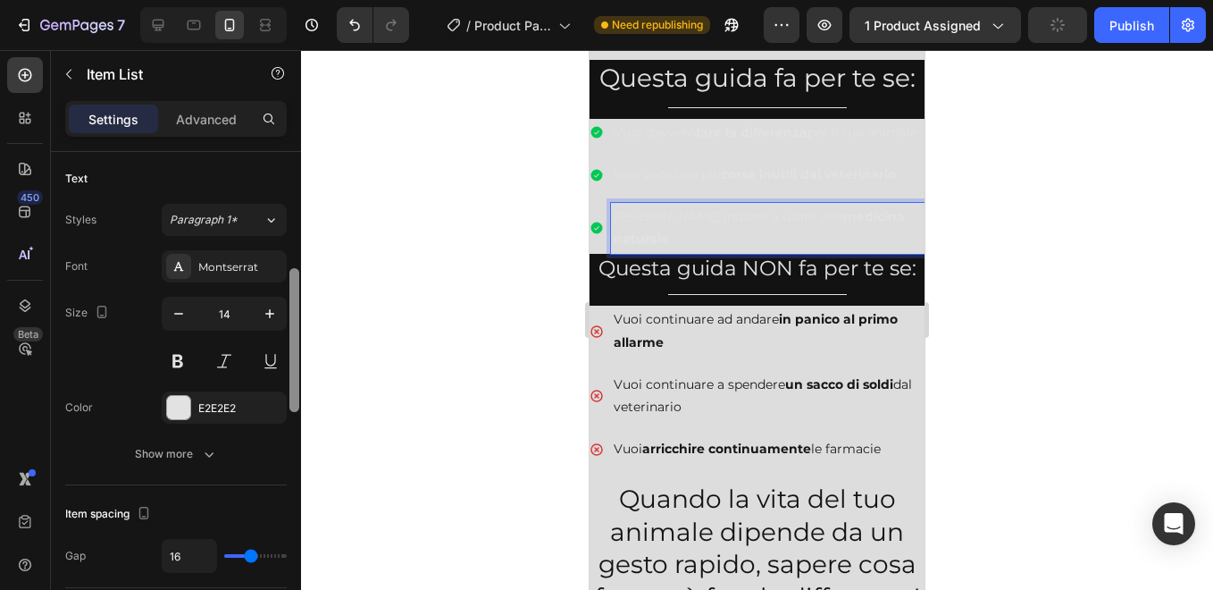
drag, startPoint x: 290, startPoint y: 262, endPoint x: 297, endPoint y: 378, distance: 116.3
click at [297, 378] on div at bounding box center [294, 340] width 10 height 144
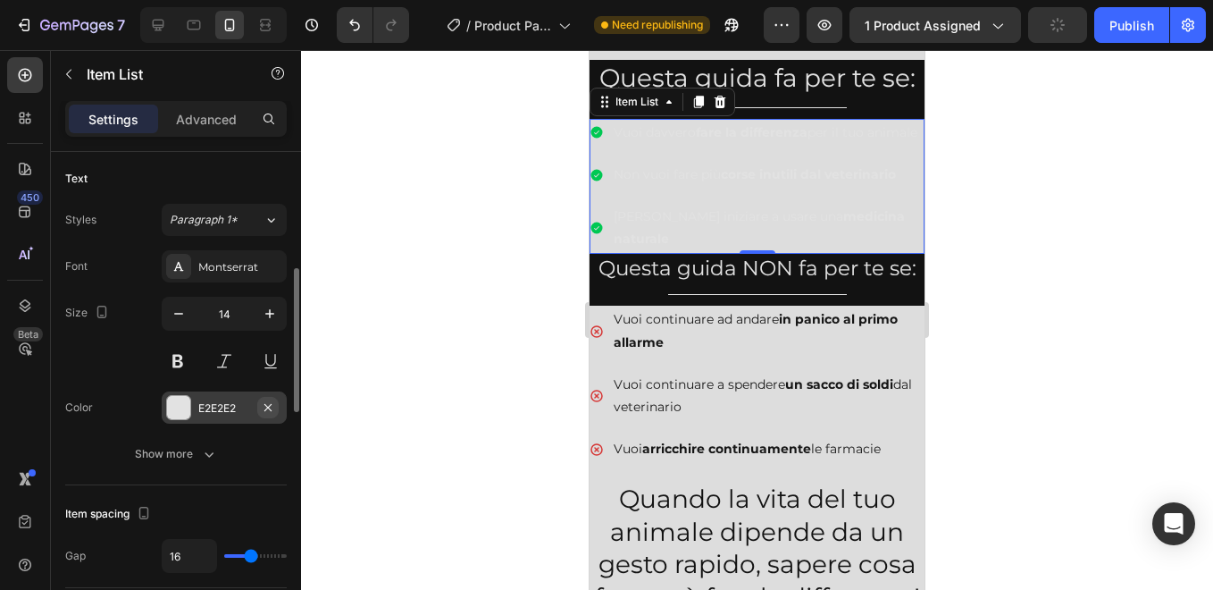
click at [261, 409] on icon "button" at bounding box center [268, 407] width 14 height 14
click at [239, 409] on div "Add..." at bounding box center [240, 408] width 84 height 16
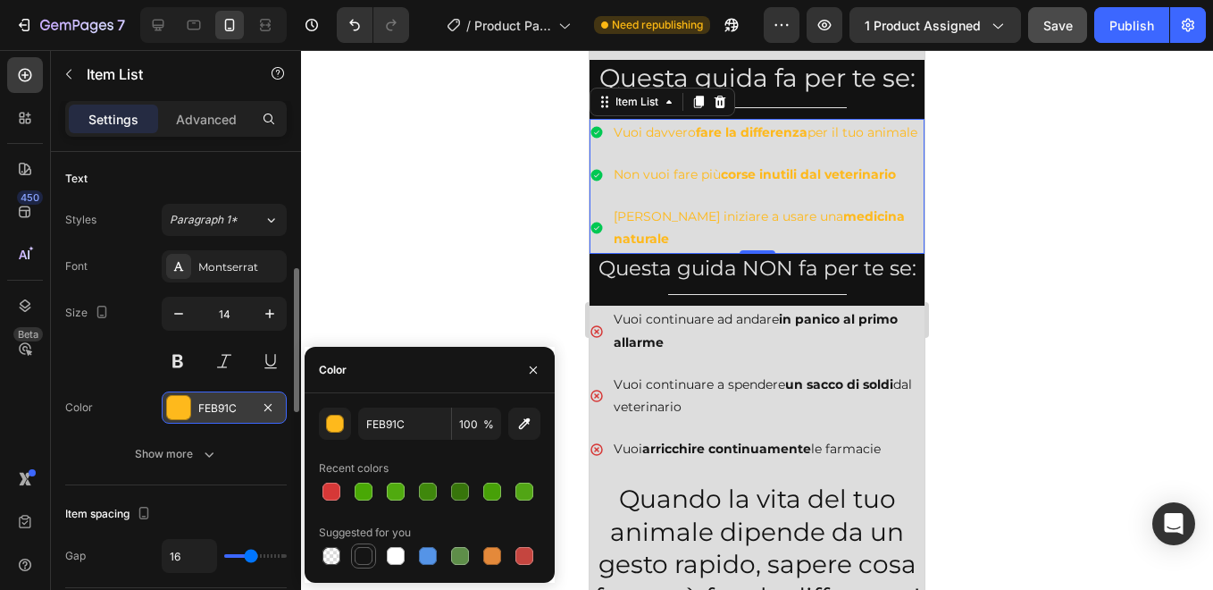
click at [364, 556] on div at bounding box center [364, 556] width 18 height 18
type input "151515"
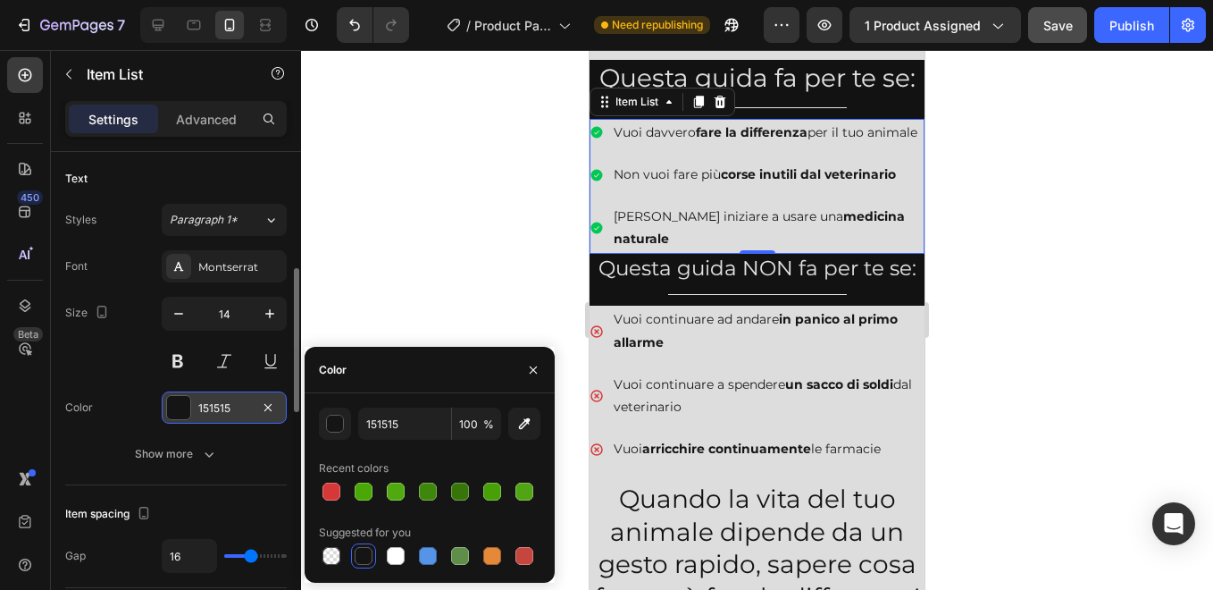
click at [1021, 137] on div at bounding box center [757, 320] width 912 height 540
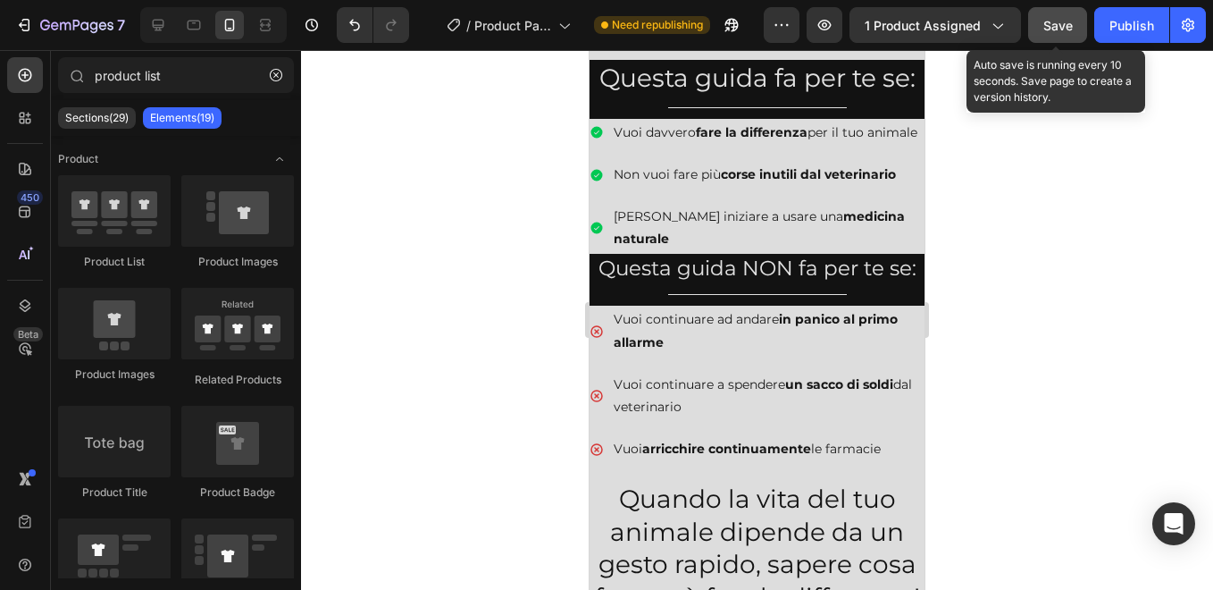
click at [1060, 23] on span "Save" at bounding box center [1057, 25] width 29 height 15
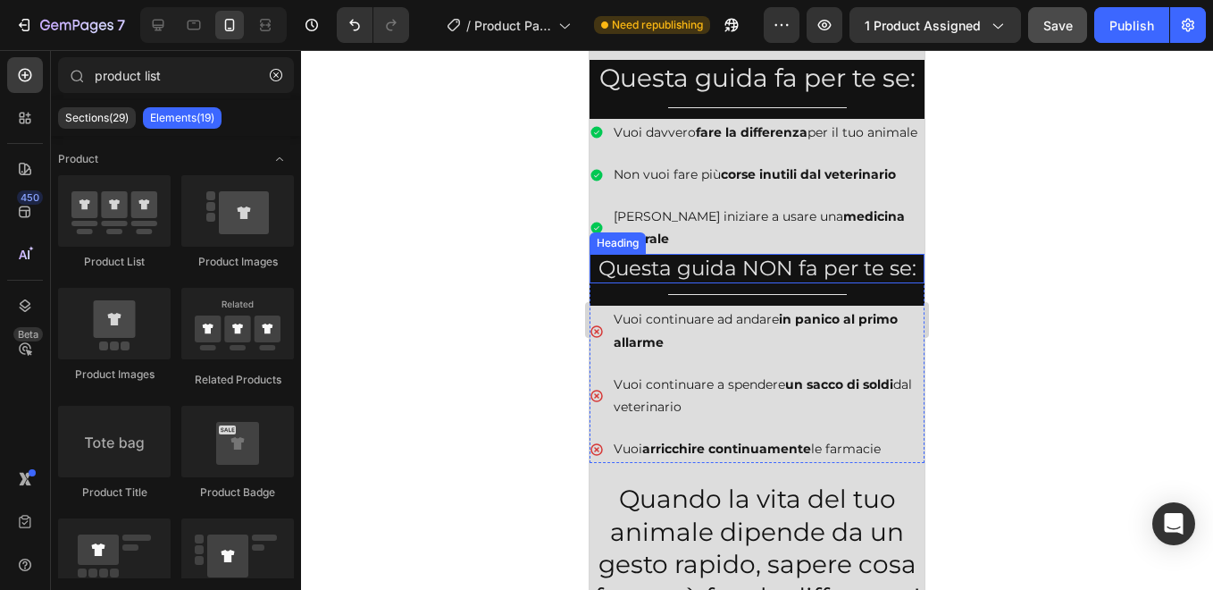
click at [666, 273] on h2 "Questa guida NON fa per te se:" at bounding box center [757, 269] width 335 height 30
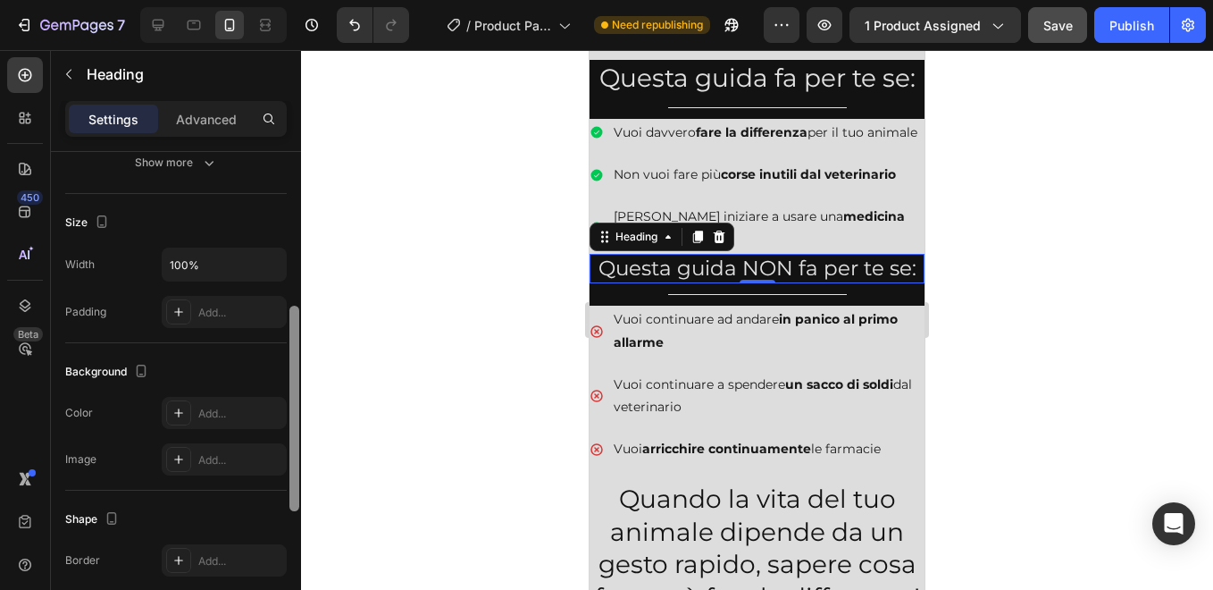
scroll to position [349, 0]
drag, startPoint x: 297, startPoint y: 239, endPoint x: 297, endPoint y: 386, distance: 147.4
click at [297, 386] on div at bounding box center [294, 401] width 10 height 205
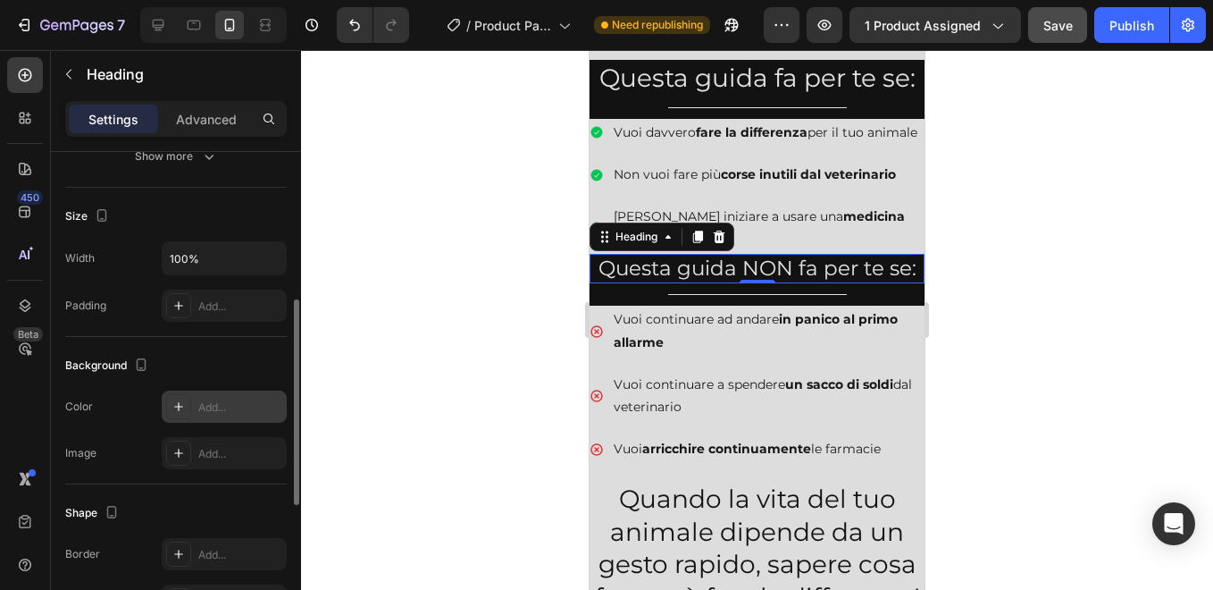
click at [222, 414] on div "Add..." at bounding box center [240, 407] width 84 height 16
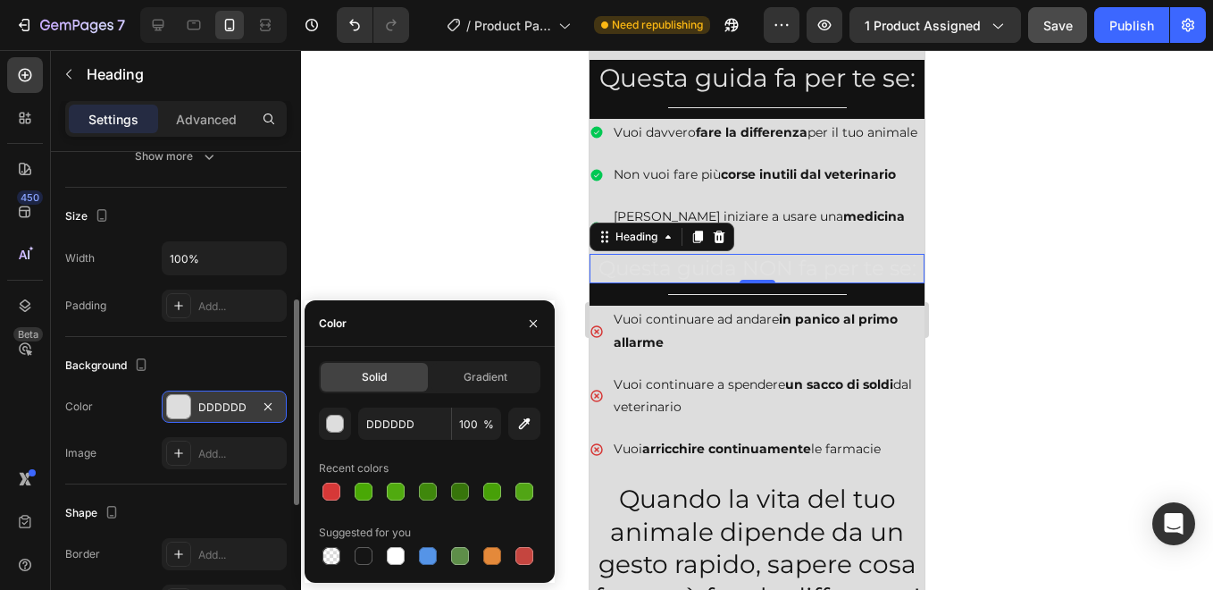
click at [364, 228] on div at bounding box center [757, 320] width 912 height 540
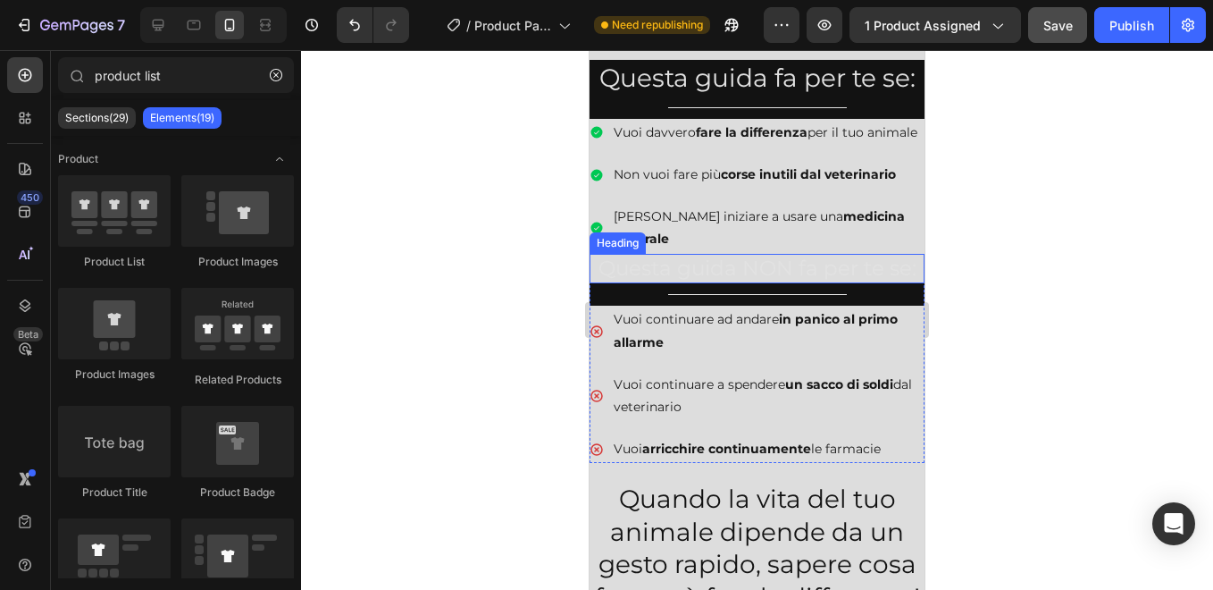
click at [659, 266] on h2 "Questa guida NON fa per te se:" at bounding box center [757, 269] width 335 height 30
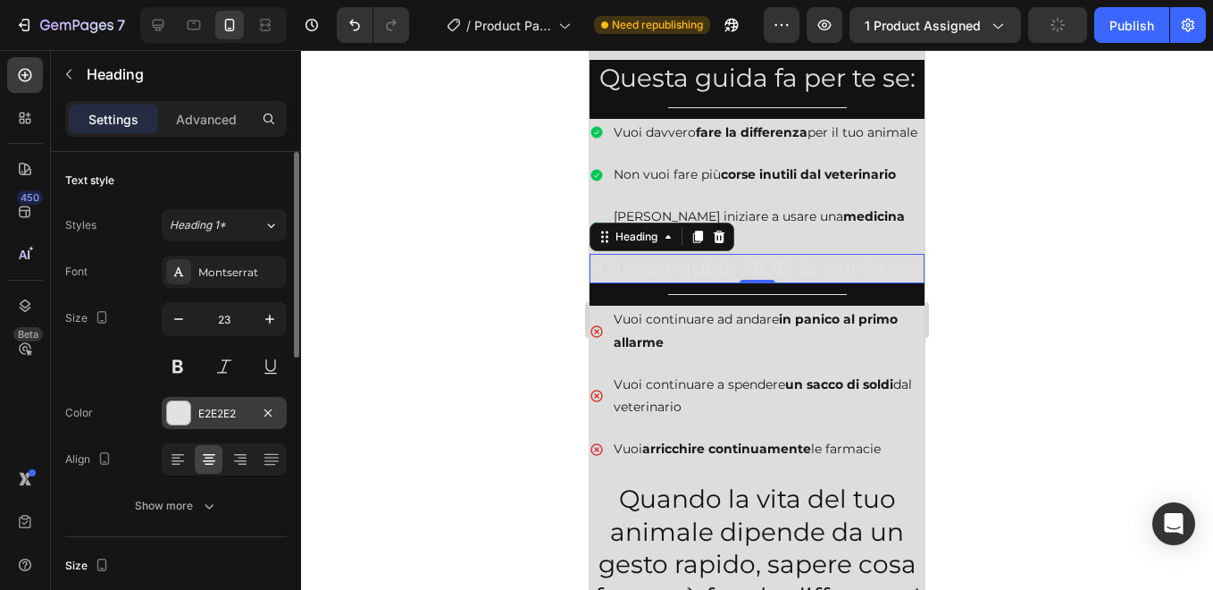
click at [251, 412] on div "E2E2E2" at bounding box center [224, 413] width 125 height 32
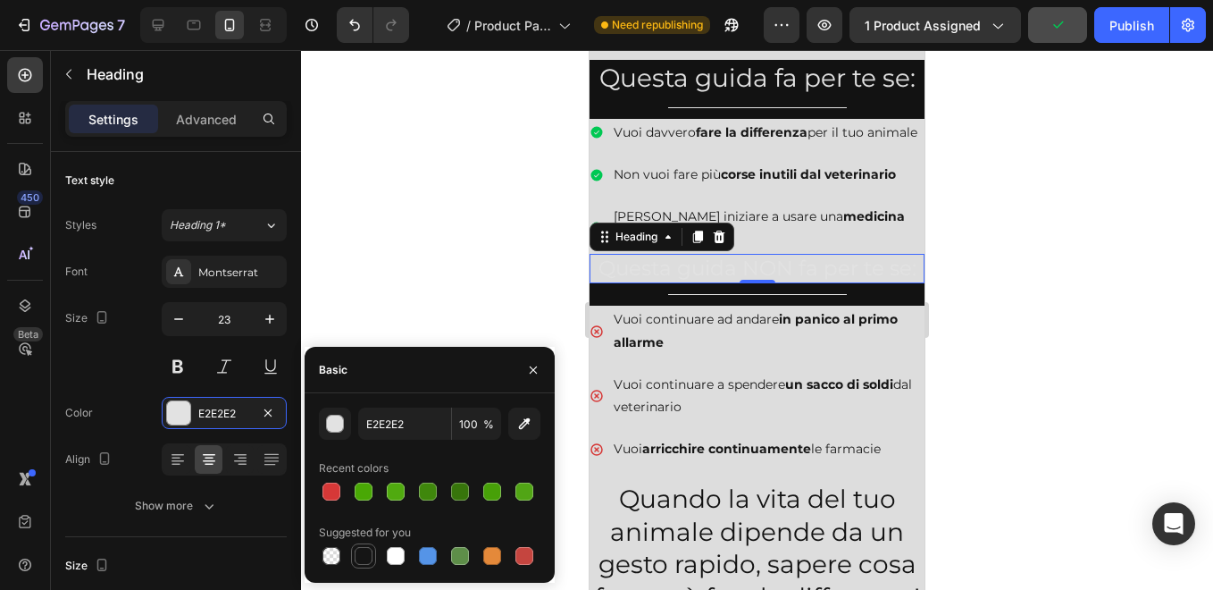
click at [367, 551] on div at bounding box center [364, 556] width 18 height 18
type input "151515"
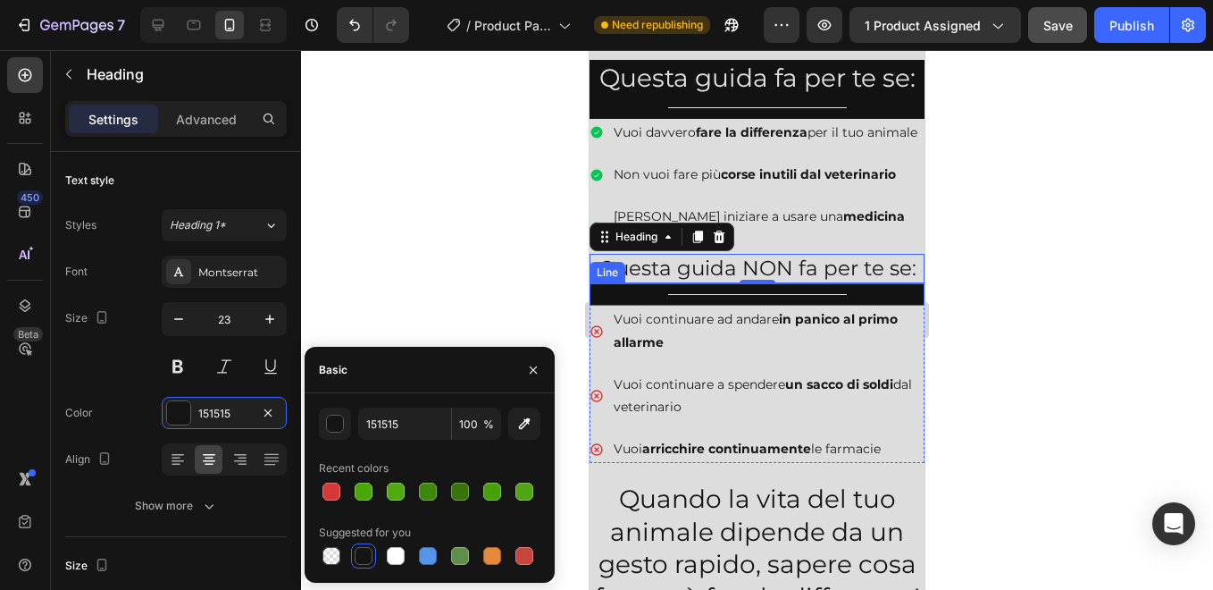
click at [651, 295] on div "Title" at bounding box center [757, 294] width 335 height 1
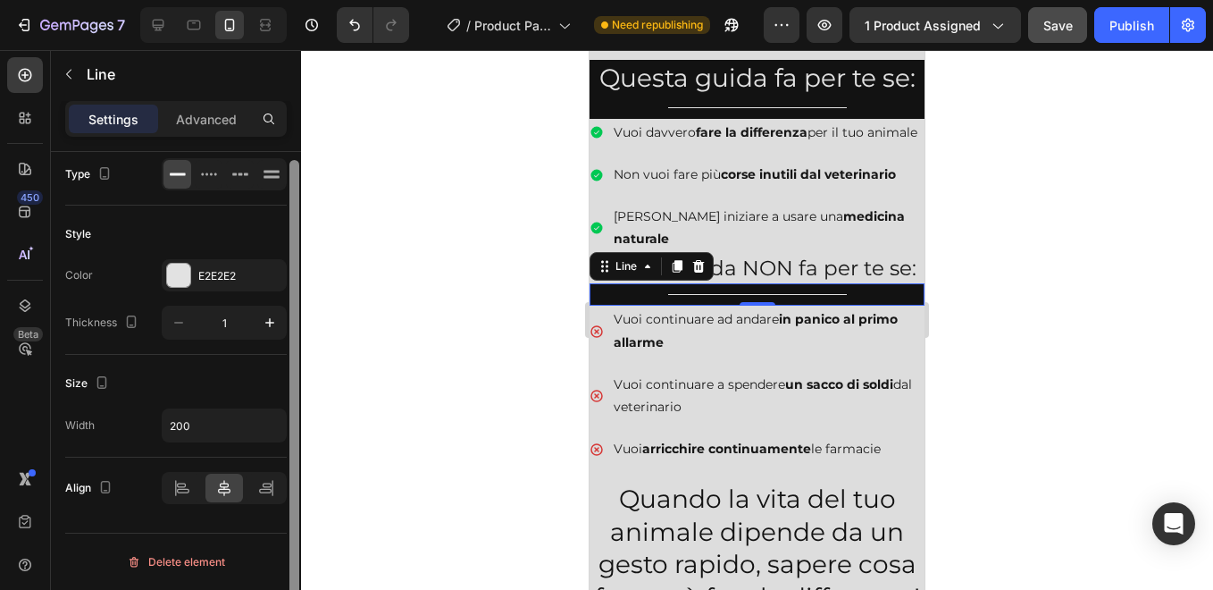
scroll to position [0, 0]
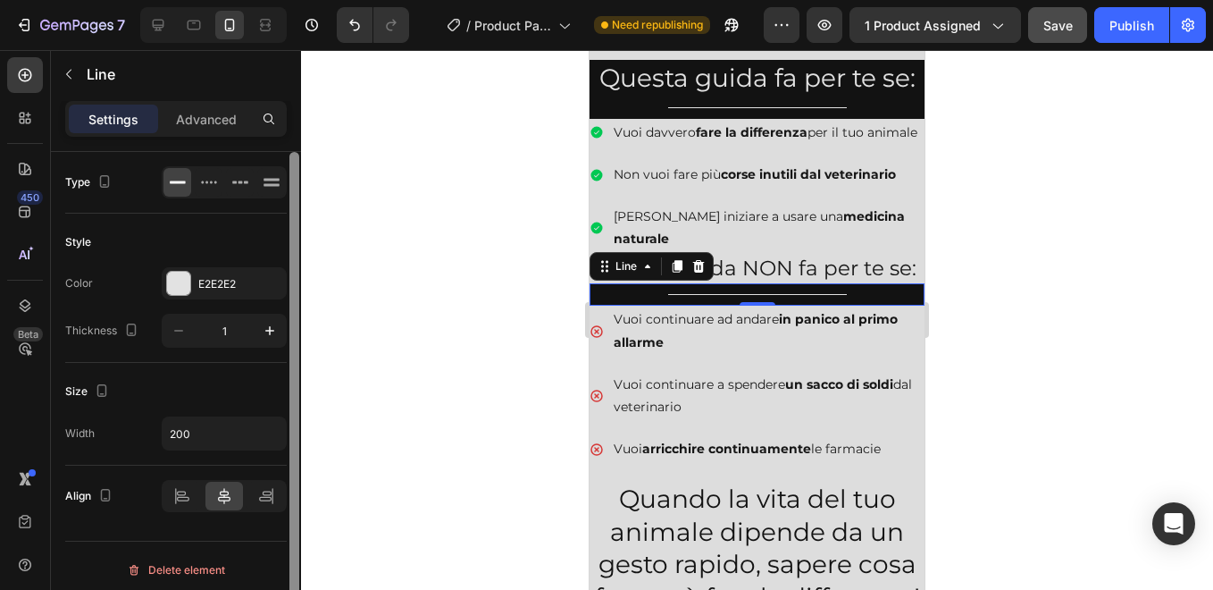
drag, startPoint x: 293, startPoint y: 268, endPoint x: 287, endPoint y: 259, distance: 10.9
click at [287, 259] on div "Type Style Color E2E2E2 Thickness 1 Size Width 200 Align Delete element" at bounding box center [176, 396] width 250 height 489
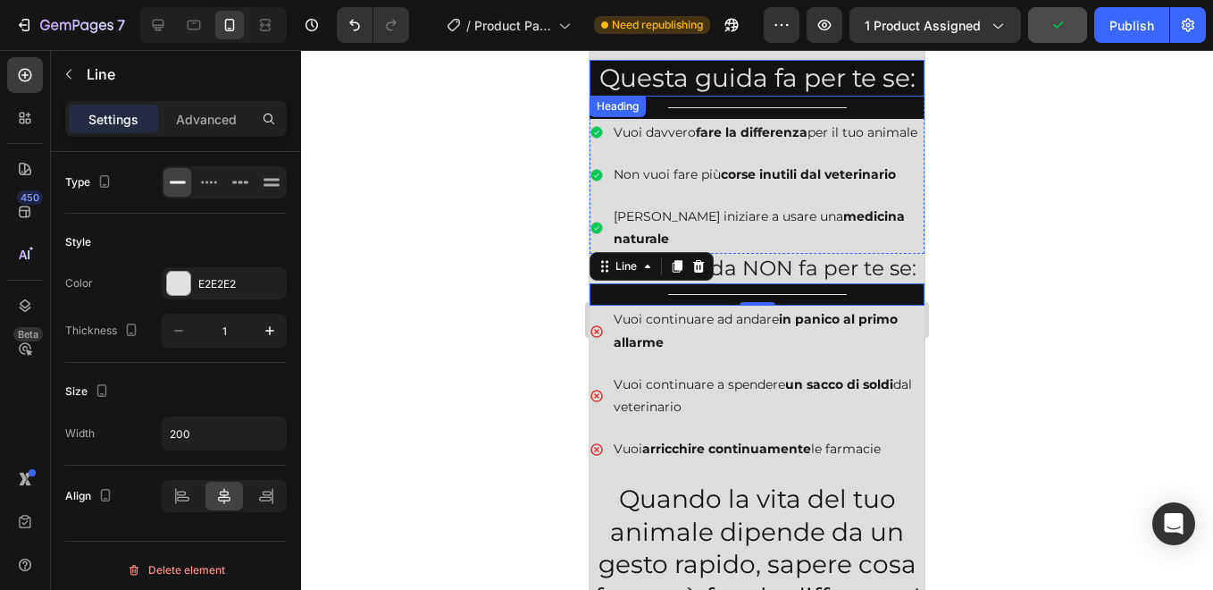
click at [682, 81] on h2 "Questa guida fa per te se:" at bounding box center [757, 78] width 335 height 36
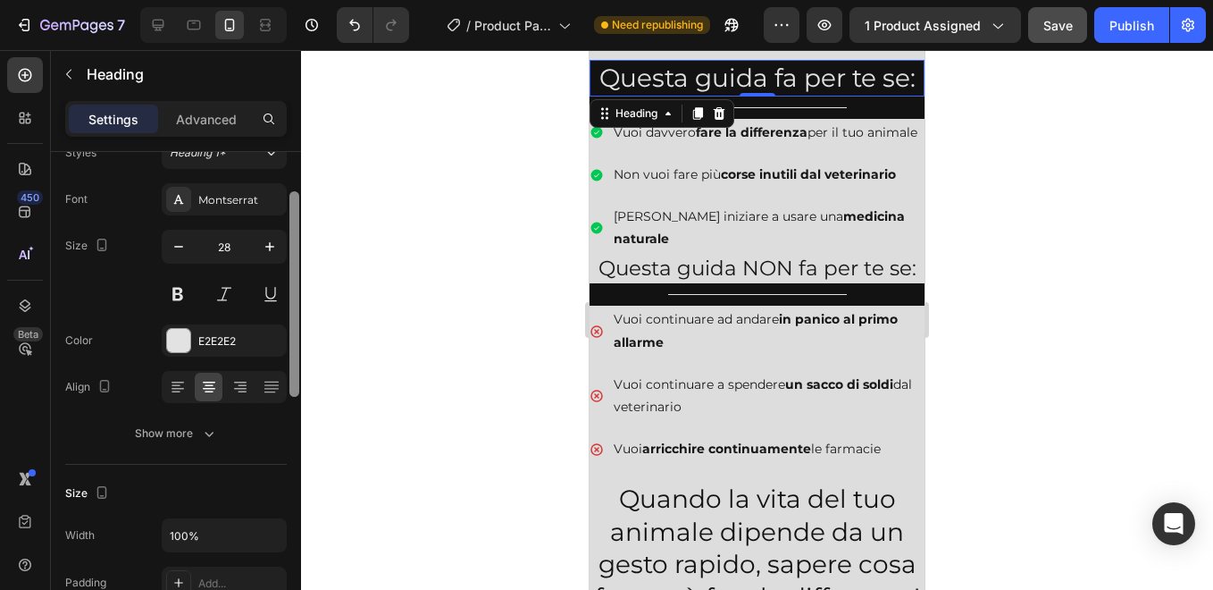
scroll to position [80, 0]
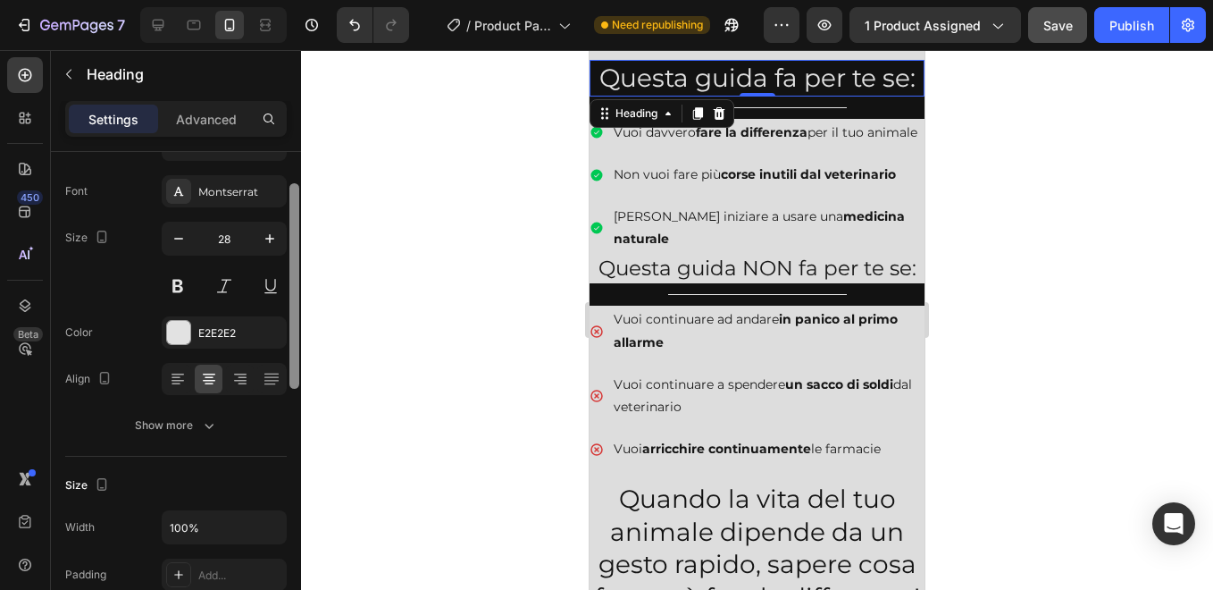
drag, startPoint x: 291, startPoint y: 322, endPoint x: 290, endPoint y: 356, distance: 34.0
click at [290, 356] on div at bounding box center [294, 285] width 10 height 205
click at [247, 331] on div "E2E2E2" at bounding box center [224, 333] width 52 height 16
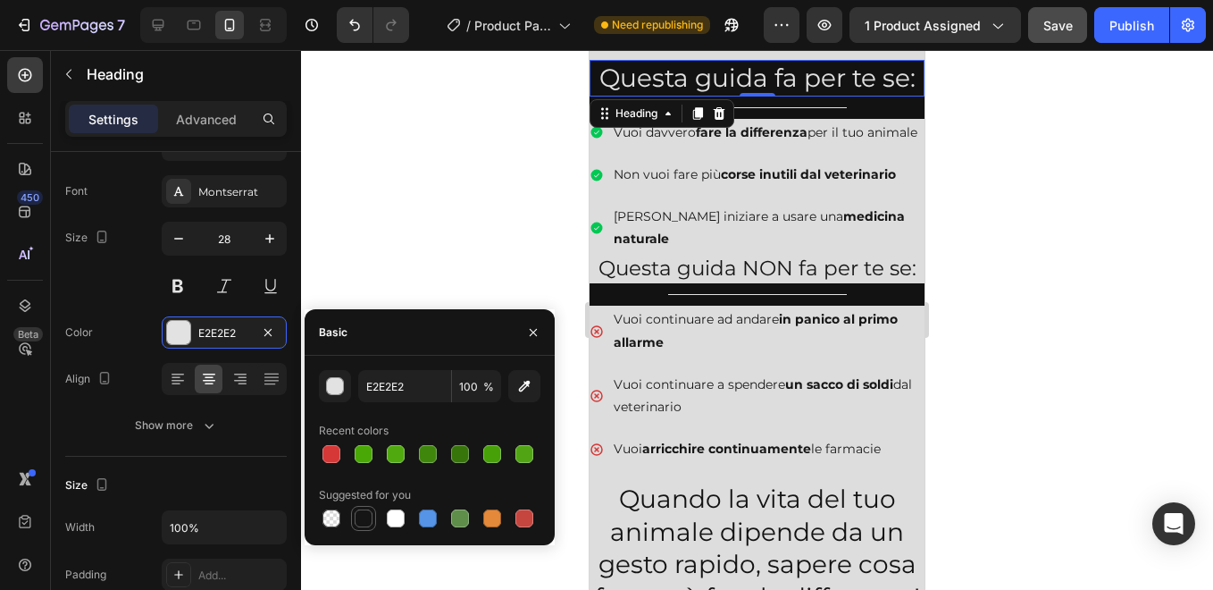
click at [361, 523] on div at bounding box center [364, 518] width 18 height 18
type input "151515"
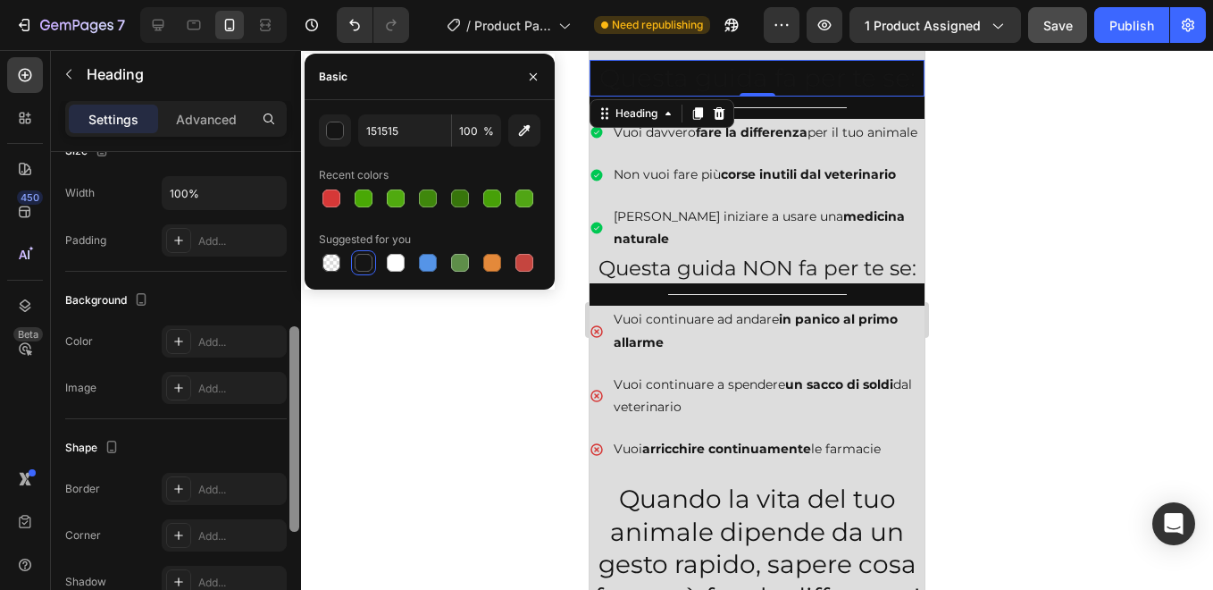
scroll to position [417, 0]
drag, startPoint x: 295, startPoint y: 289, endPoint x: 291, endPoint y: 431, distance: 142.1
click at [291, 431] on div at bounding box center [294, 430] width 10 height 205
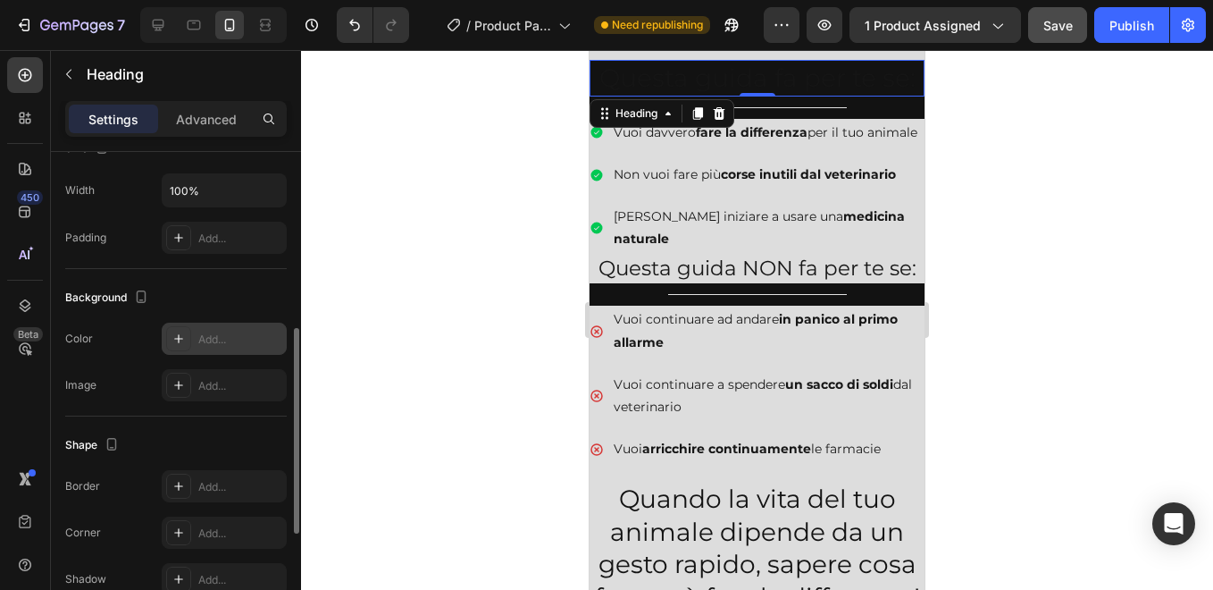
click at [242, 333] on div "Add..." at bounding box center [240, 339] width 84 height 16
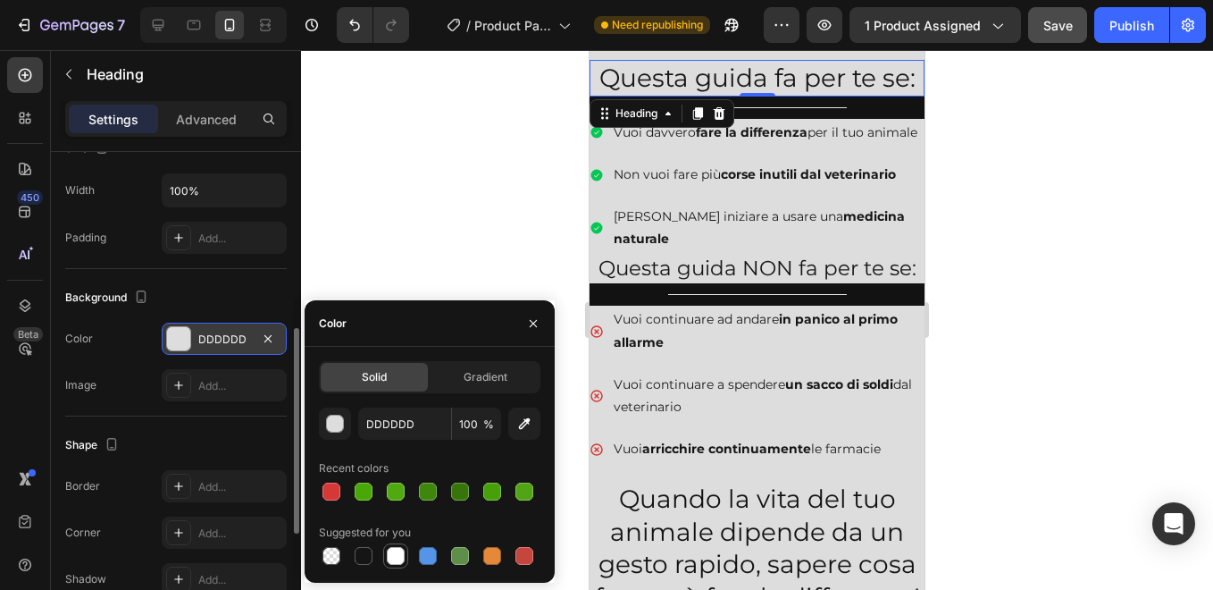
click at [393, 557] on div at bounding box center [396, 556] width 18 height 18
type input "FFFFFF"
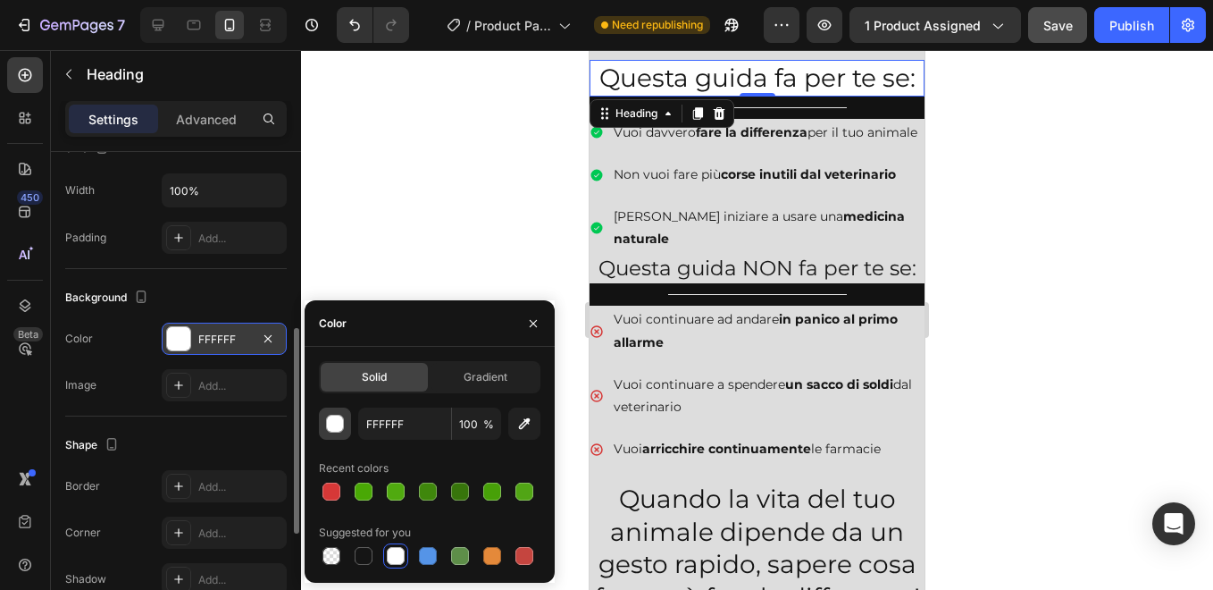
click at [337, 424] on div "button" at bounding box center [336, 424] width 18 height 18
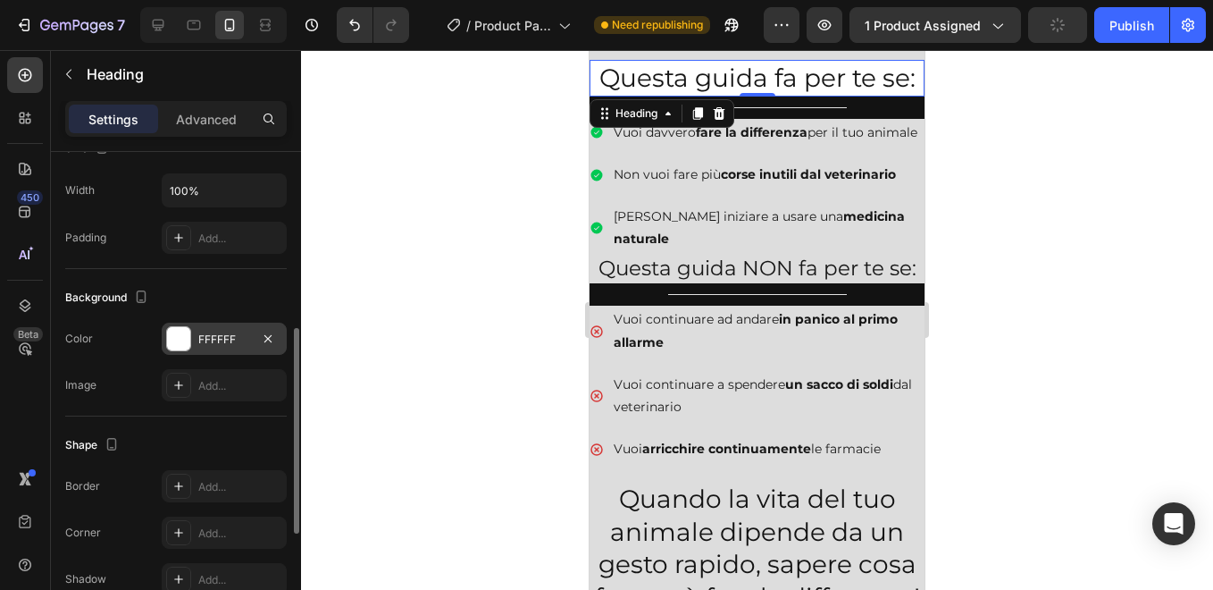
click at [415, 81] on div at bounding box center [757, 320] width 912 height 540
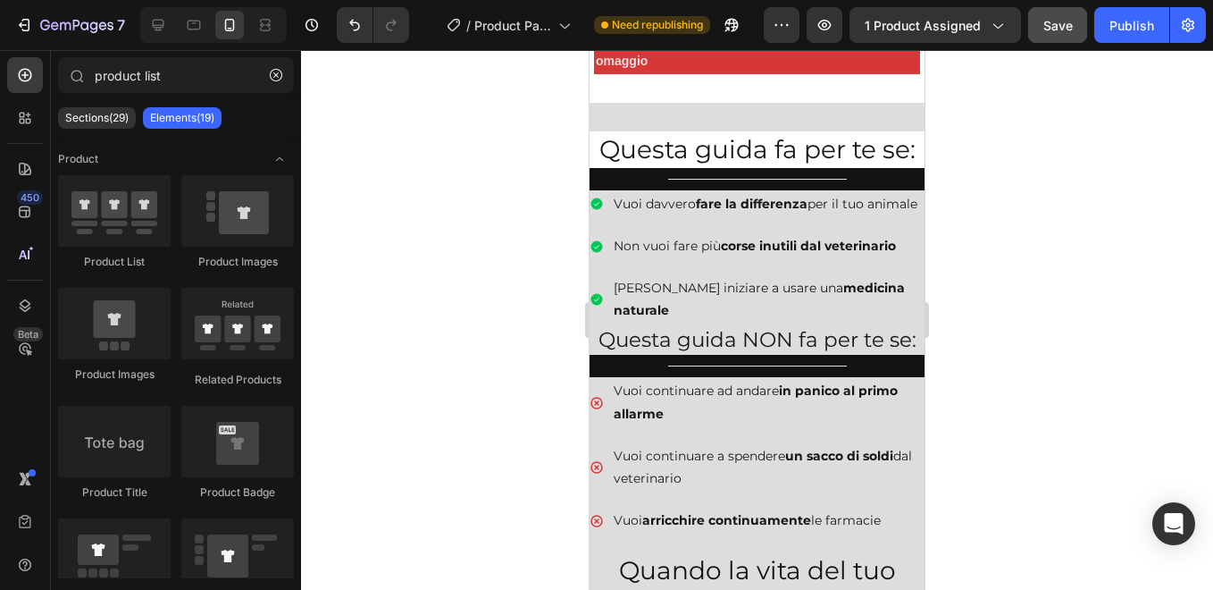
scroll to position [1090, 0]
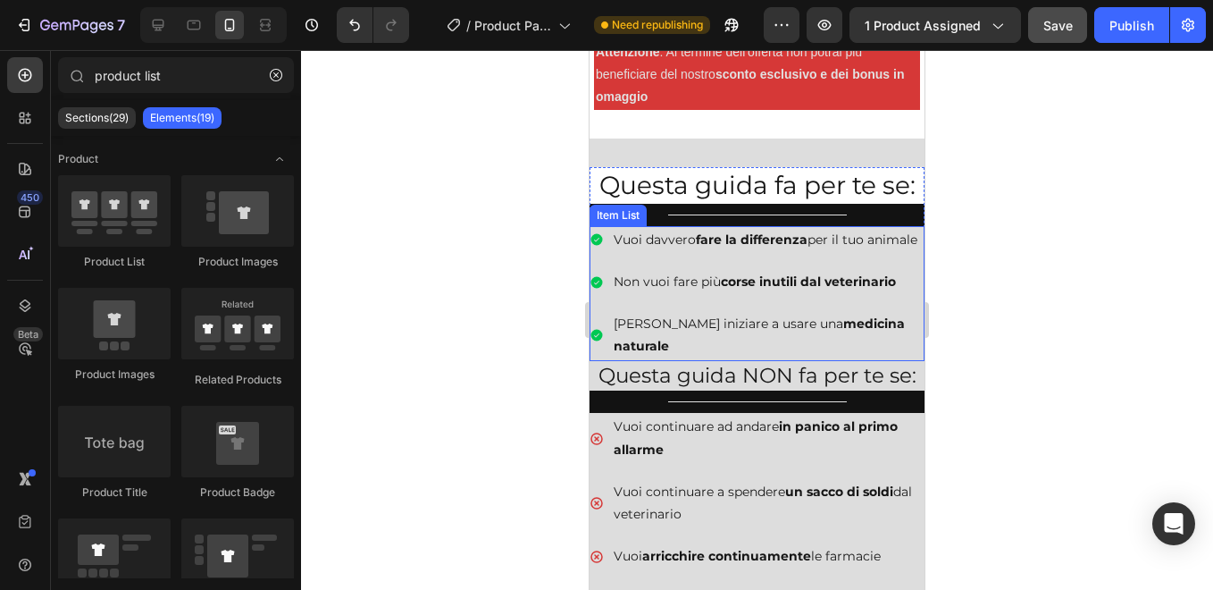
click at [607, 338] on div "[PERSON_NAME] iniziare a usare una medicina naturale" at bounding box center [757, 335] width 335 height 50
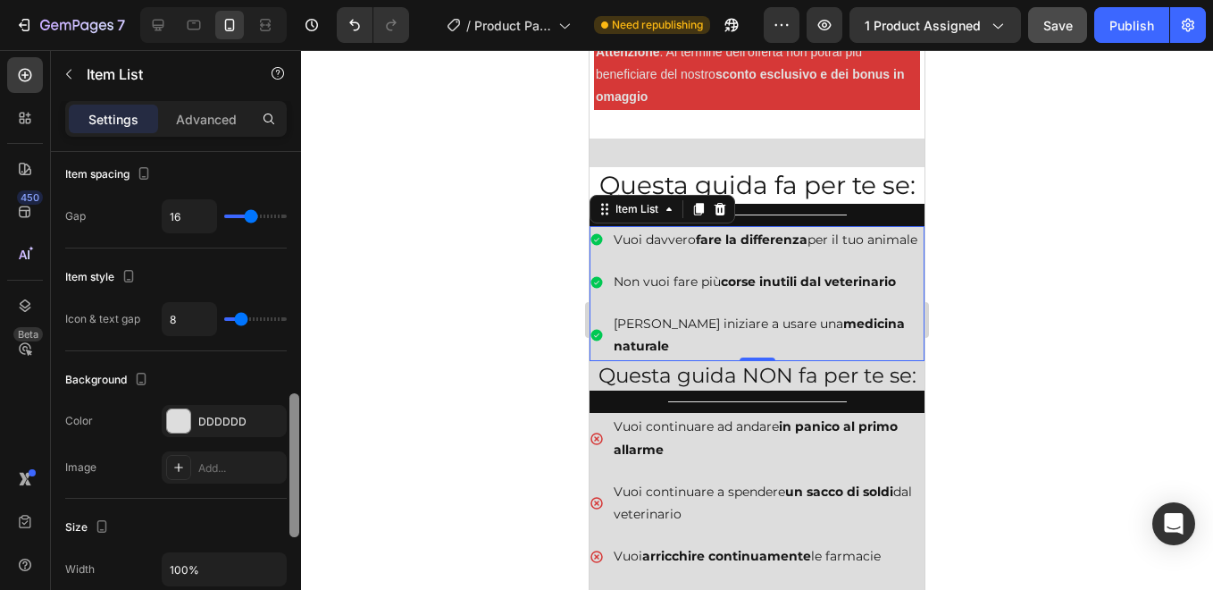
scroll to position [752, 0]
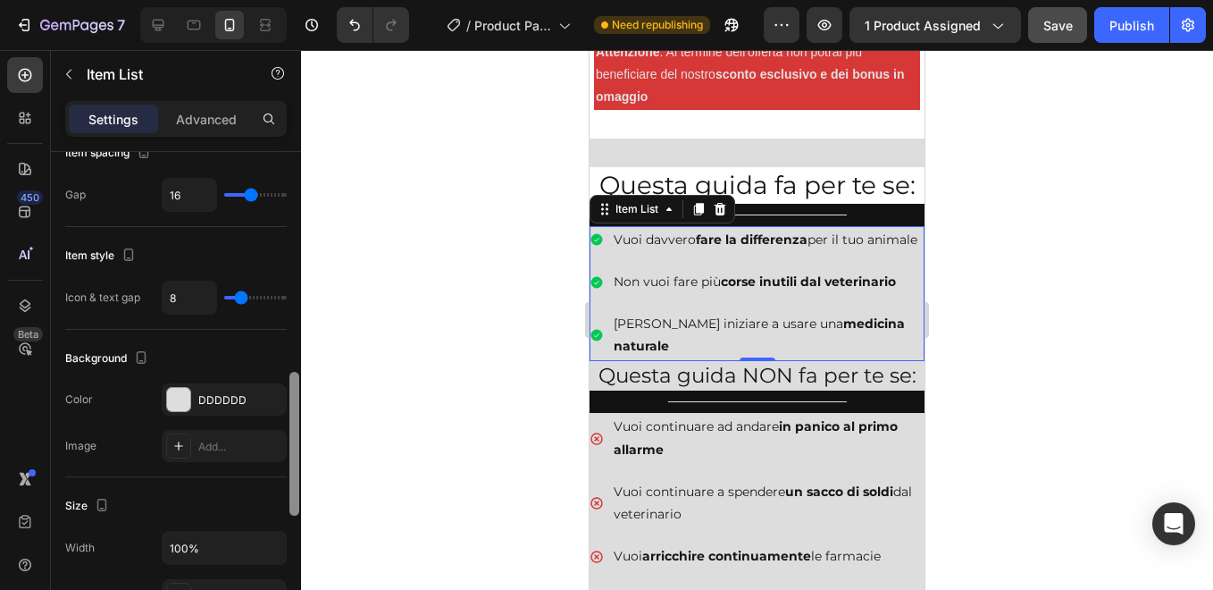
drag, startPoint x: 291, startPoint y: 240, endPoint x: 295, endPoint y: 464, distance: 223.3
click at [295, 464] on div at bounding box center [294, 444] width 10 height 144
click at [247, 399] on div "DDDDDD" at bounding box center [224, 400] width 52 height 16
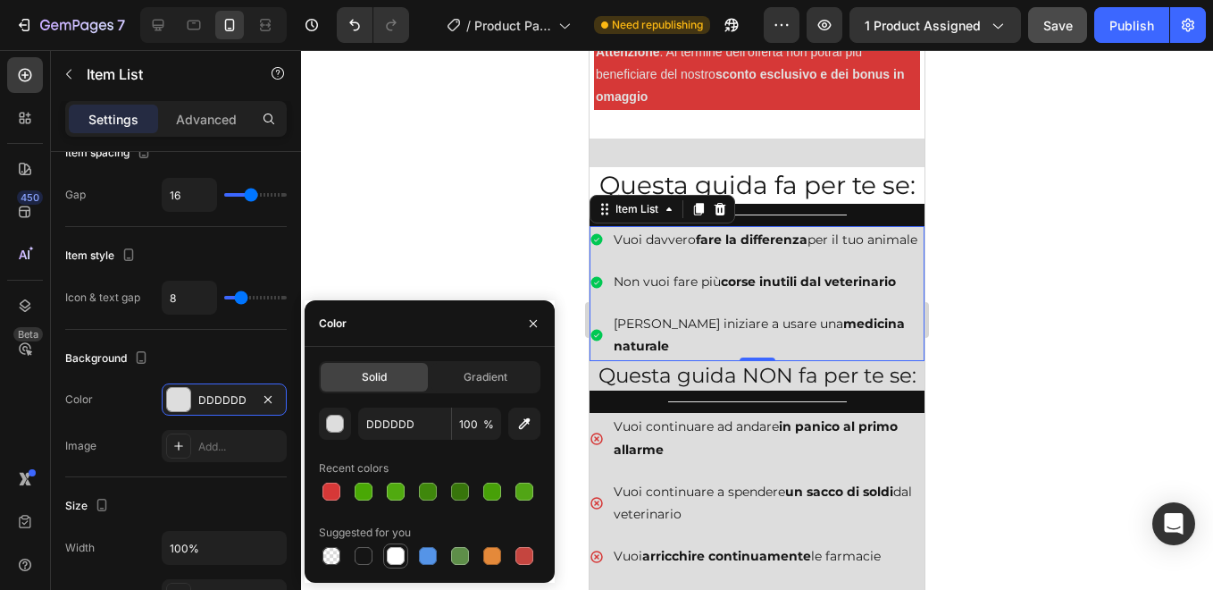
click at [394, 556] on div at bounding box center [396, 556] width 18 height 18
type input "FFFFFF"
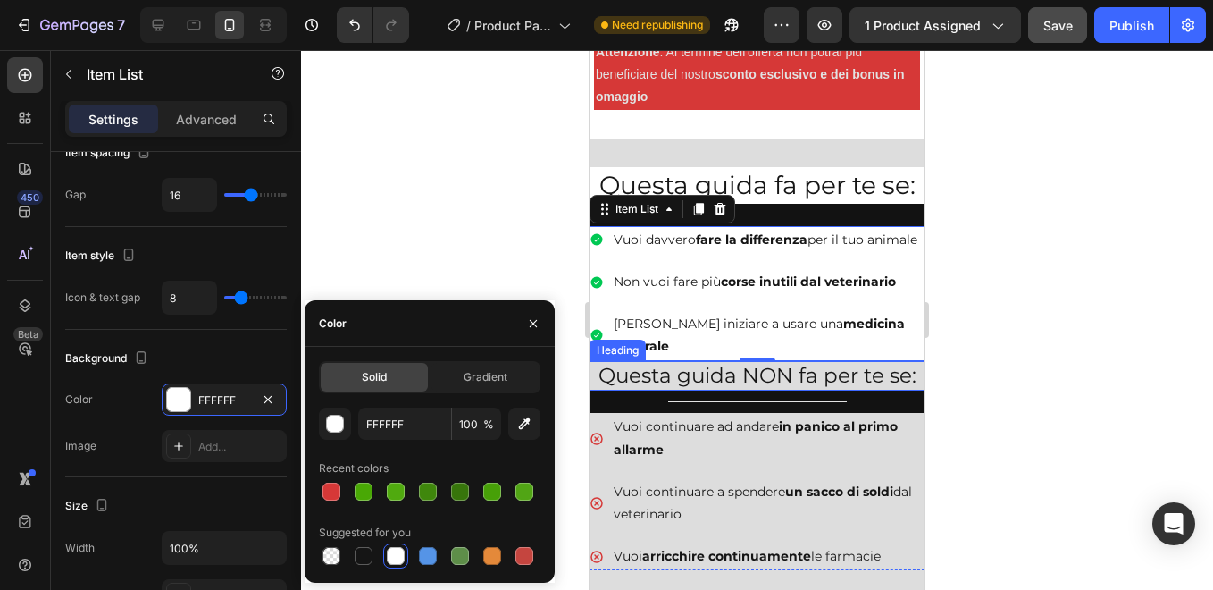
click at [666, 380] on h2 "Questa guida NON fa per te se:" at bounding box center [757, 376] width 335 height 30
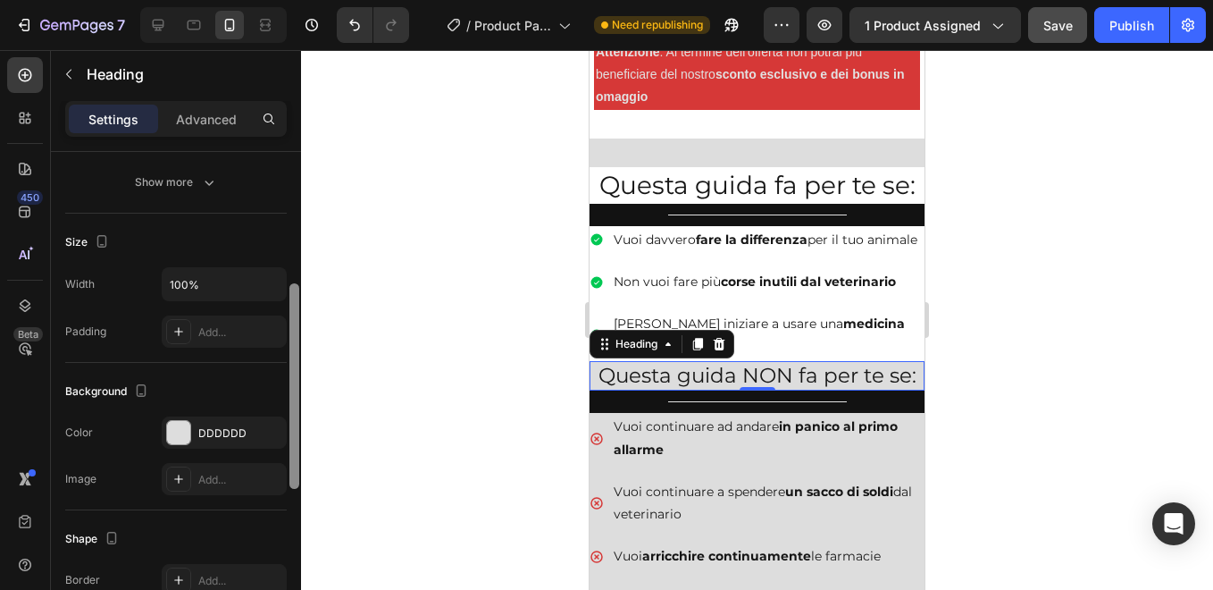
scroll to position [331, 0]
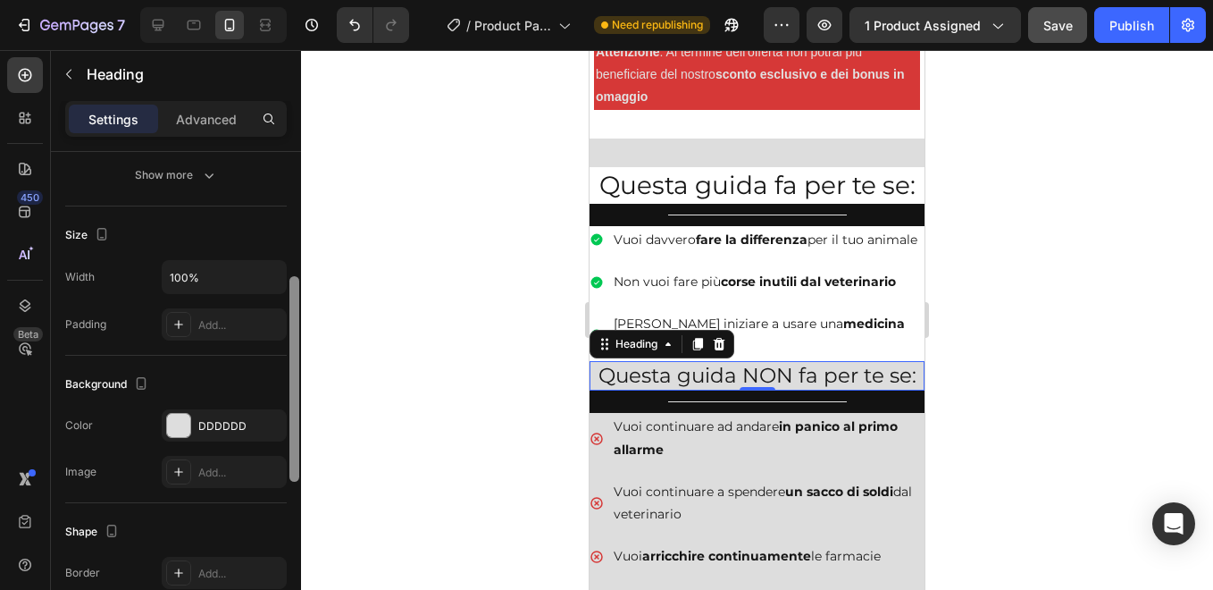
drag, startPoint x: 292, startPoint y: 294, endPoint x: 297, endPoint y: 433, distance: 139.5
click at [297, 433] on div at bounding box center [294, 378] width 10 height 205
click at [255, 421] on div "DDDDDD" at bounding box center [224, 425] width 125 height 32
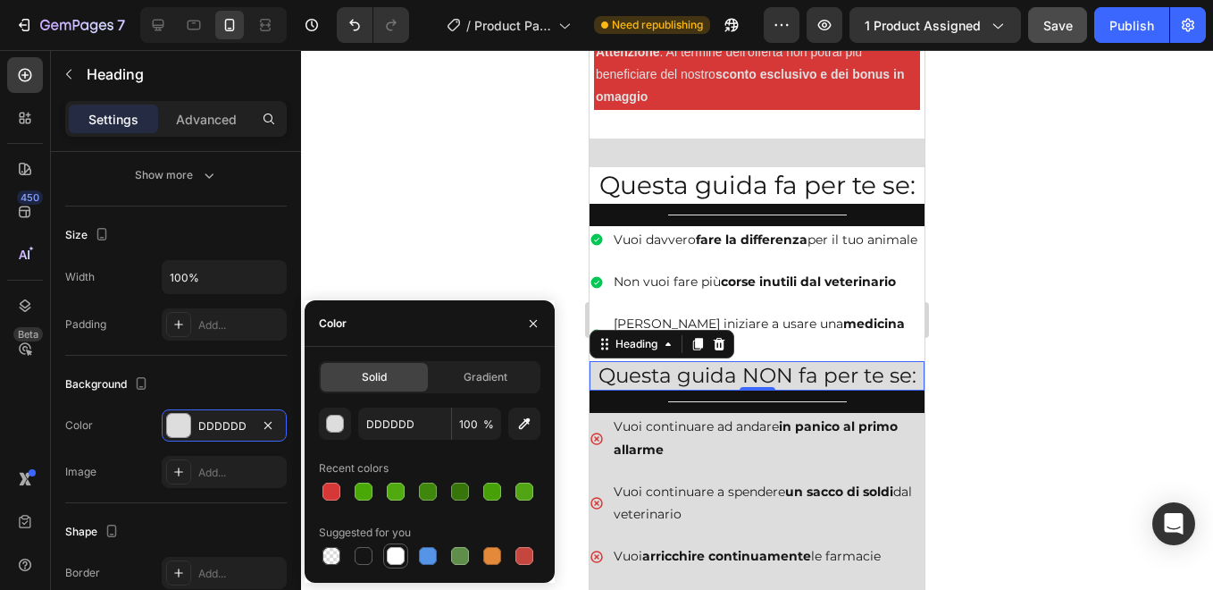
click at [398, 558] on div at bounding box center [396, 556] width 18 height 18
type input "FFFFFF"
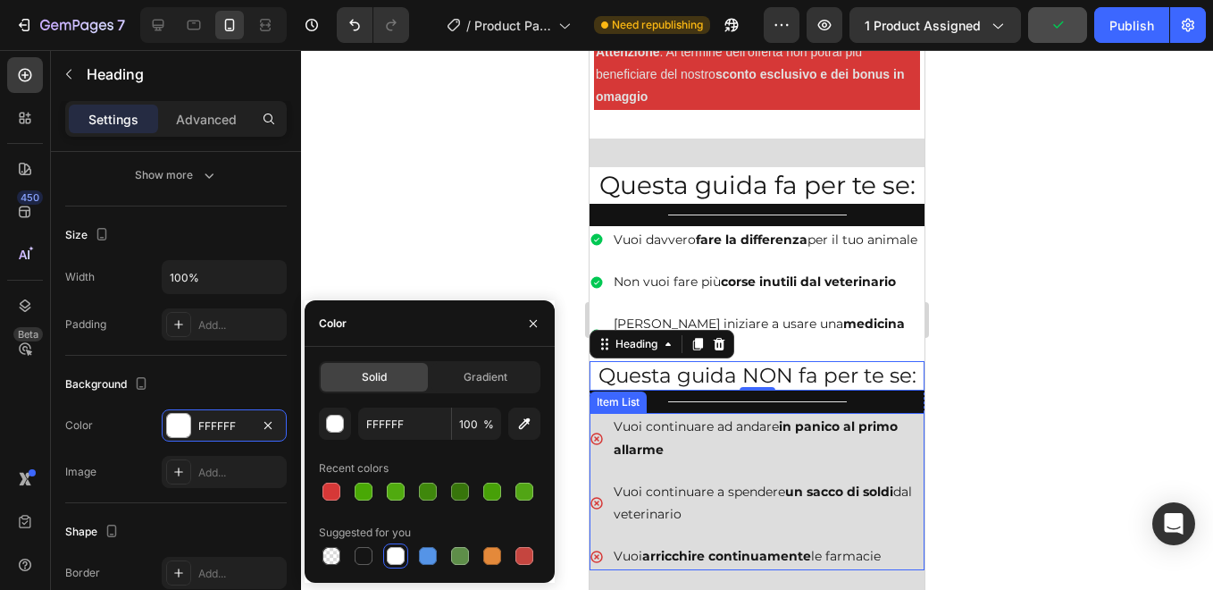
click at [609, 468] on div "Vuoi continuare ad andare in panico al primo allarme [PERSON_NAME] continuare a…" at bounding box center [757, 491] width 335 height 157
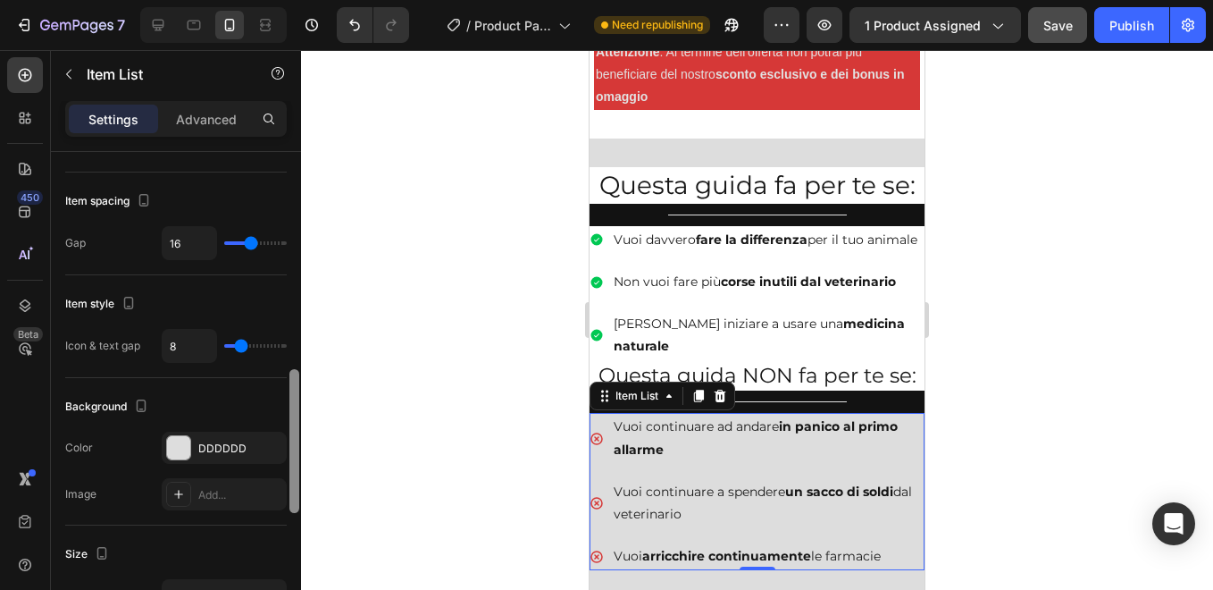
scroll to position [710, 0]
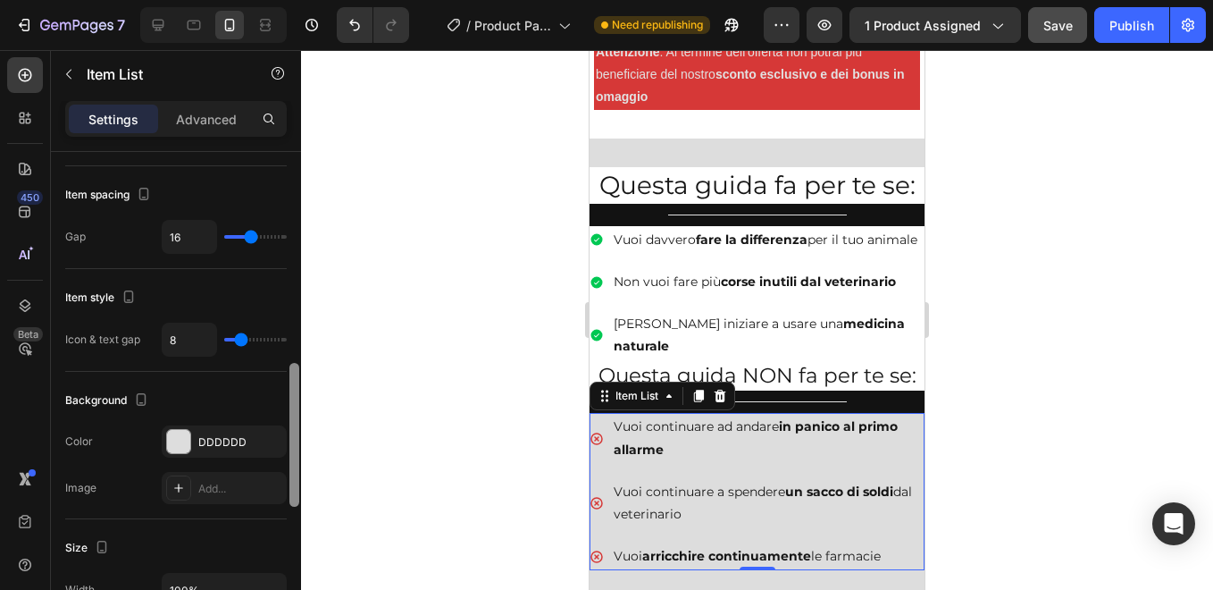
drag, startPoint x: 295, startPoint y: 281, endPoint x: 292, endPoint y: 492, distance: 210.8
click at [292, 492] on div at bounding box center [294, 435] width 10 height 144
click at [252, 442] on div "DDDDDD" at bounding box center [224, 441] width 125 height 32
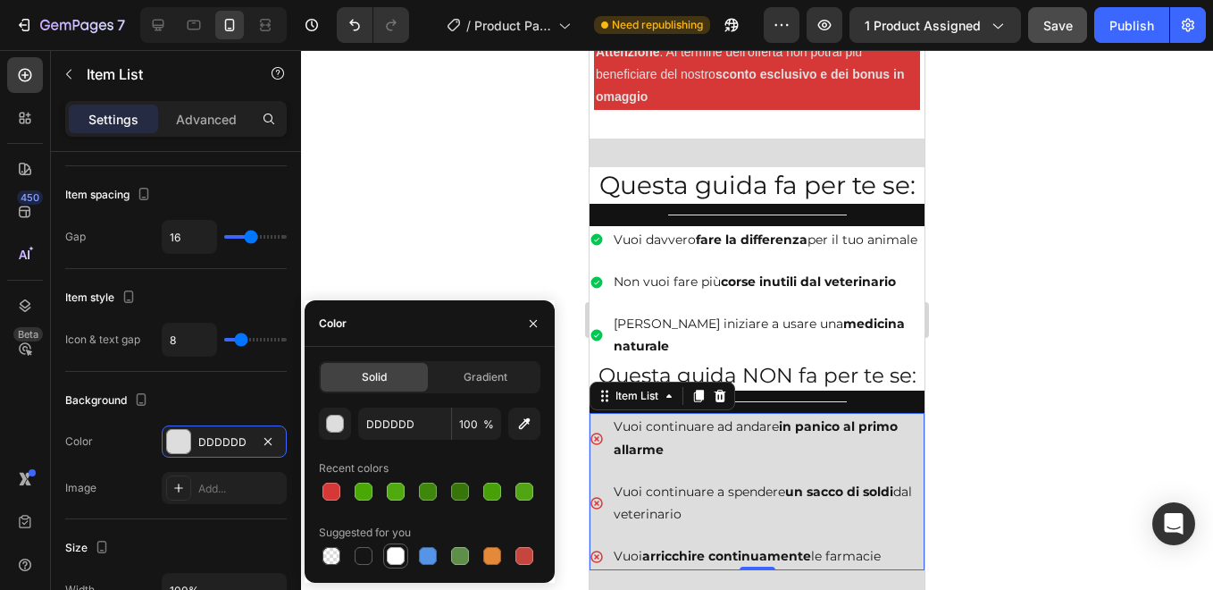
click at [398, 557] on div at bounding box center [396, 556] width 18 height 18
type input "FFFFFF"
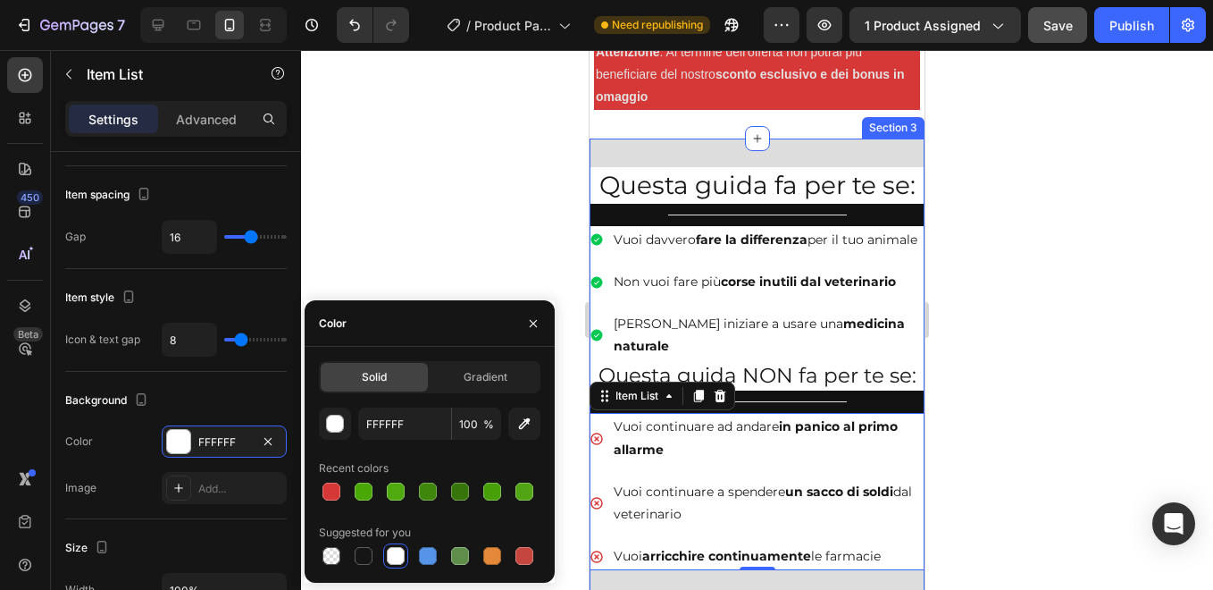
click at [838, 155] on div "Questa guida fa per te se: Heading Title Line Vuoi davvero fare la differenza p…" at bounding box center [757, 596] width 335 height 916
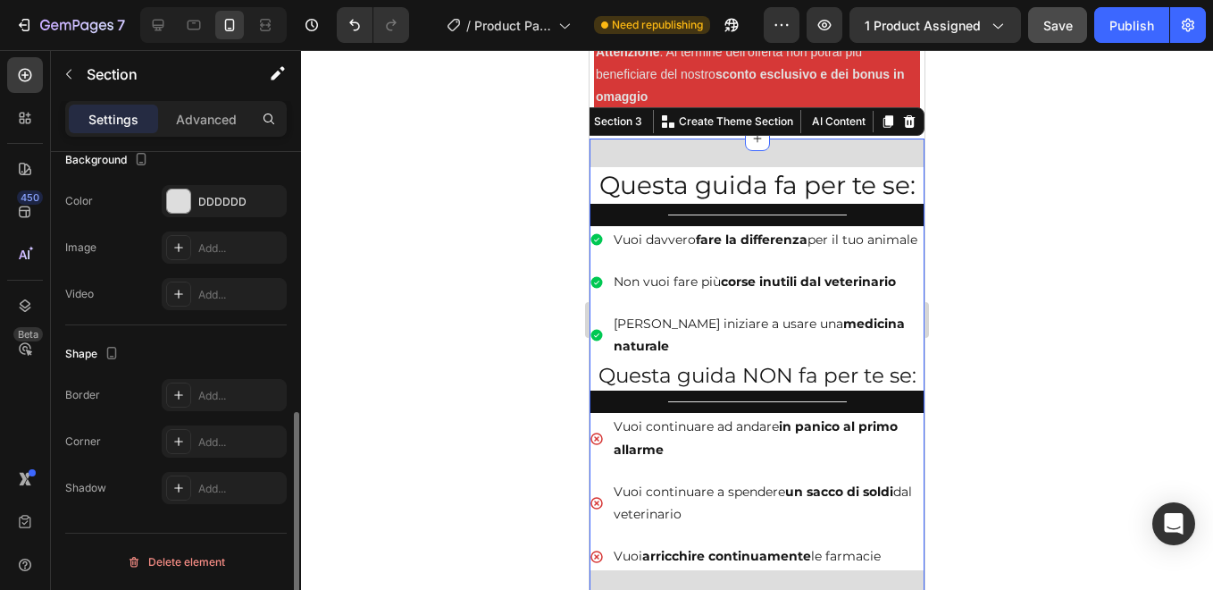
scroll to position [0, 0]
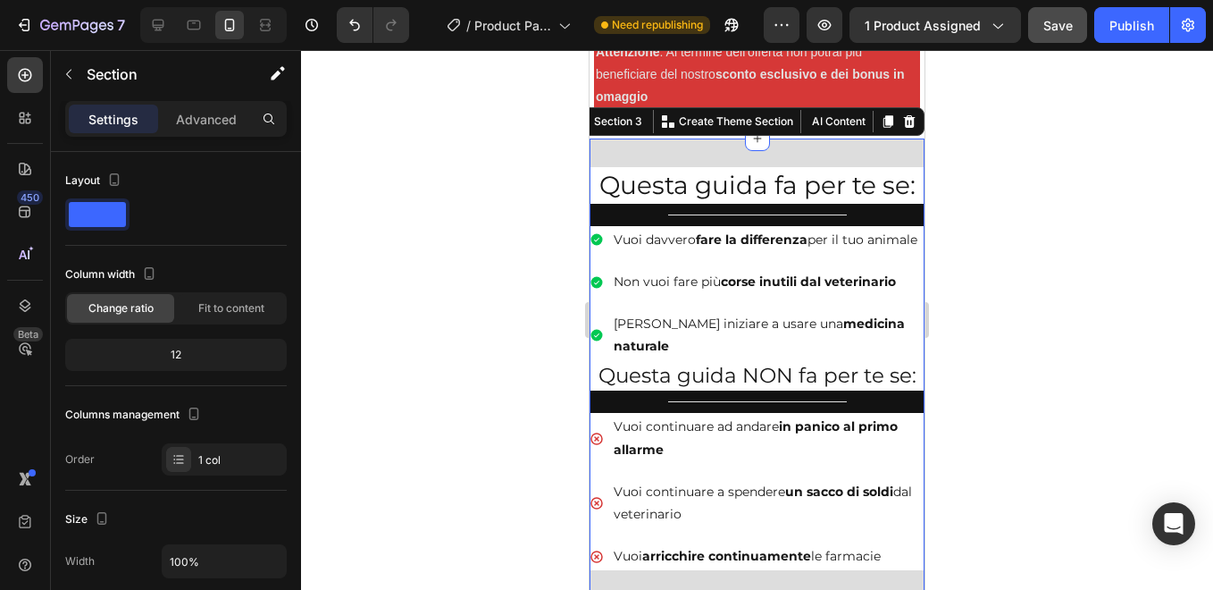
click at [659, 156] on div "Questa guida fa per te se: Heading Title Line Vuoi davvero fare la differenza p…" at bounding box center [757, 596] width 335 height 916
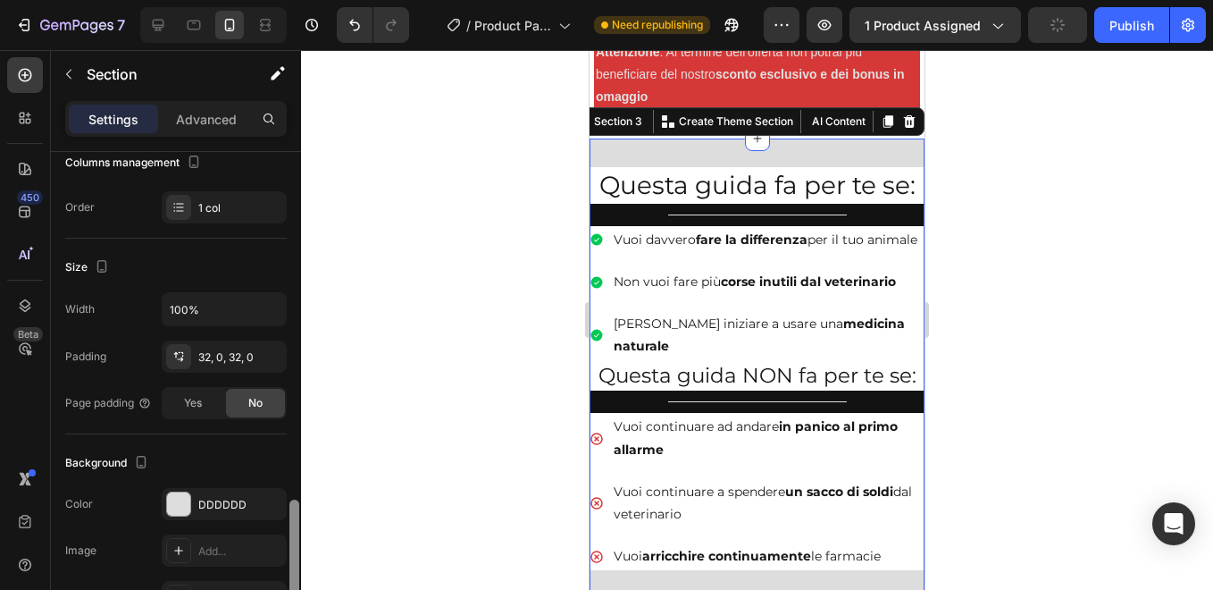
scroll to position [410, 0]
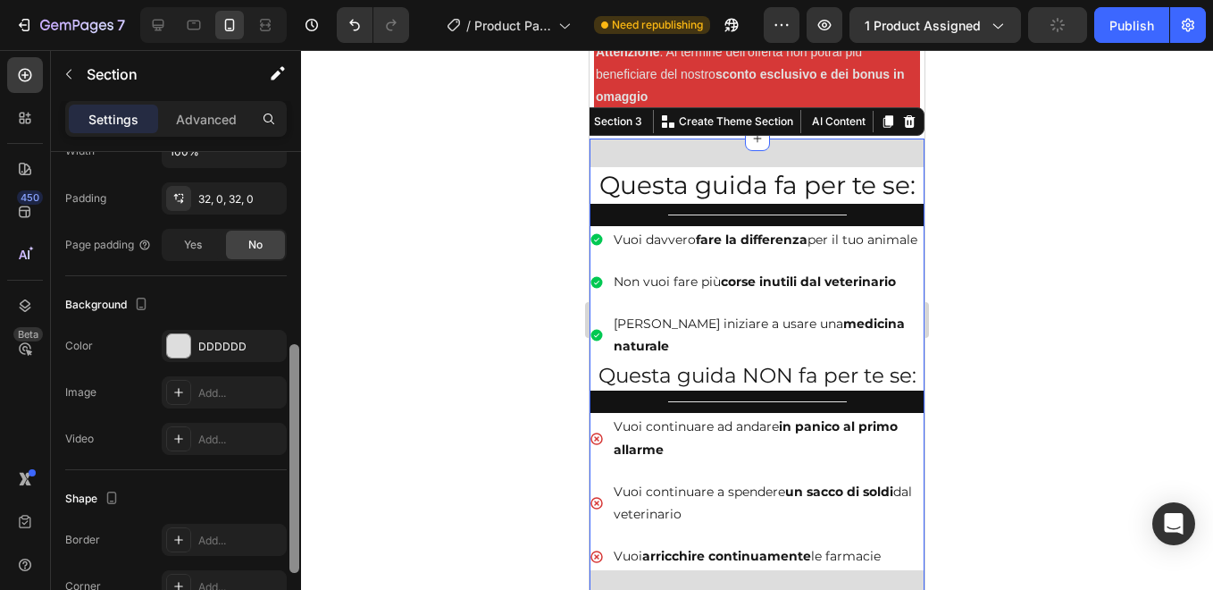
drag, startPoint x: 291, startPoint y: 222, endPoint x: 283, endPoint y: 414, distance: 192.2
click at [283, 414] on div "Layout Column width Change ratio Fit to content 12 Columns management Order 1 c…" at bounding box center [176, 396] width 250 height 489
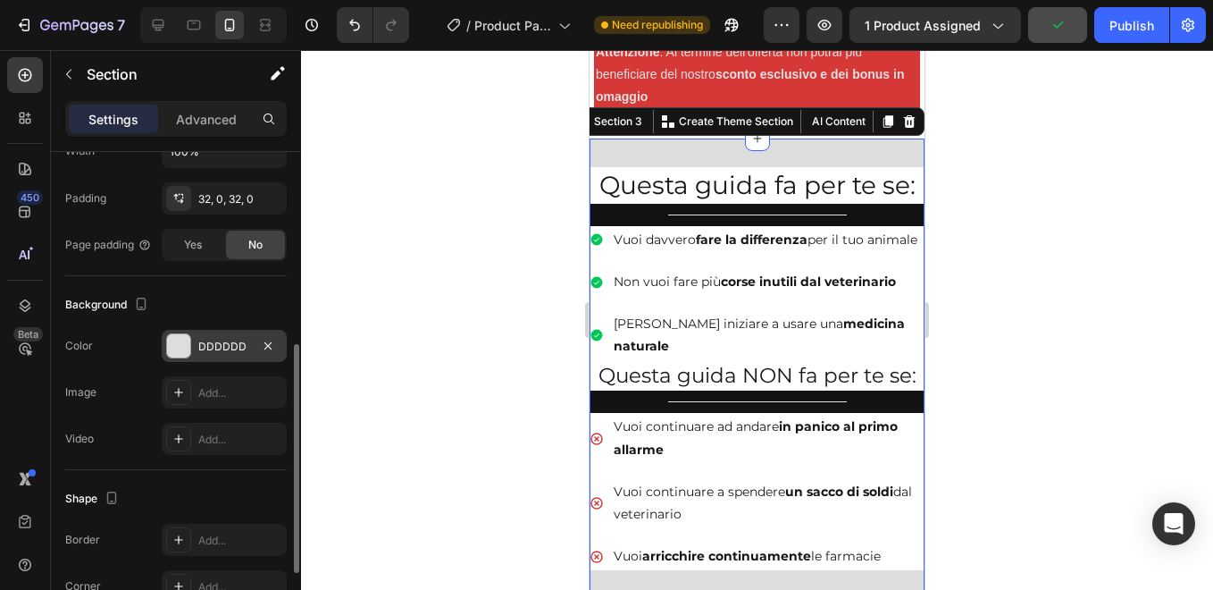
click at [249, 346] on div "DDDDDD" at bounding box center [224, 347] width 52 height 16
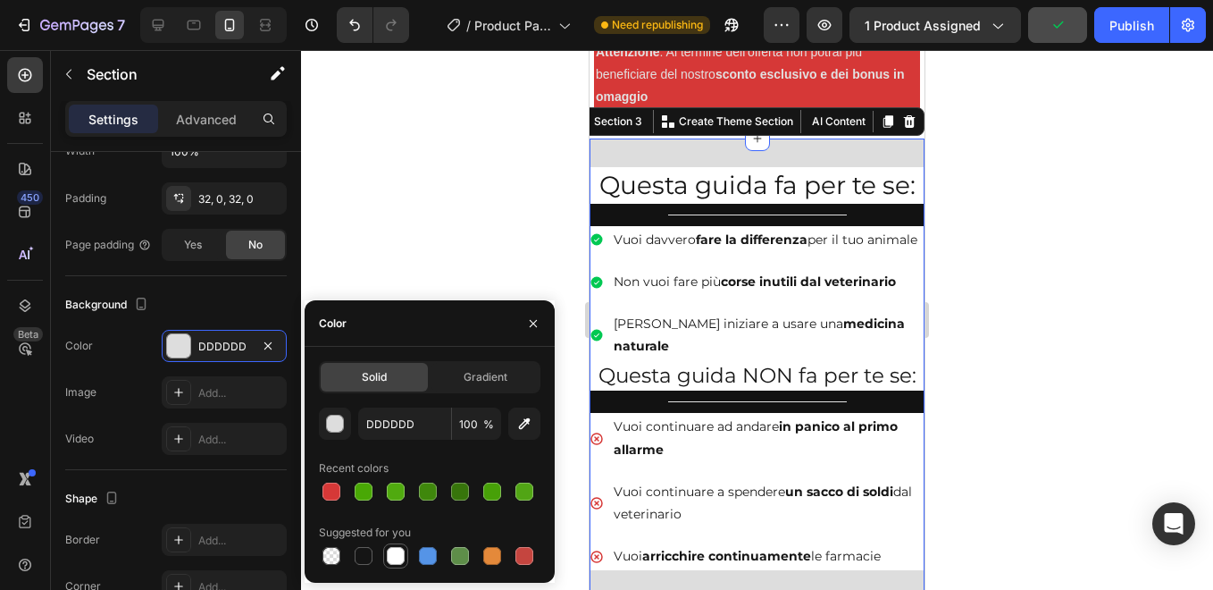
click at [390, 556] on div at bounding box center [396, 556] width 18 height 18
type input "FFFFFF"
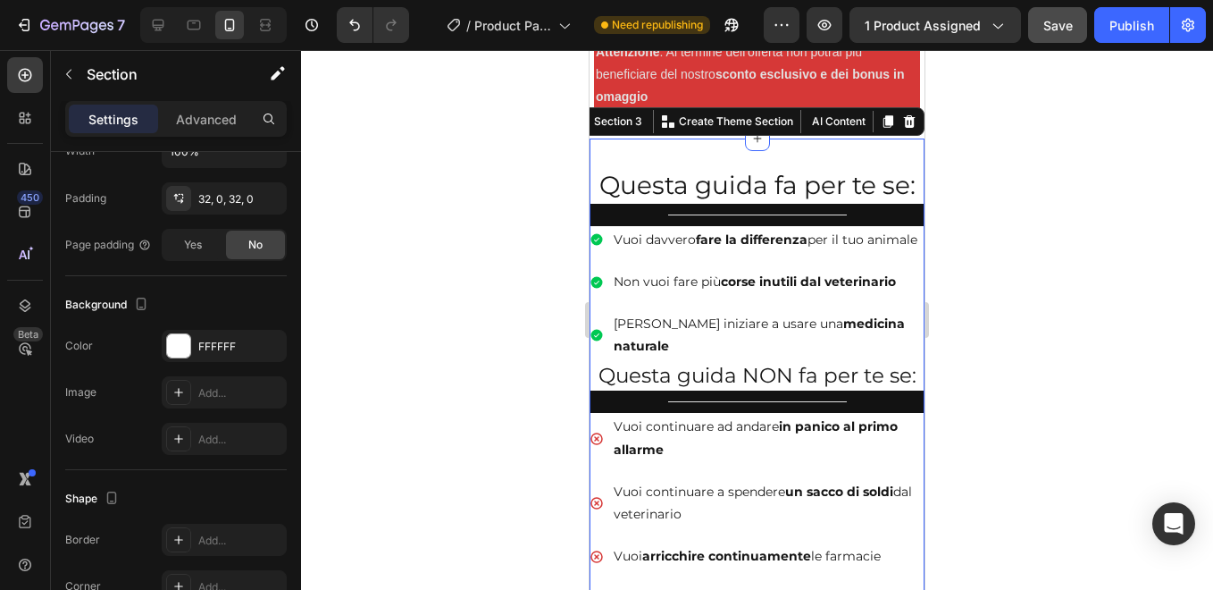
click at [435, 235] on div at bounding box center [757, 320] width 912 height 540
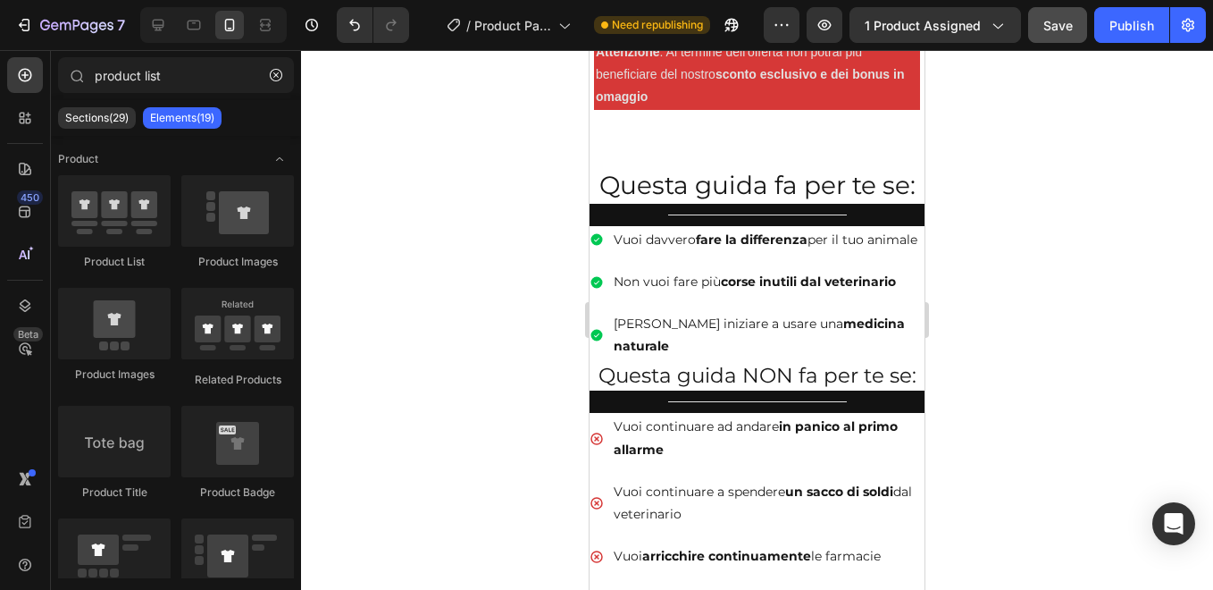
scroll to position [1082, 0]
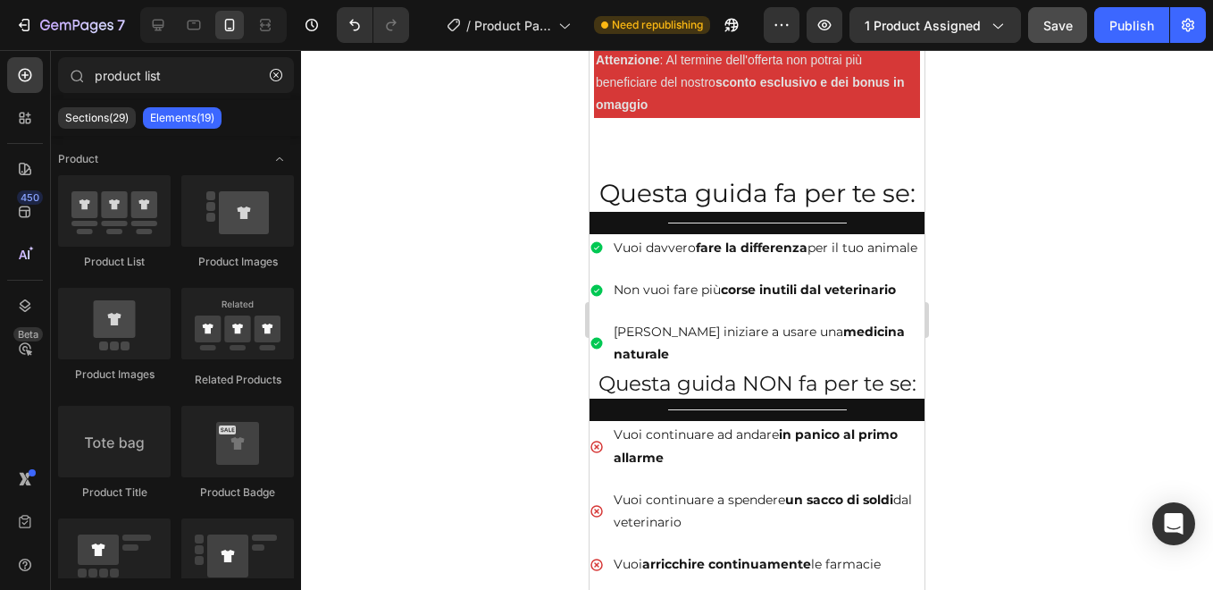
click at [871, 233] on div "Title Line" at bounding box center [757, 223] width 335 height 22
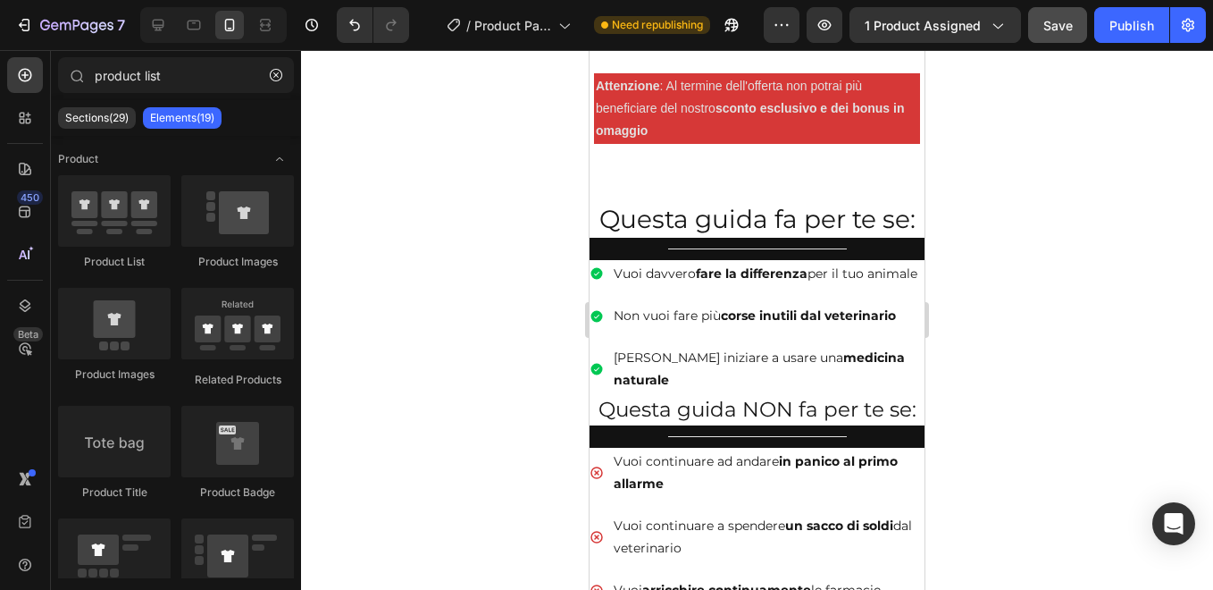
scroll to position [1018, 0]
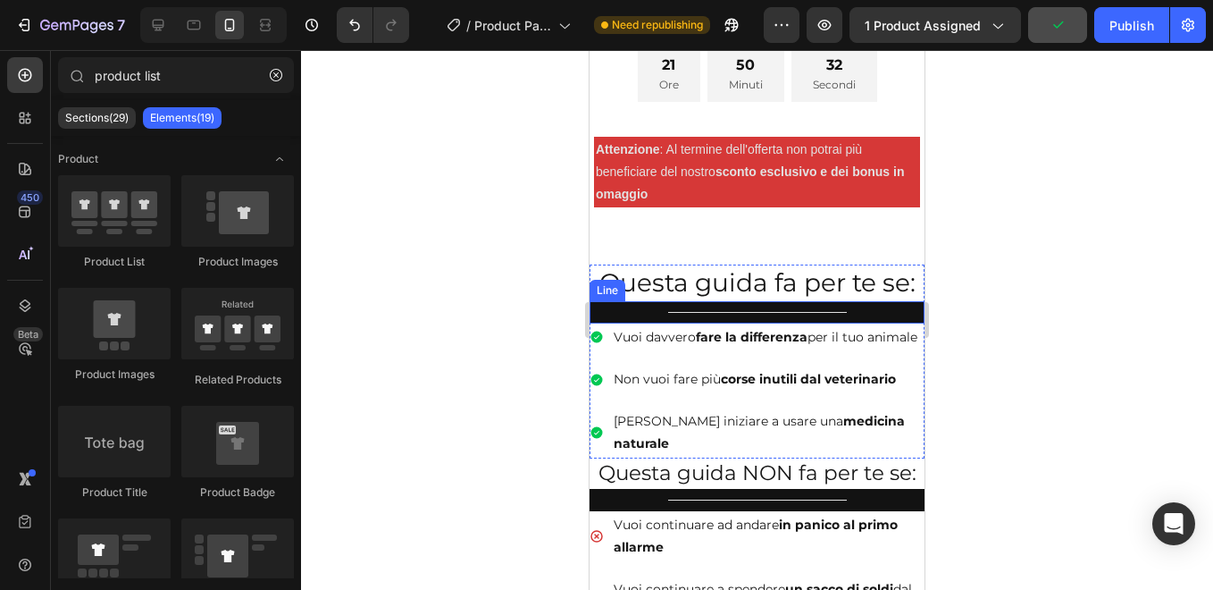
click at [865, 301] on div "Title Line" at bounding box center [757, 312] width 335 height 22
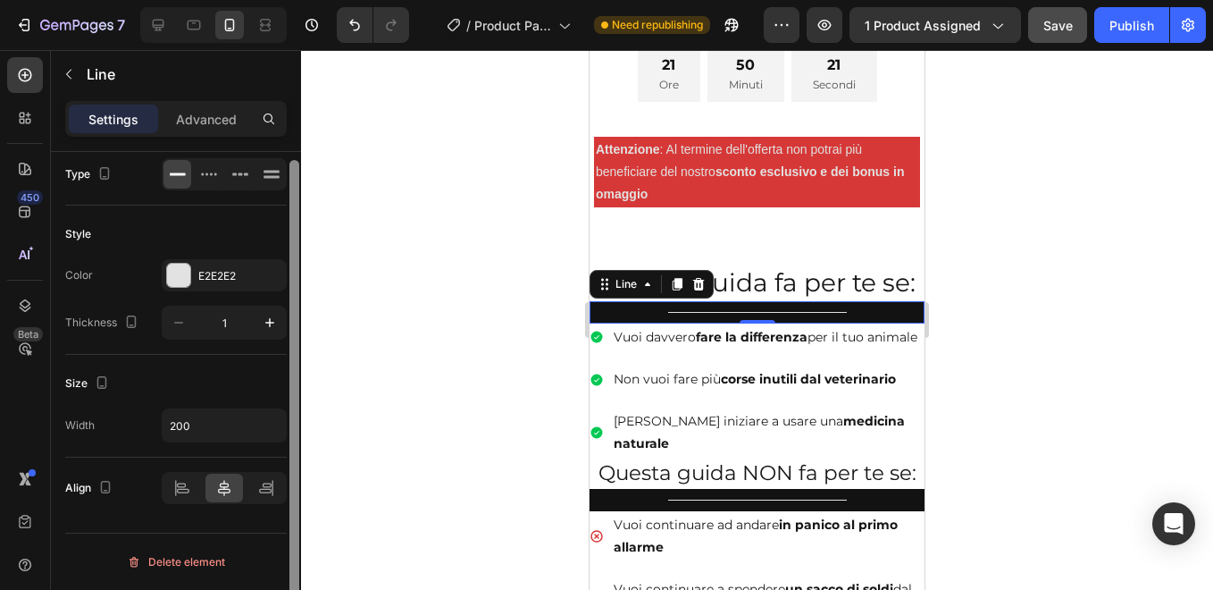
scroll to position [0, 0]
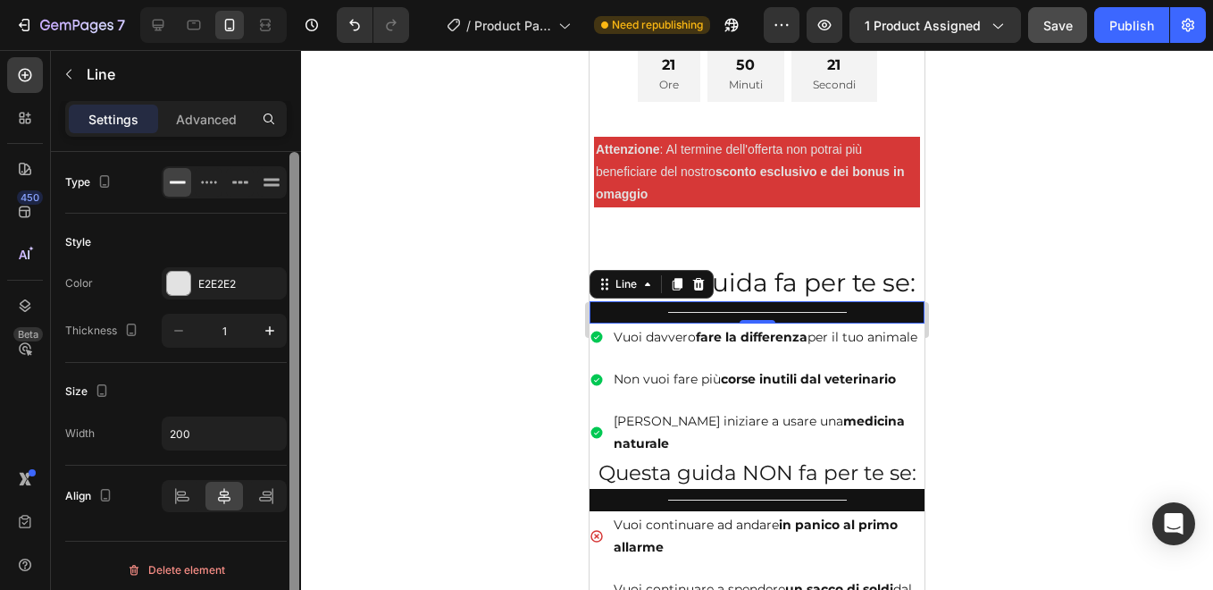
drag, startPoint x: 297, startPoint y: 237, endPoint x: 286, endPoint y: 227, distance: 14.5
click at [286, 227] on div "Type Style Color E2E2E2 Thickness 1 Size Width 200 Align Delete element" at bounding box center [176, 396] width 250 height 489
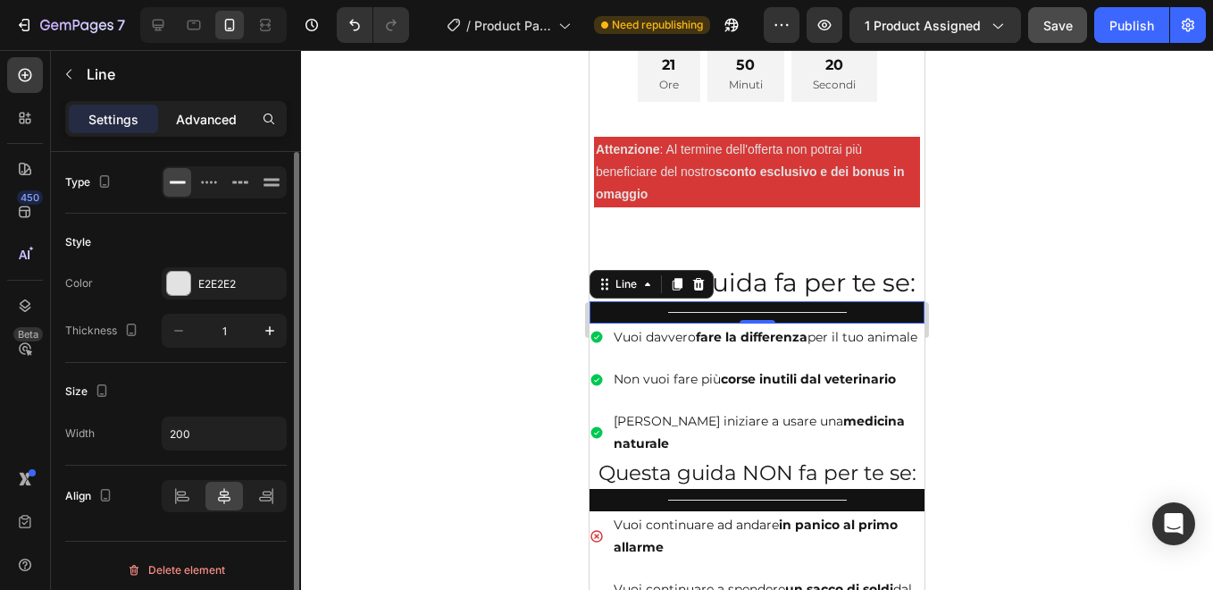
click at [192, 127] on p "Advanced" at bounding box center [206, 119] width 61 height 19
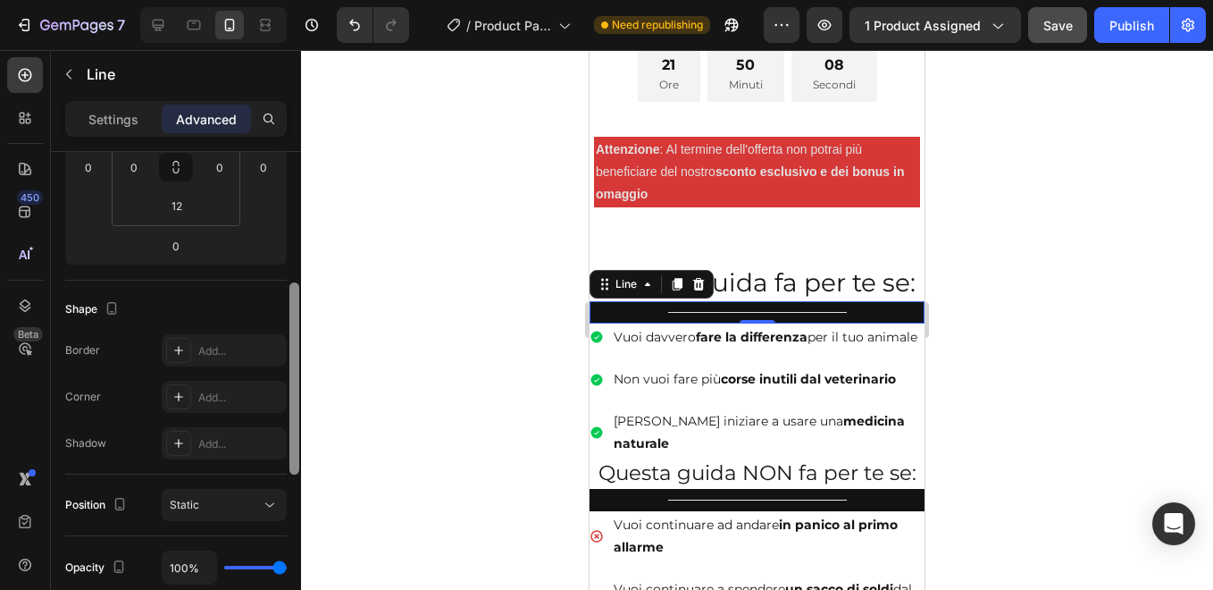
scroll to position [328, 0]
drag, startPoint x: 295, startPoint y: 275, endPoint x: 293, endPoint y: 405, distance: 129.5
click at [293, 405] on div at bounding box center [294, 376] width 10 height 192
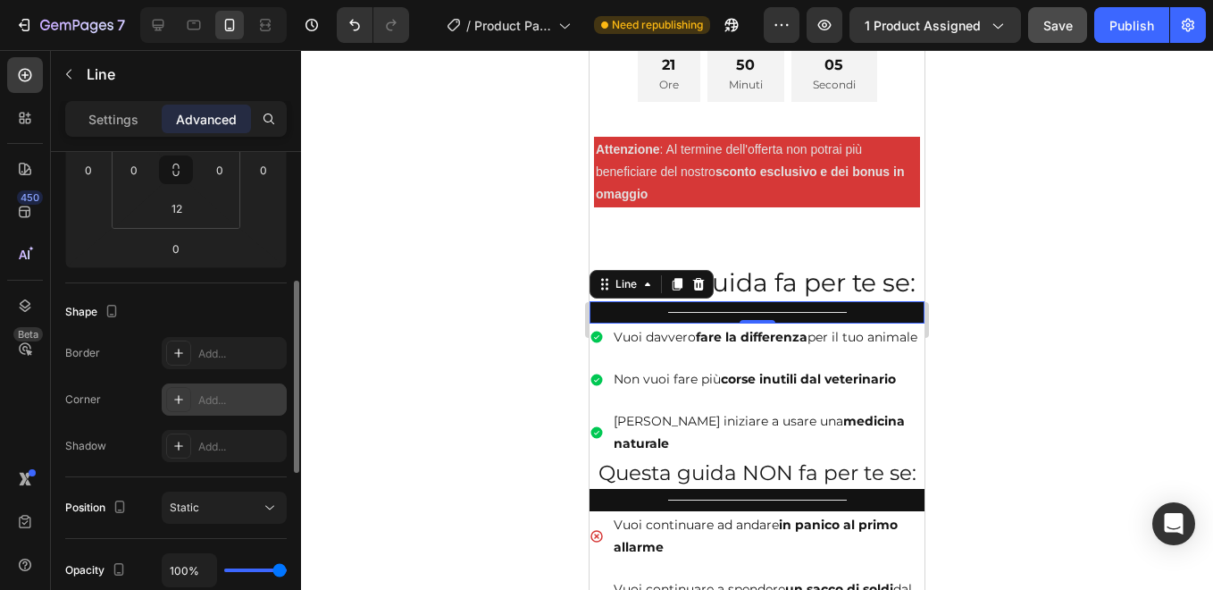
click at [247, 389] on div "Add..." at bounding box center [224, 399] width 125 height 32
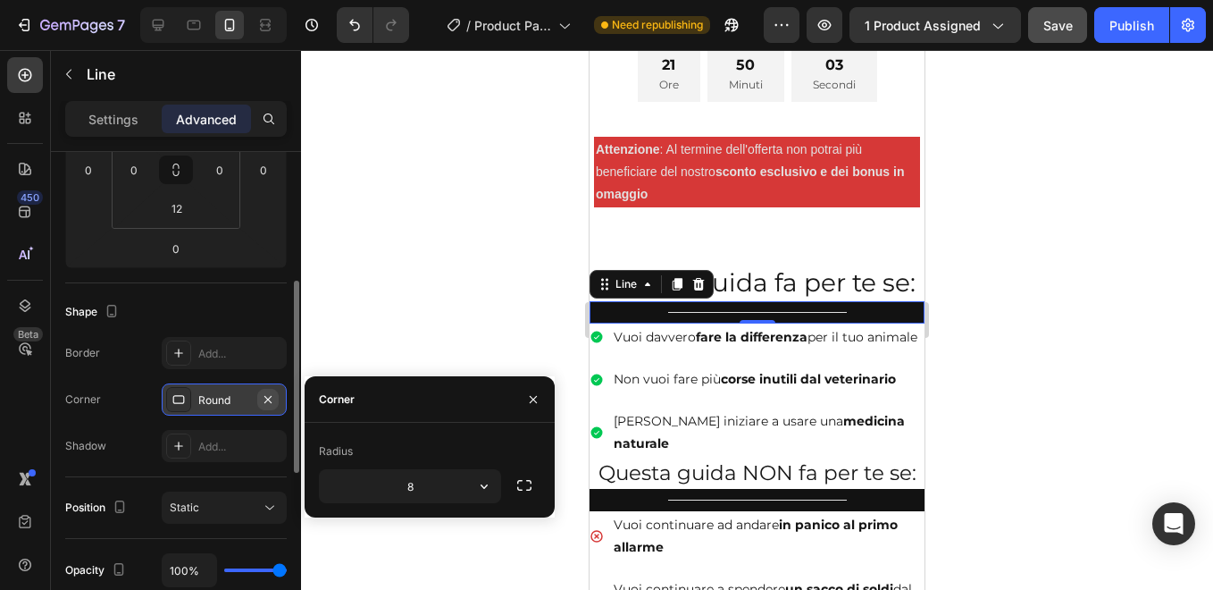
click at [268, 397] on icon "button" at bounding box center [268, 399] width 14 height 14
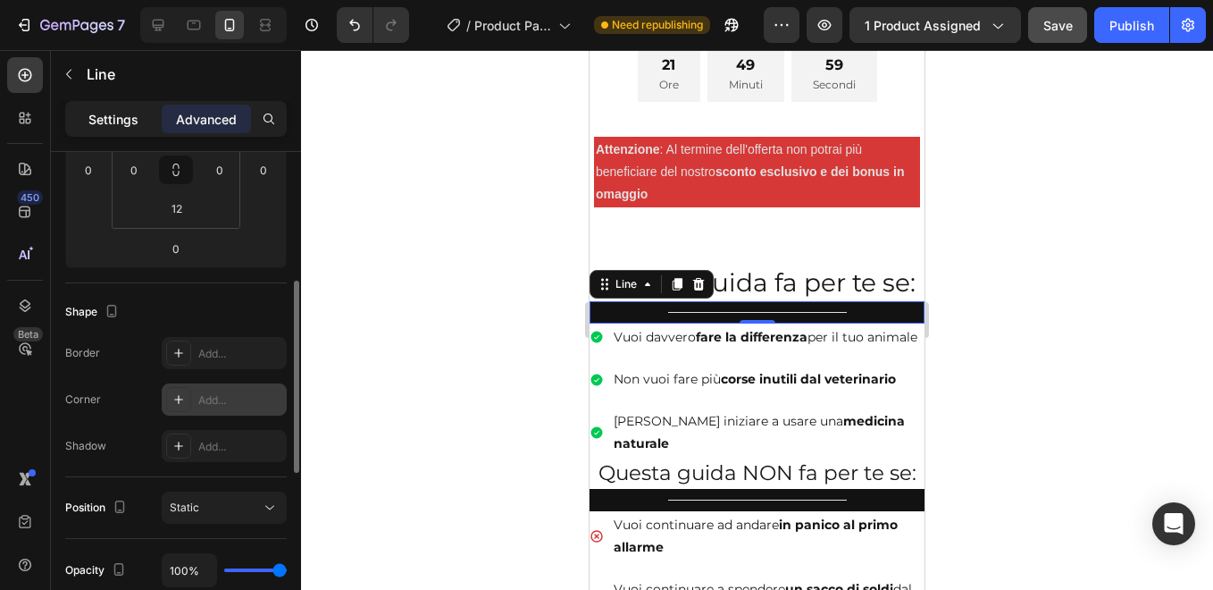
click at [103, 127] on p "Settings" at bounding box center [113, 119] width 50 height 19
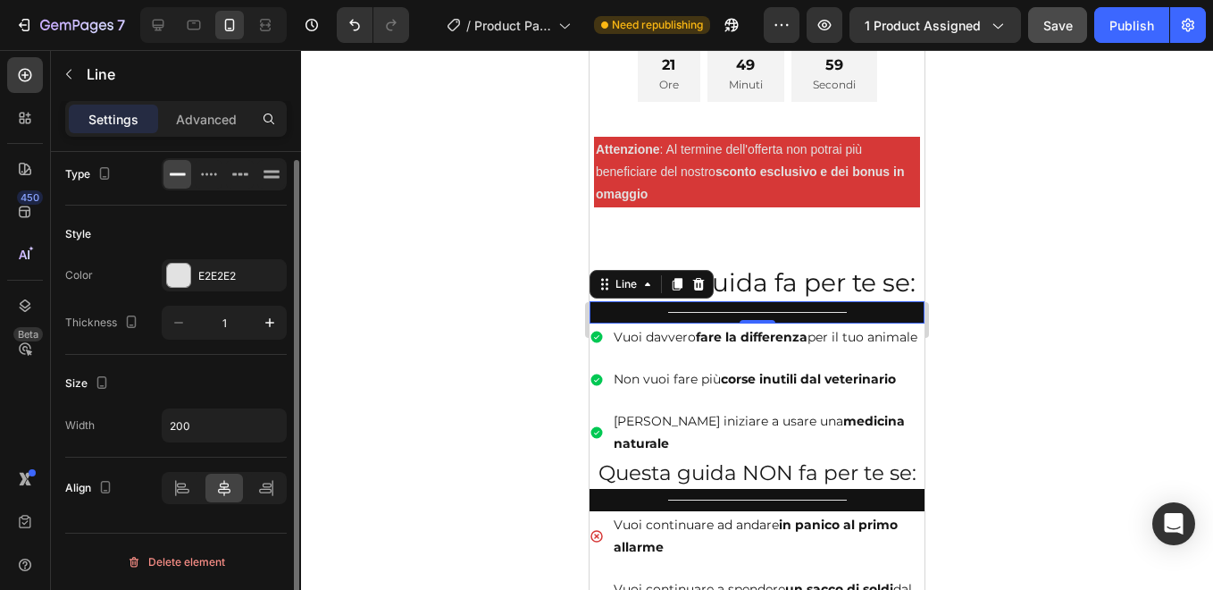
scroll to position [8, 0]
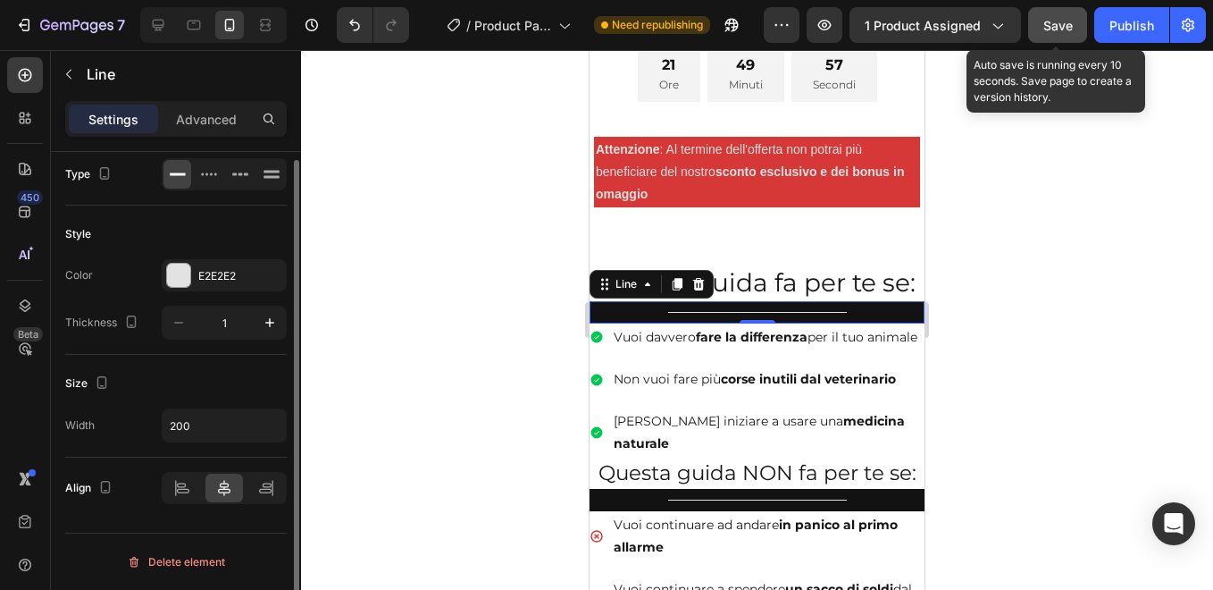
click at [1054, 29] on span "Save" at bounding box center [1057, 25] width 29 height 15
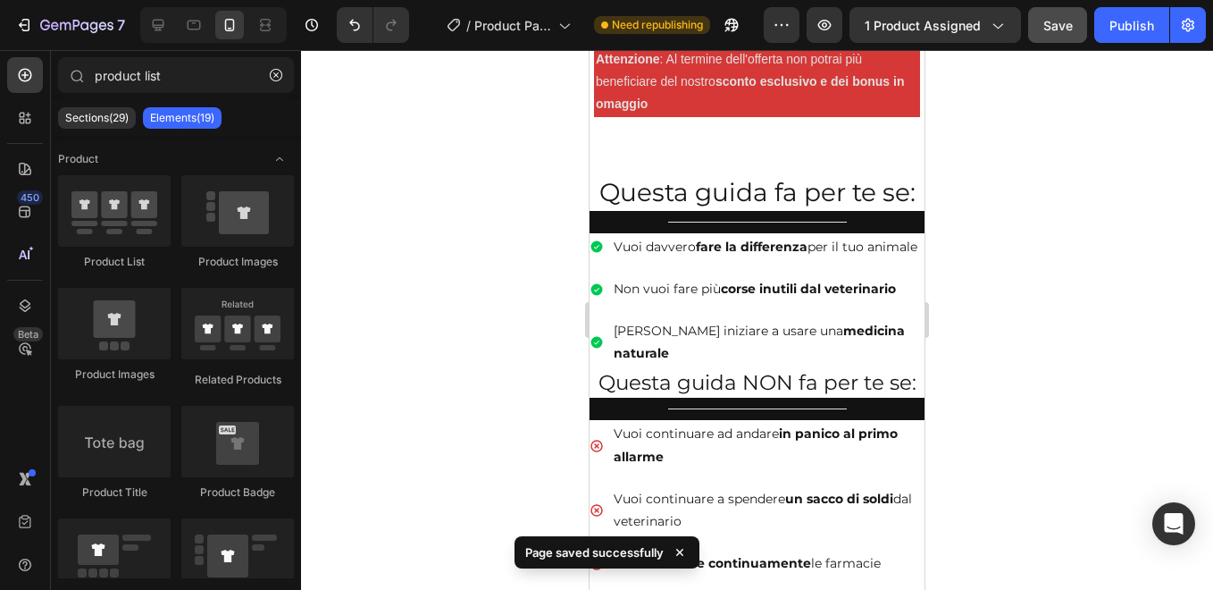
scroll to position [1090, 0]
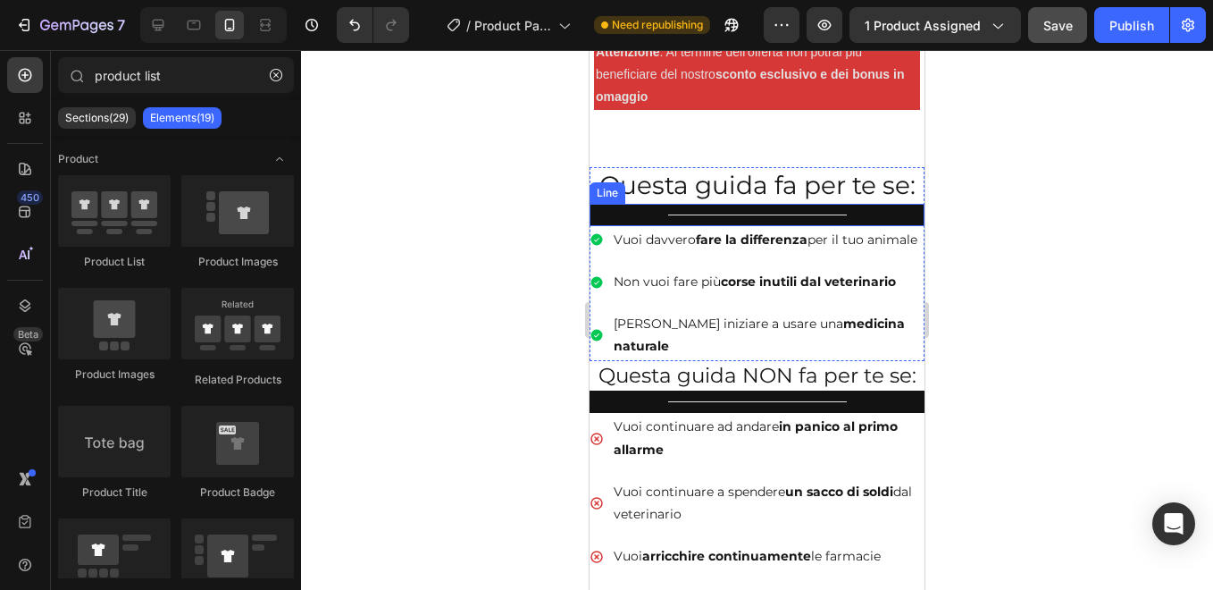
click at [642, 214] on div "Title" at bounding box center [757, 214] width 335 height 1
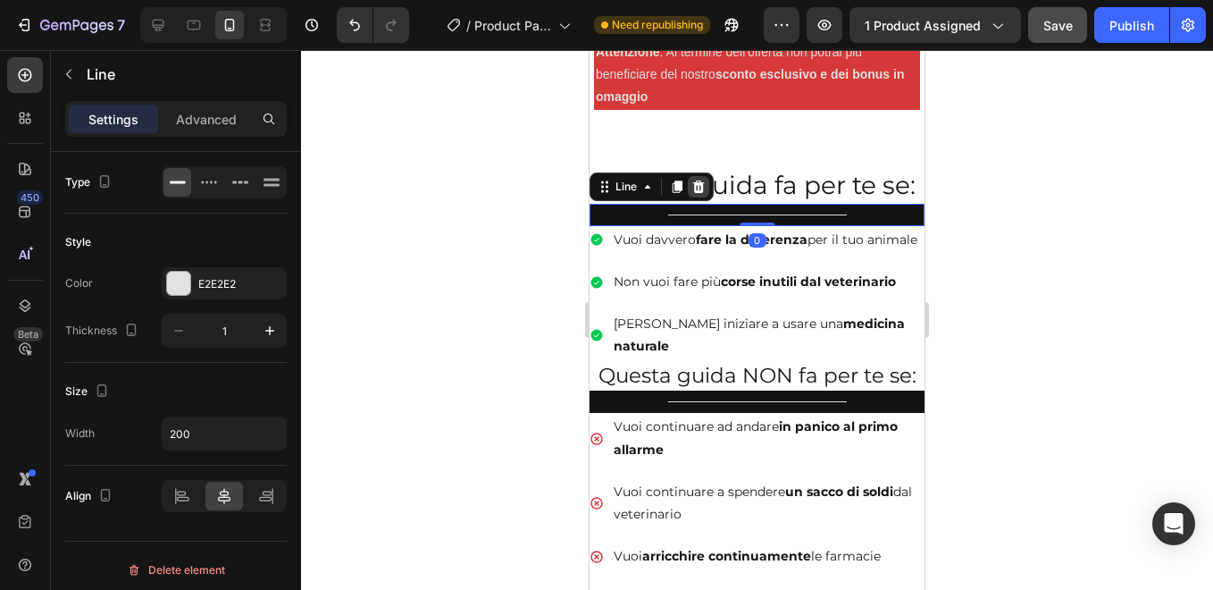
click at [699, 180] on icon at bounding box center [699, 186] width 12 height 13
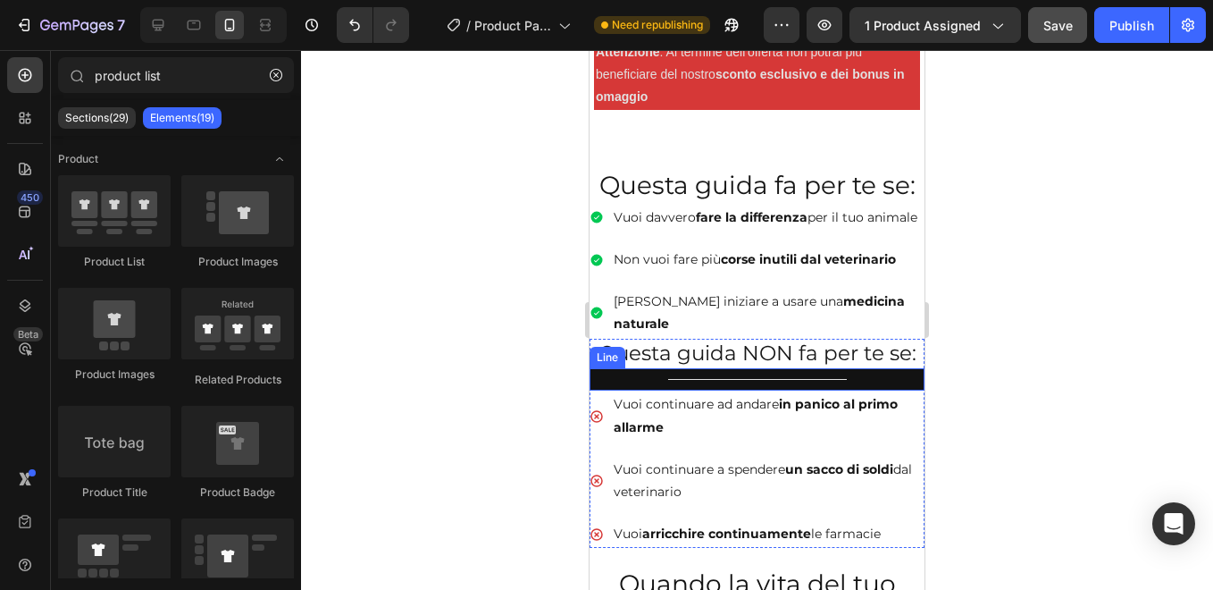
click at [640, 375] on div "Title Line" at bounding box center [757, 379] width 335 height 22
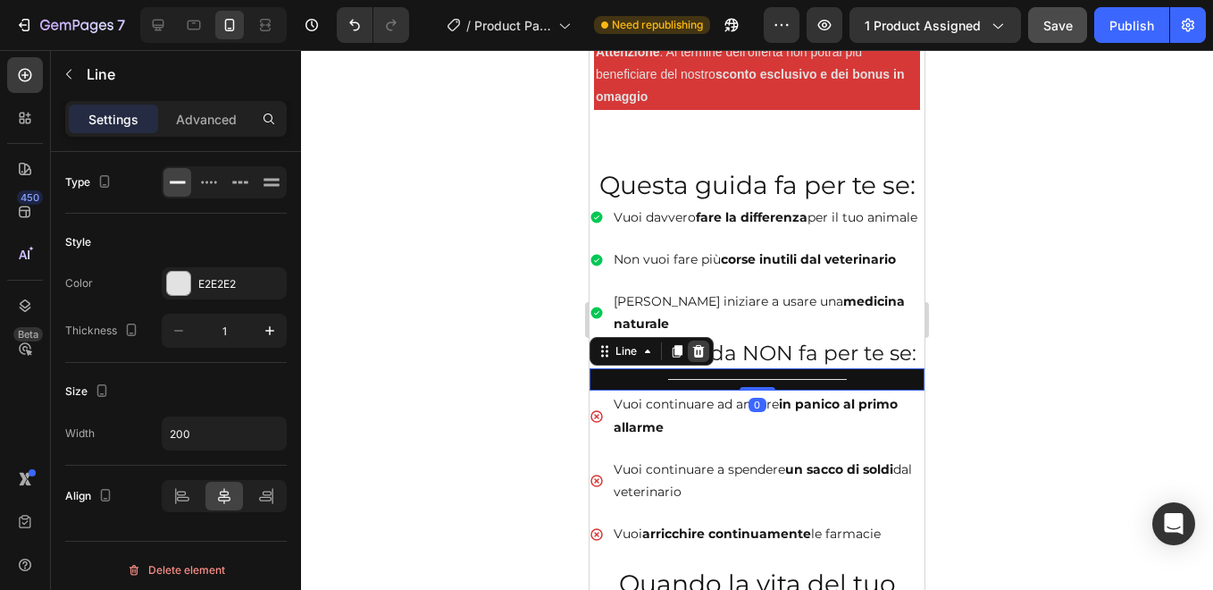
click at [703, 348] on icon at bounding box center [699, 351] width 12 height 13
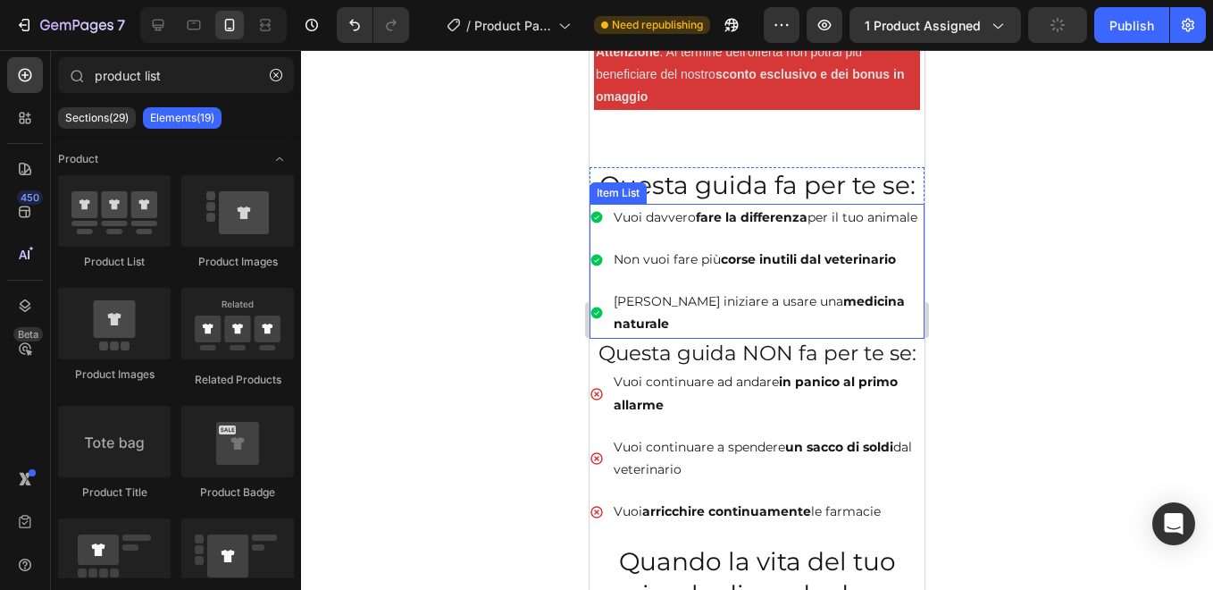
click at [741, 331] on p "[PERSON_NAME] iniziare a usare una medicina naturale" at bounding box center [768, 312] width 308 height 45
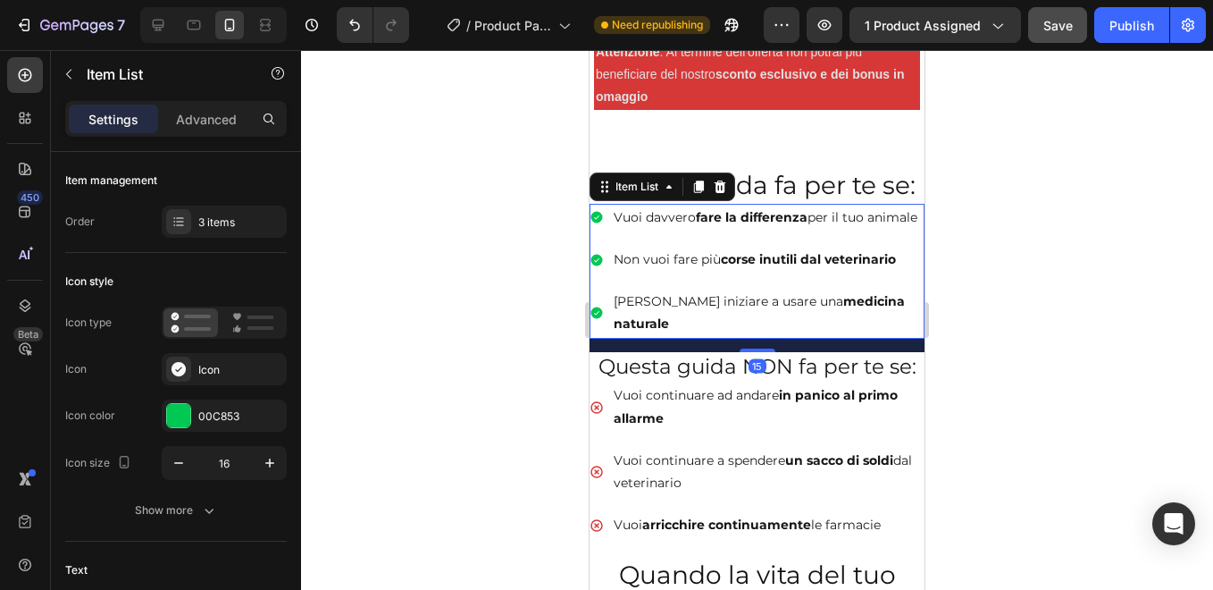
drag, startPoint x: 742, startPoint y: 338, endPoint x: 742, endPoint y: 351, distance: 13.4
click at [742, 351] on div at bounding box center [758, 350] width 36 height 4
type input "100%"
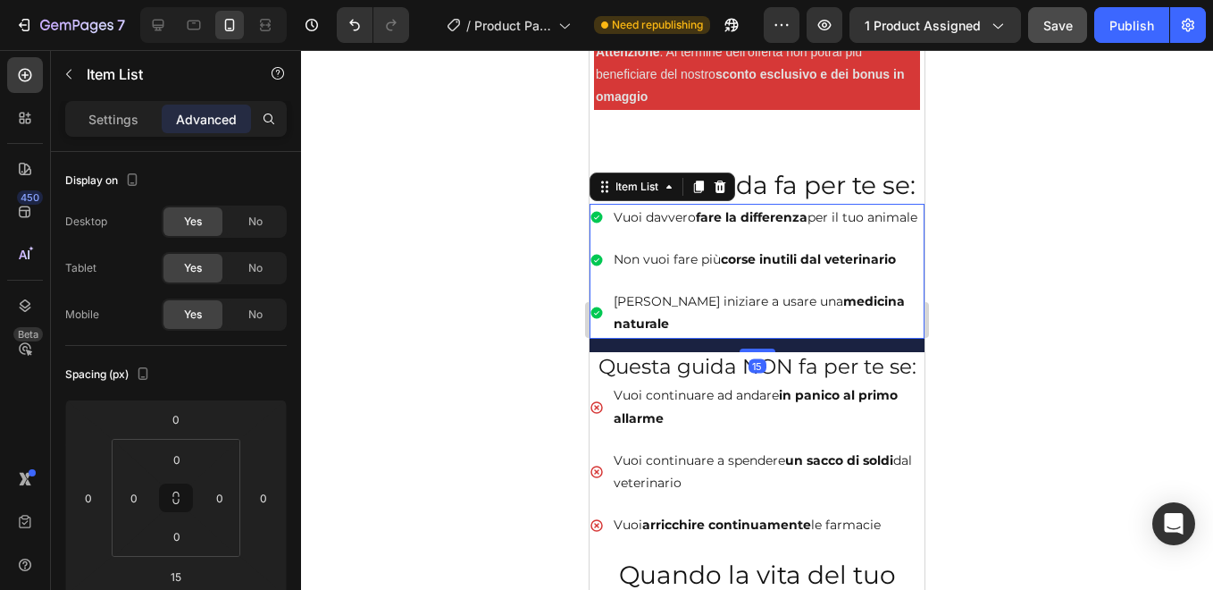
click at [492, 319] on div at bounding box center [757, 320] width 912 height 540
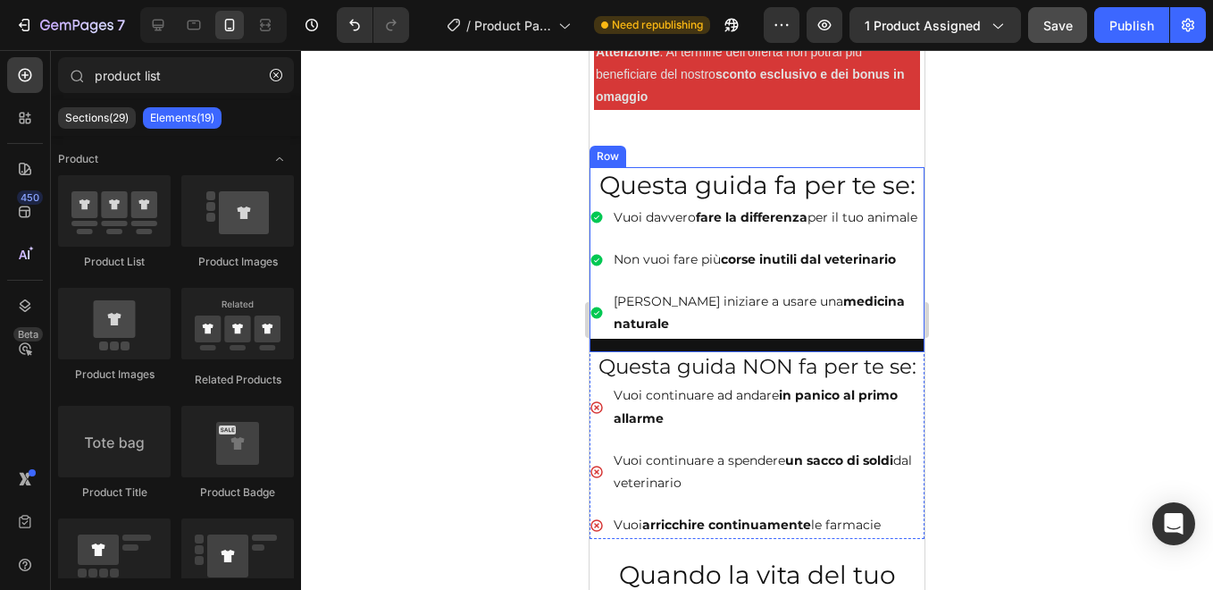
click at [738, 344] on div "Questa guida fa per te se: Heading Vuoi davvero fare la differenza per il tuo a…" at bounding box center [757, 259] width 335 height 184
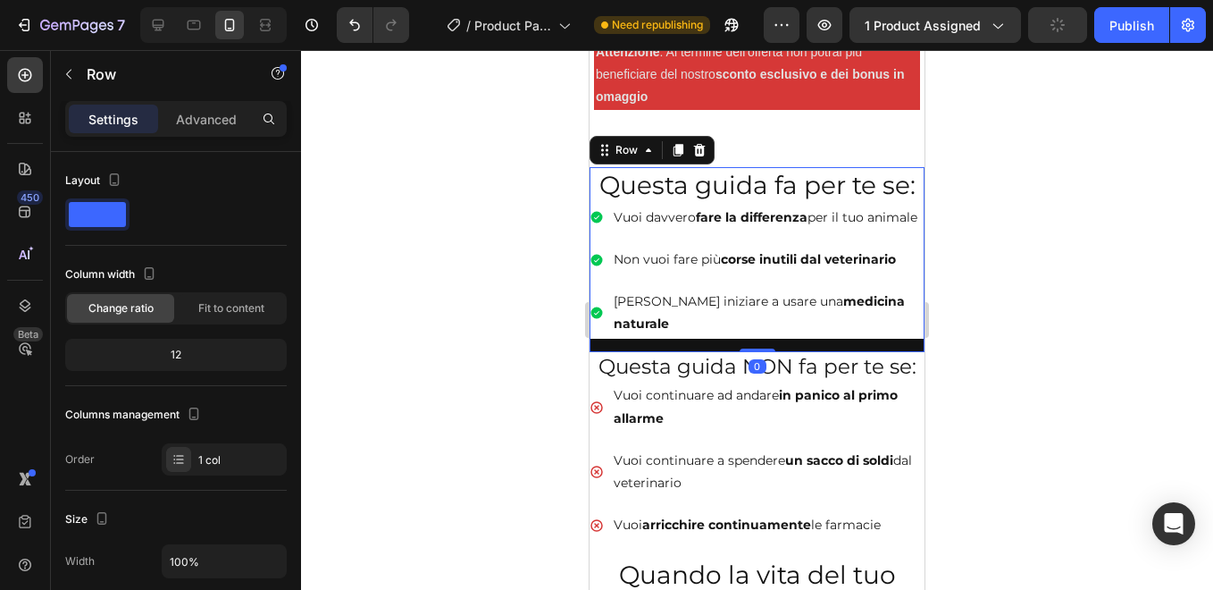
drag, startPoint x: 746, startPoint y: 351, endPoint x: 746, endPoint y: 329, distance: 22.3
click at [746, 329] on div "Questa guida fa per te se: Heading Vuoi davvero fare la differenza per il tuo a…" at bounding box center [757, 259] width 335 height 184
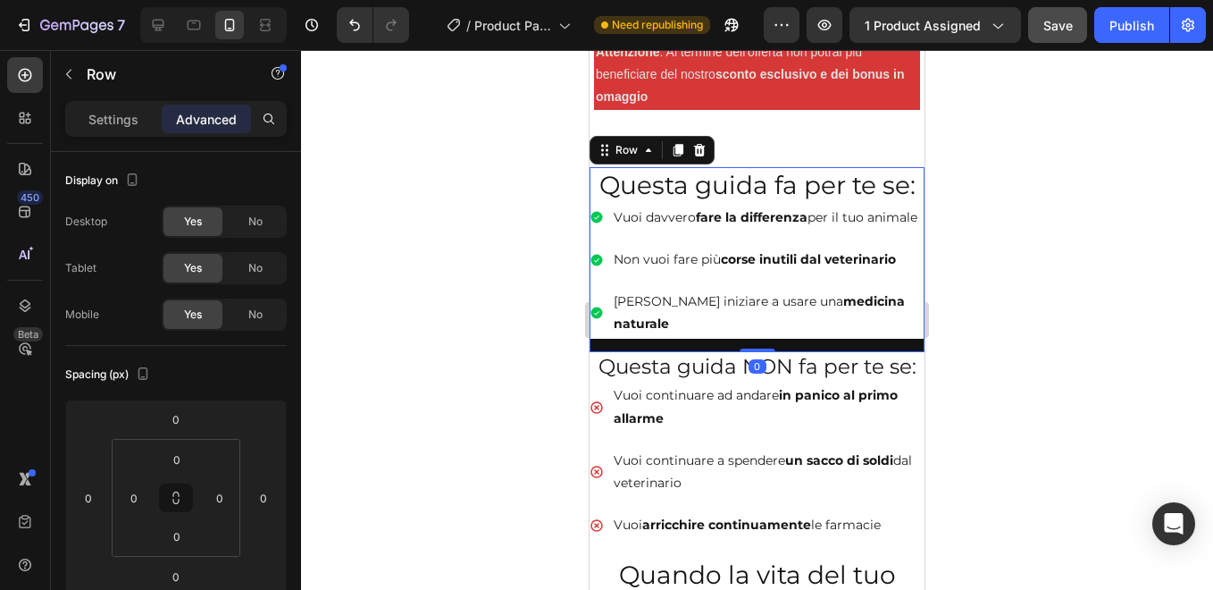
drag, startPoint x: 751, startPoint y: 348, endPoint x: 751, endPoint y: 325, distance: 23.2
click at [751, 325] on div "Questa guida fa per te se: Heading Vuoi davvero fare la differenza per il tuo a…" at bounding box center [757, 259] width 335 height 184
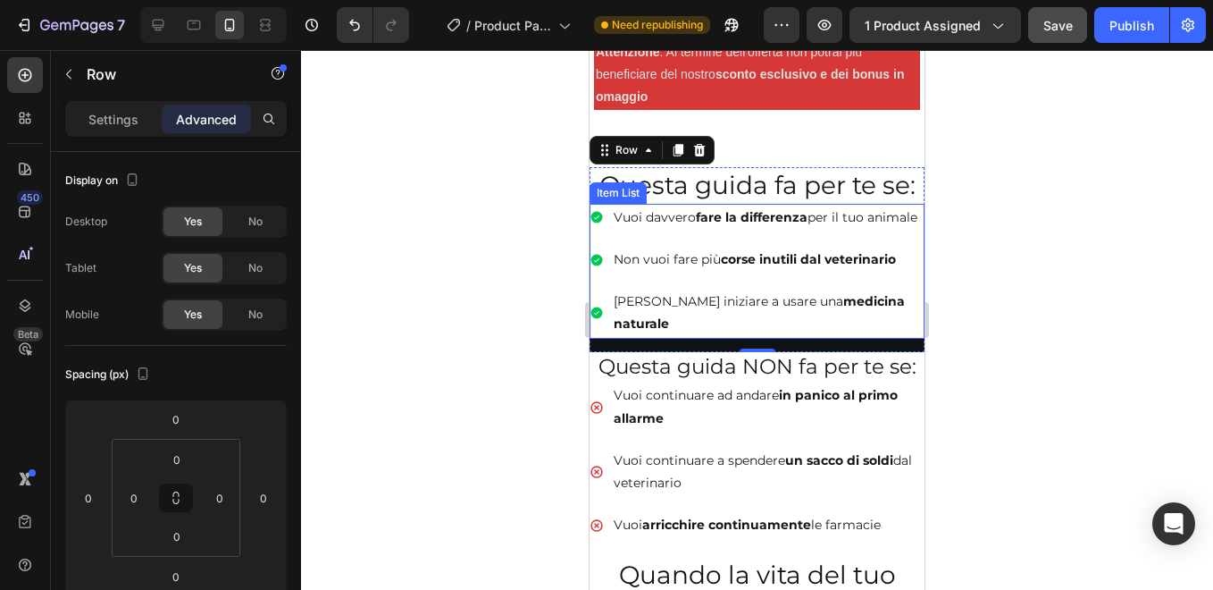
click at [732, 333] on p "[PERSON_NAME] iniziare a usare una medicina naturale" at bounding box center [768, 312] width 308 height 45
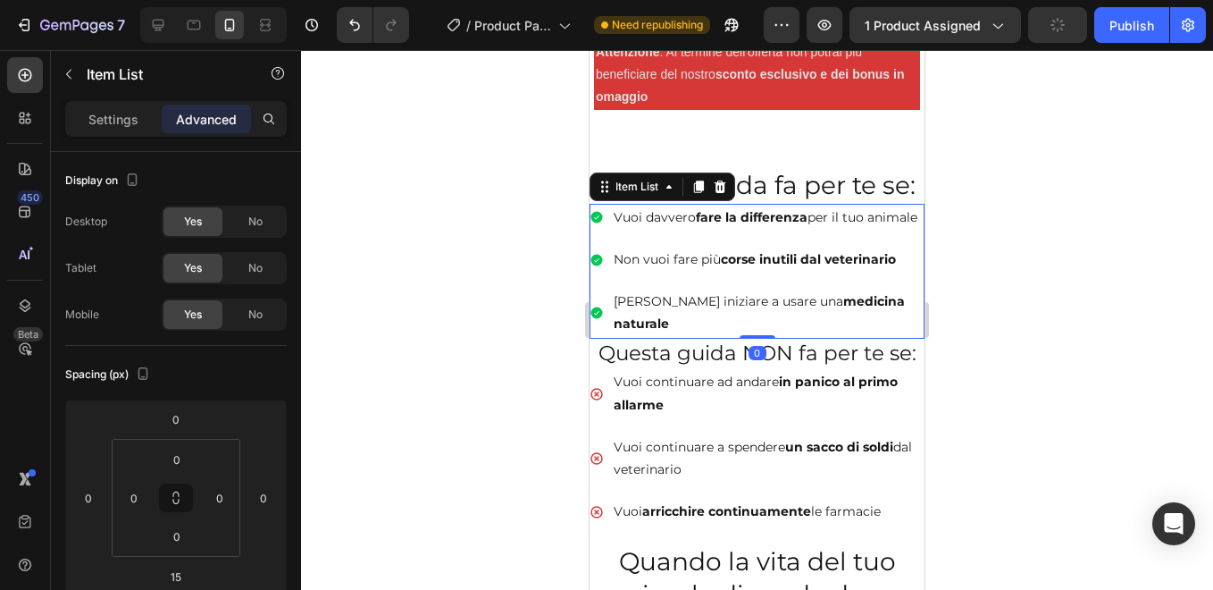
drag, startPoint x: 747, startPoint y: 350, endPoint x: 747, endPoint y: 331, distance: 18.8
click at [747, 331] on div "Vuoi davvero fare la differenza per il tuo animale Non vuoi fare più corse inut…" at bounding box center [757, 271] width 335 height 135
type input "0"
click at [451, 252] on div at bounding box center [757, 320] width 912 height 540
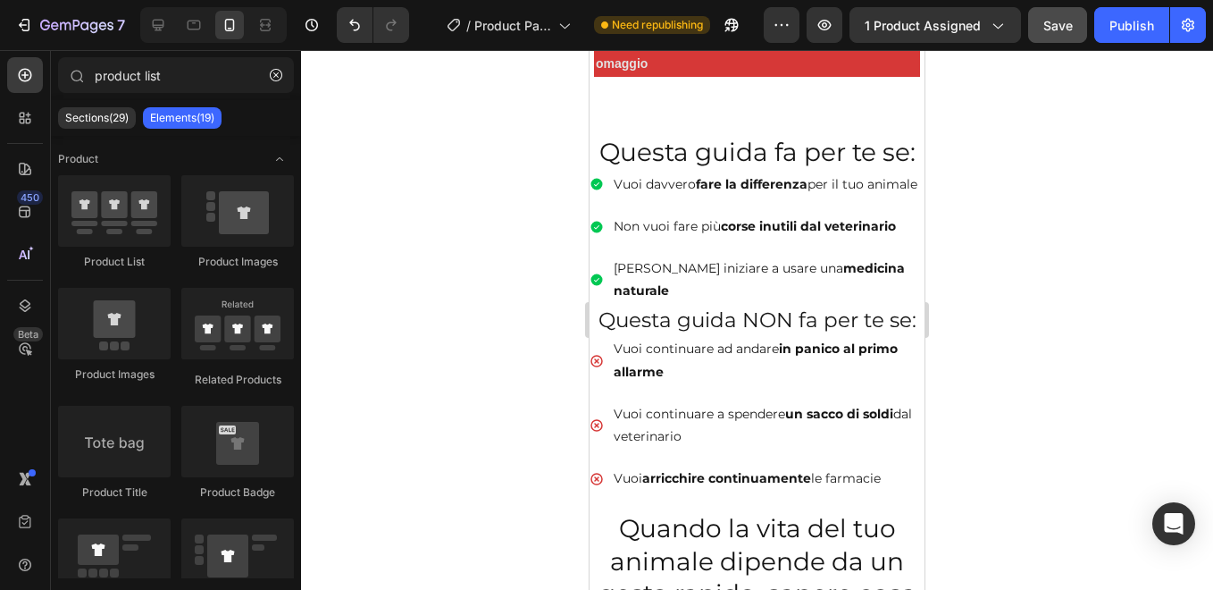
scroll to position [1126, 0]
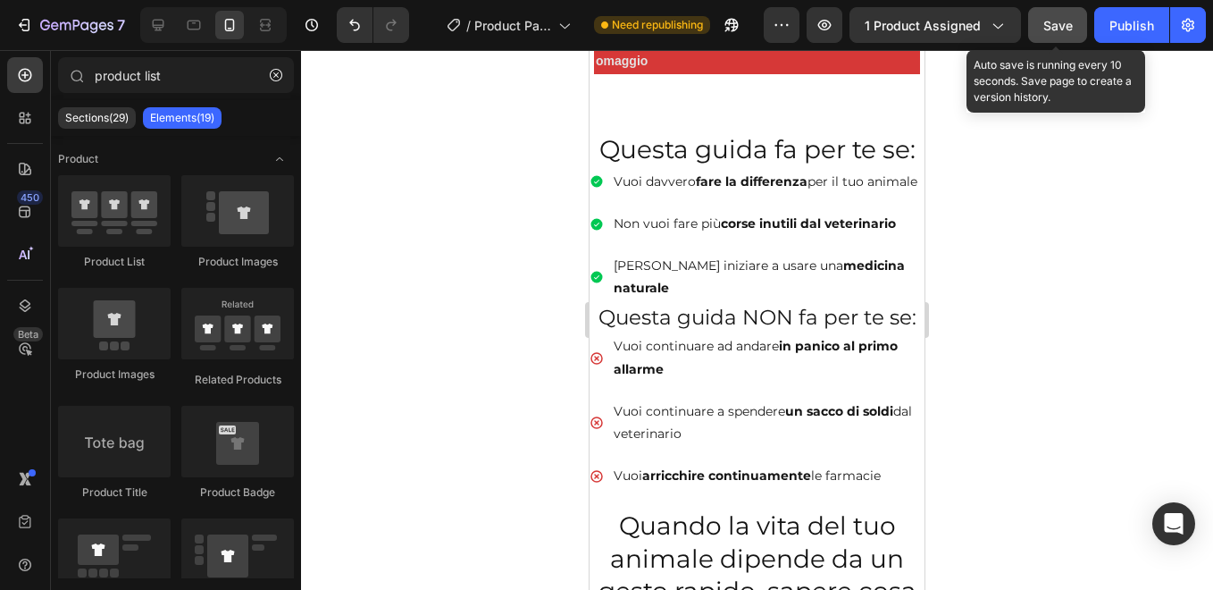
click at [1051, 29] on span "Save" at bounding box center [1057, 25] width 29 height 15
click at [1062, 28] on span "Save" at bounding box center [1057, 25] width 29 height 15
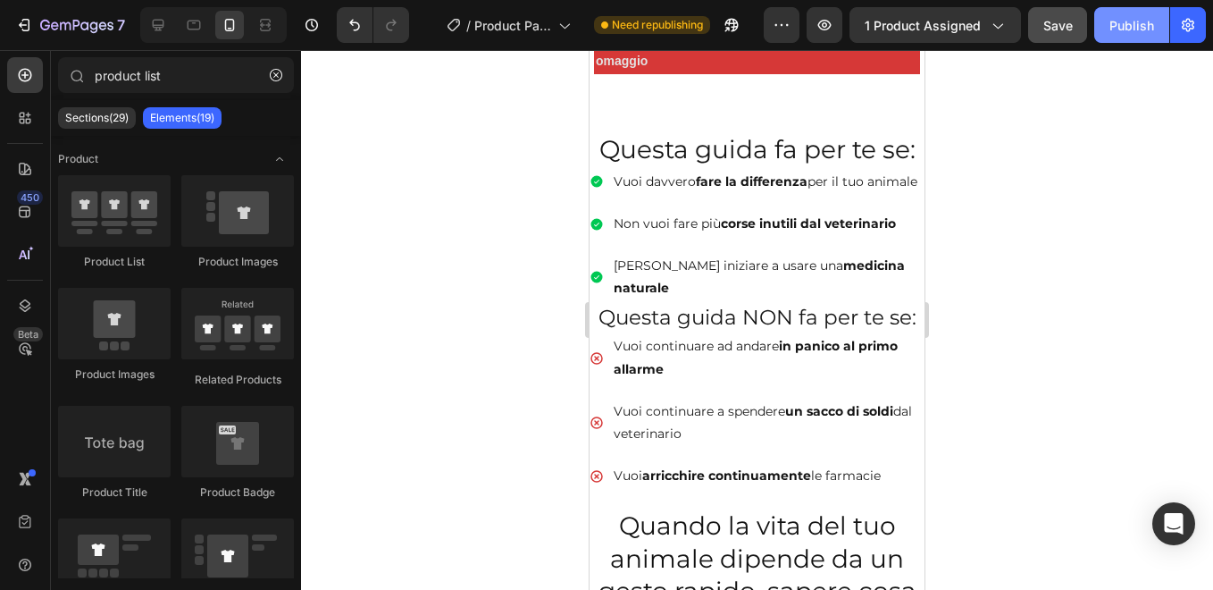
click at [1126, 34] on div "Publish" at bounding box center [1131, 25] width 45 height 19
